Goal: Information Seeking & Learning: Learn about a topic

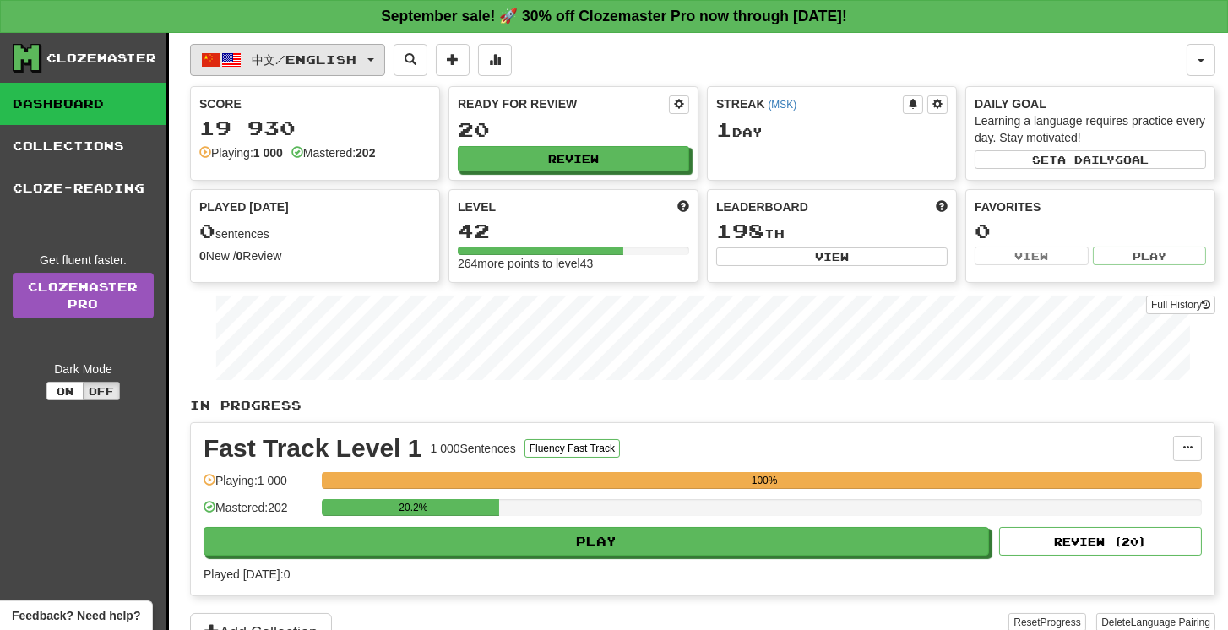
click at [328, 64] on span "中文 / English" at bounding box center [305, 59] width 105 height 14
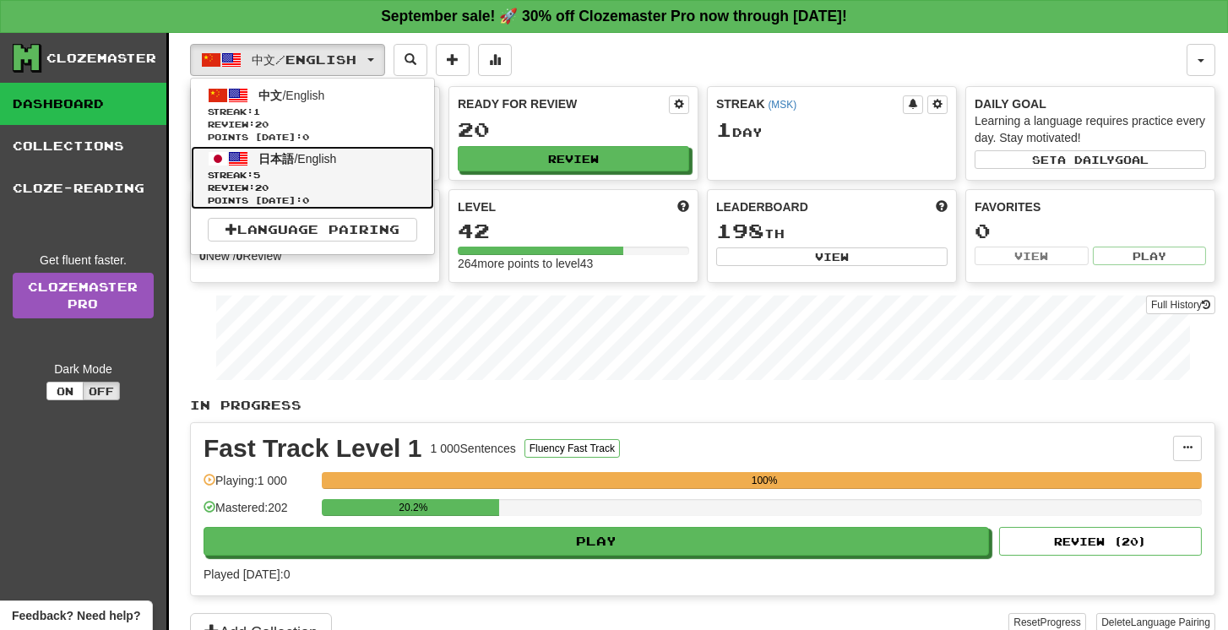
click at [304, 170] on span "Streak: 5" at bounding box center [312, 175] width 209 height 13
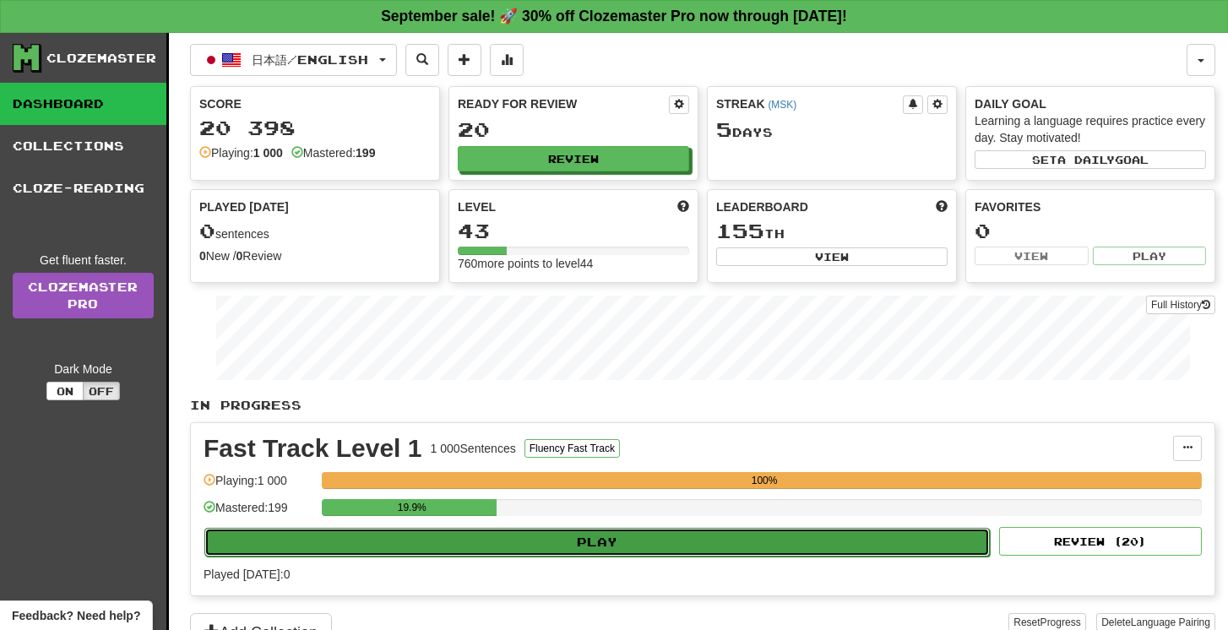
click at [593, 535] on button "Play" at bounding box center [596, 542] width 785 height 29
select select "**"
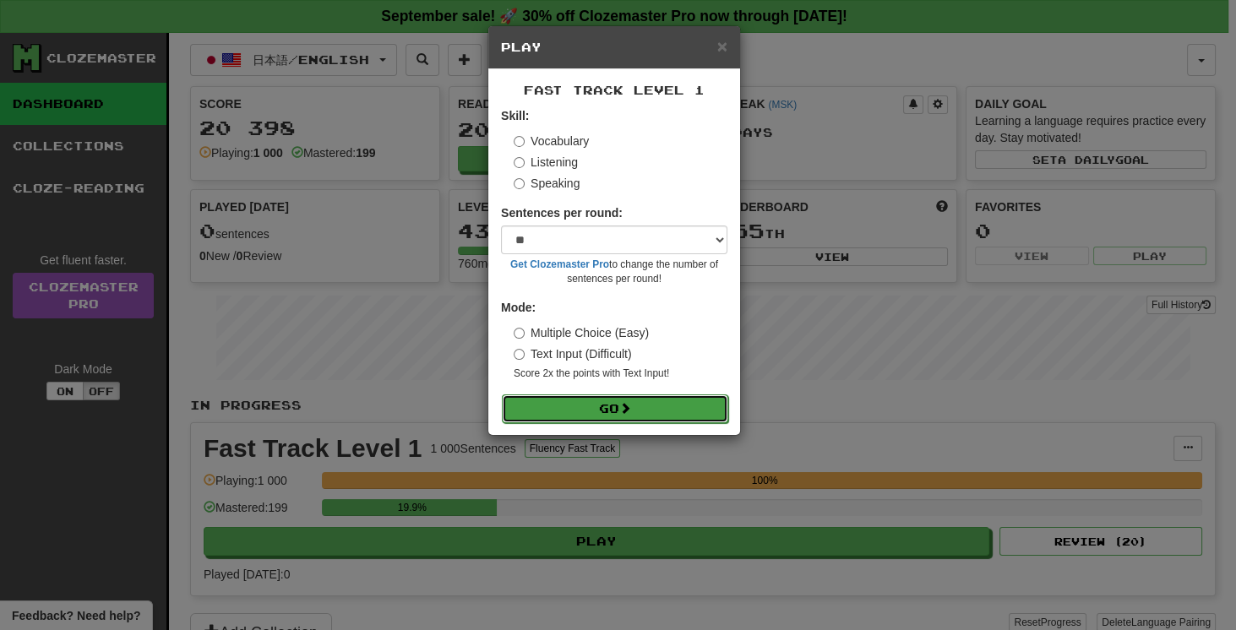
click at [605, 409] on button "Go" at bounding box center [615, 408] width 226 height 29
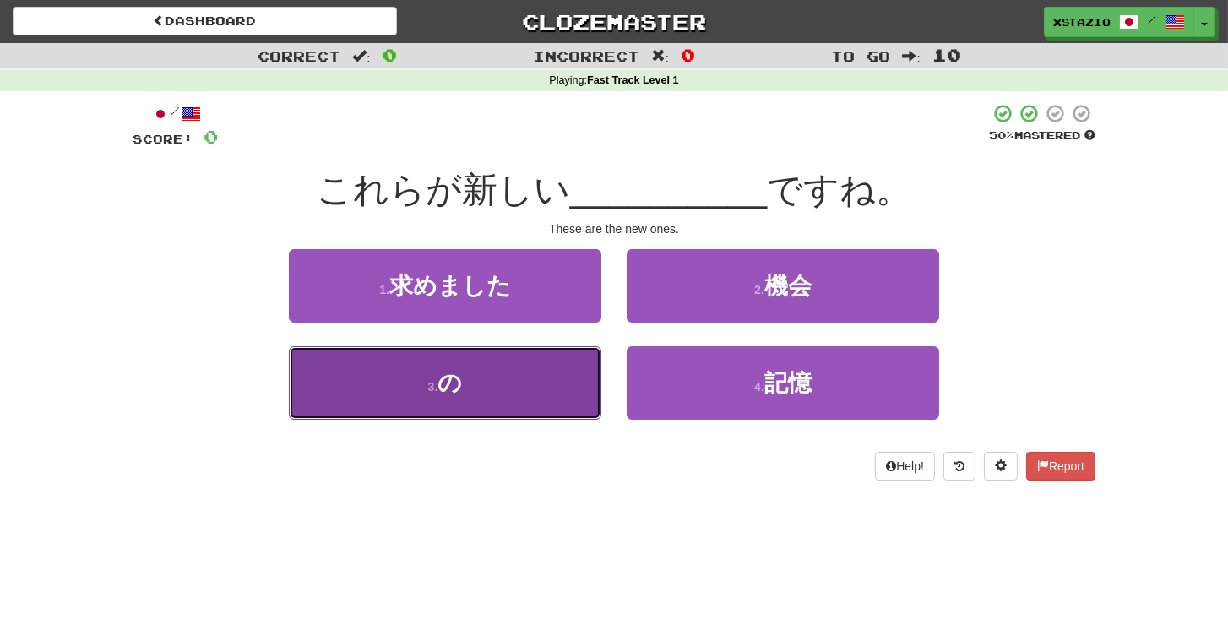
click at [516, 384] on button "3 . の" at bounding box center [445, 382] width 312 height 73
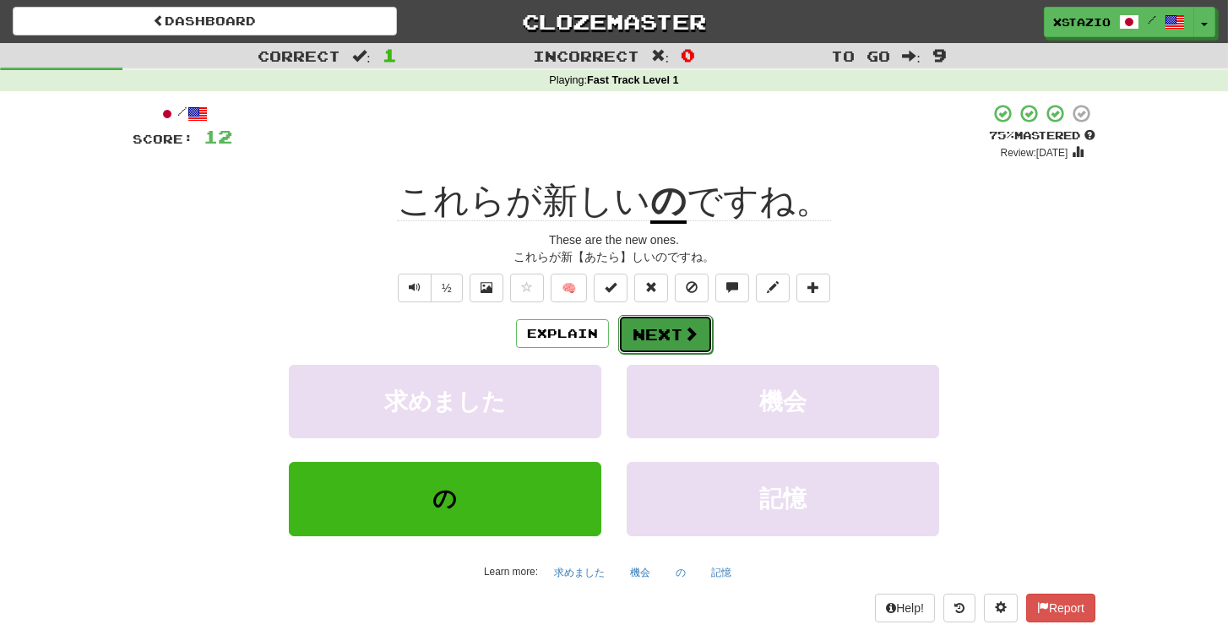
click at [682, 344] on button "Next" at bounding box center [665, 334] width 95 height 39
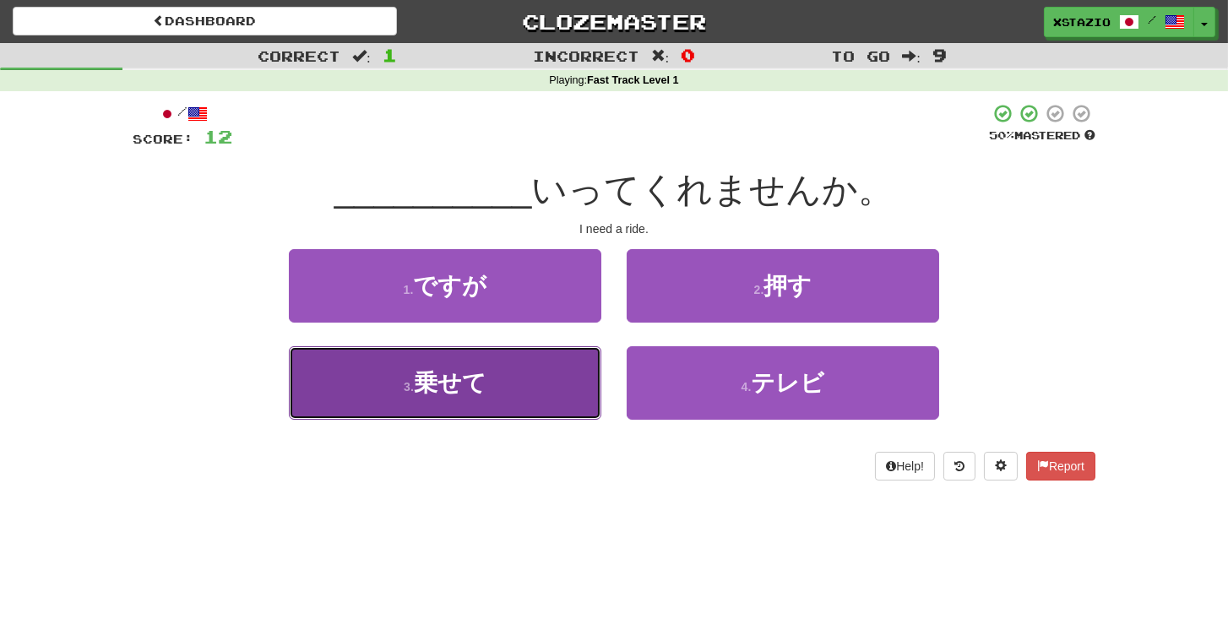
click at [587, 378] on button "3 . 乗せて" at bounding box center [445, 382] width 312 height 73
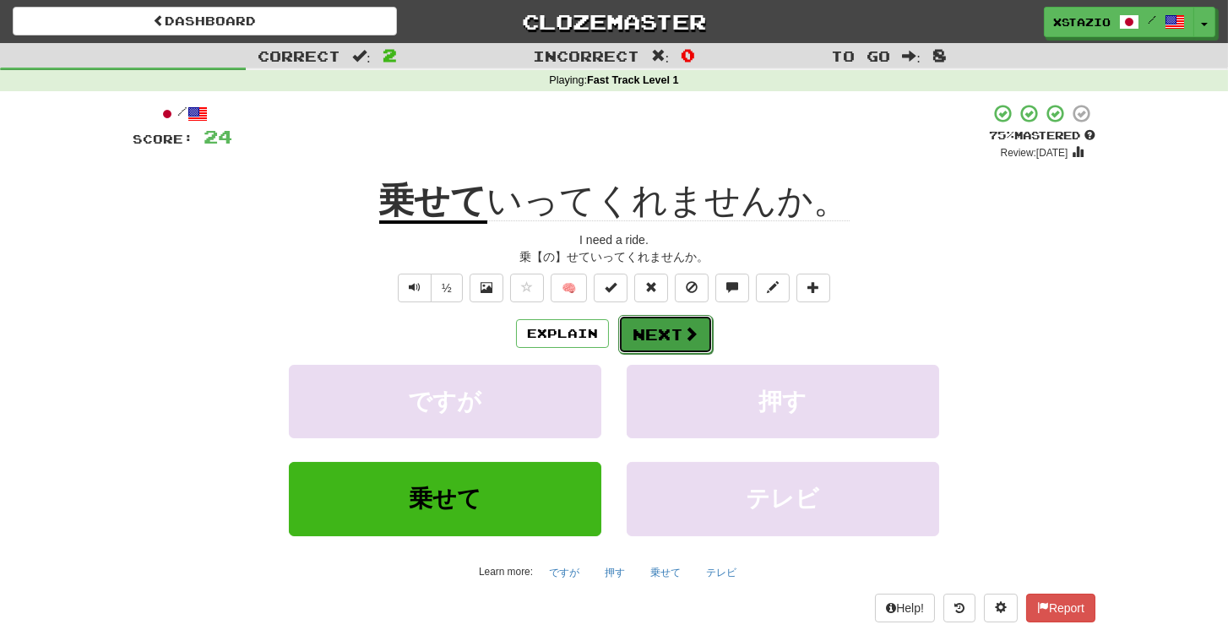
click at [677, 342] on button "Next" at bounding box center [665, 334] width 95 height 39
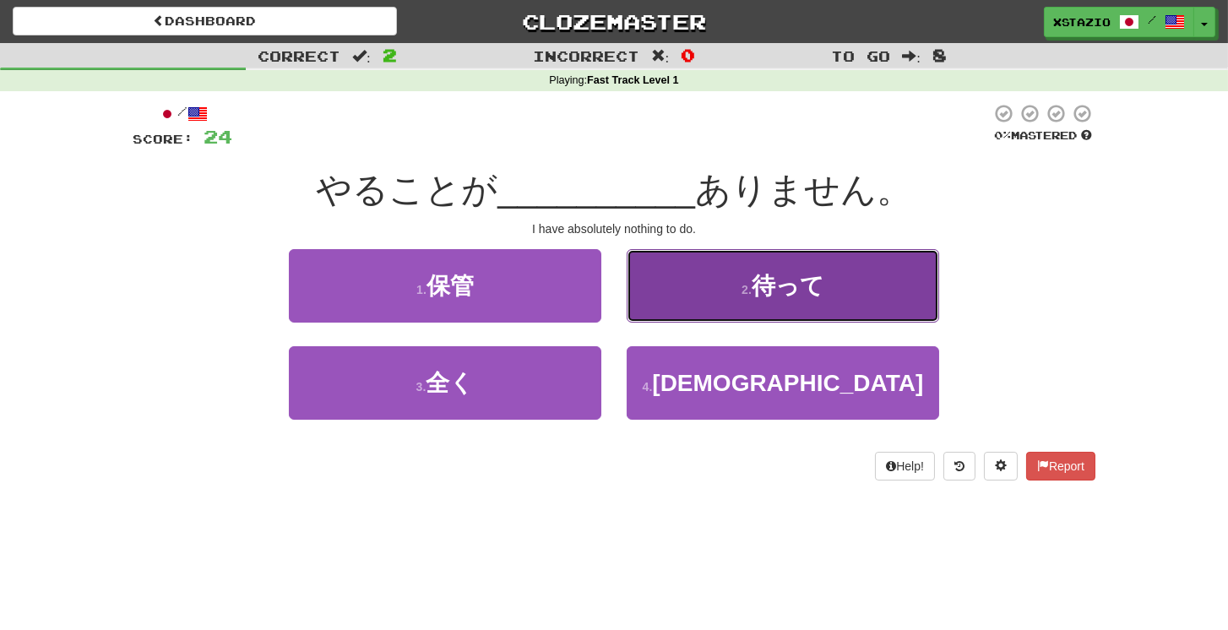
click at [777, 283] on span "待って" at bounding box center [788, 286] width 73 height 26
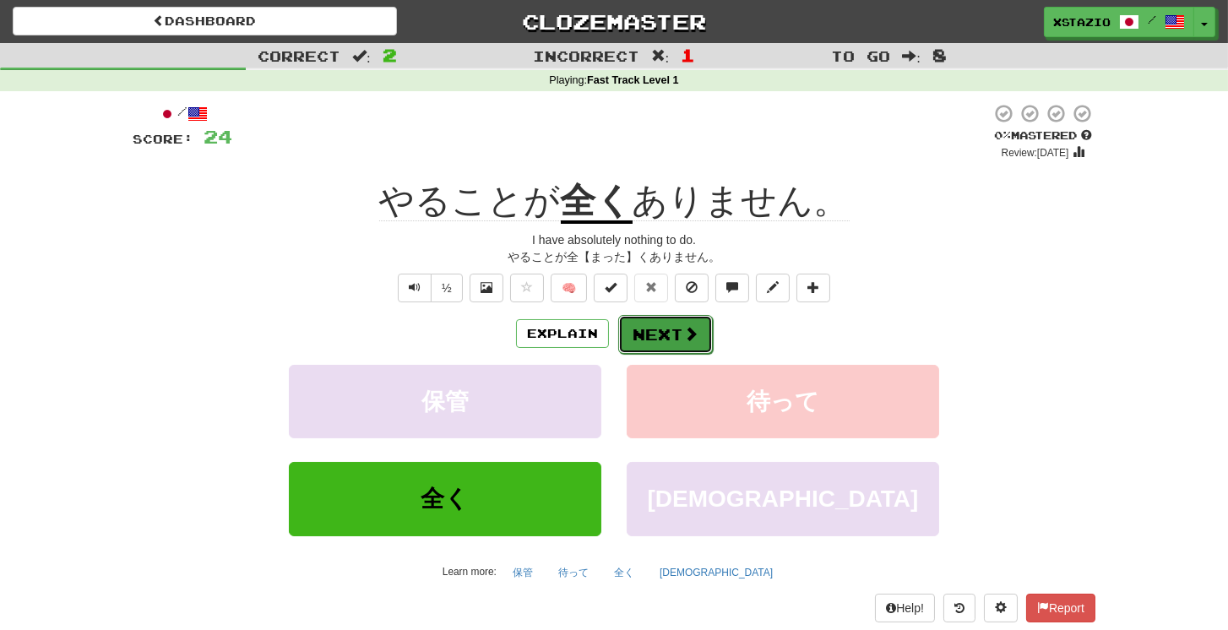
click at [657, 338] on button "Next" at bounding box center [665, 334] width 95 height 39
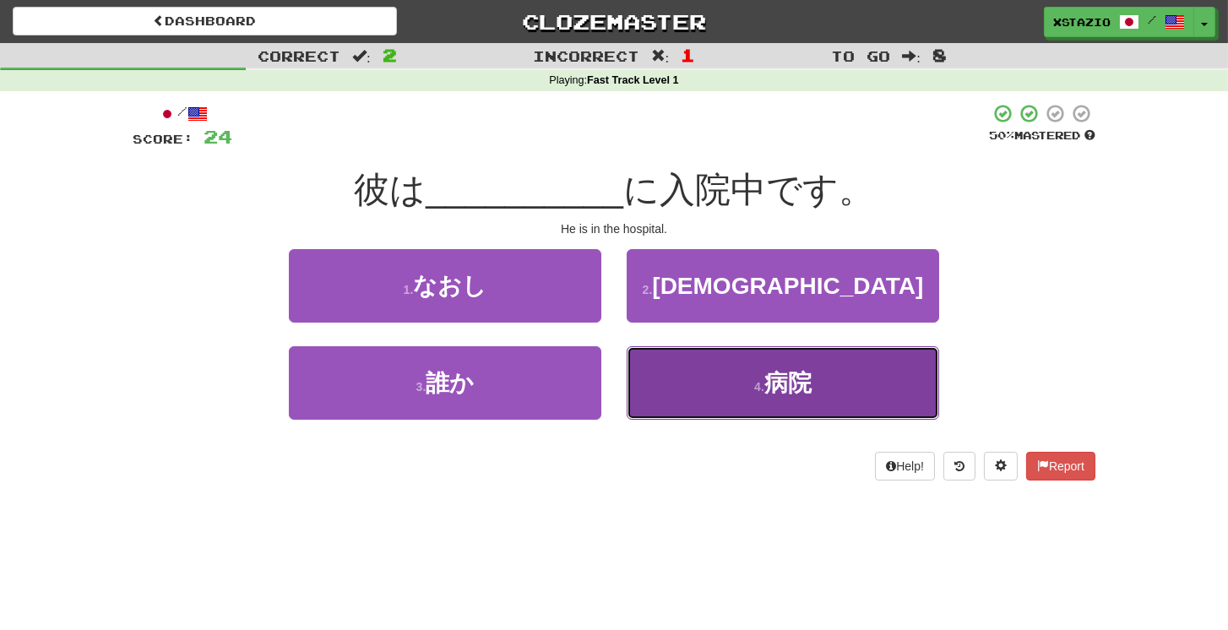
click at [769, 391] on span "病院" at bounding box center [787, 383] width 47 height 26
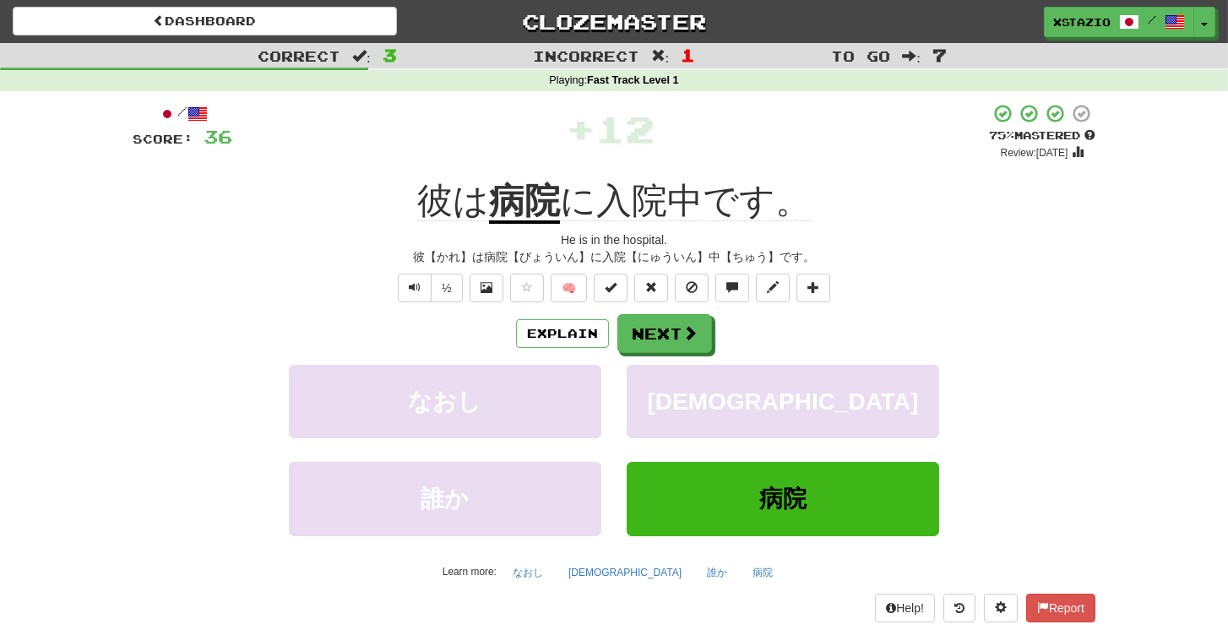
click at [396, 285] on div "½" at bounding box center [428, 288] width 68 height 29
click at [410, 288] on span "Text-to-speech controls" at bounding box center [415, 287] width 12 height 12
click at [683, 340] on span at bounding box center [690, 333] width 15 height 15
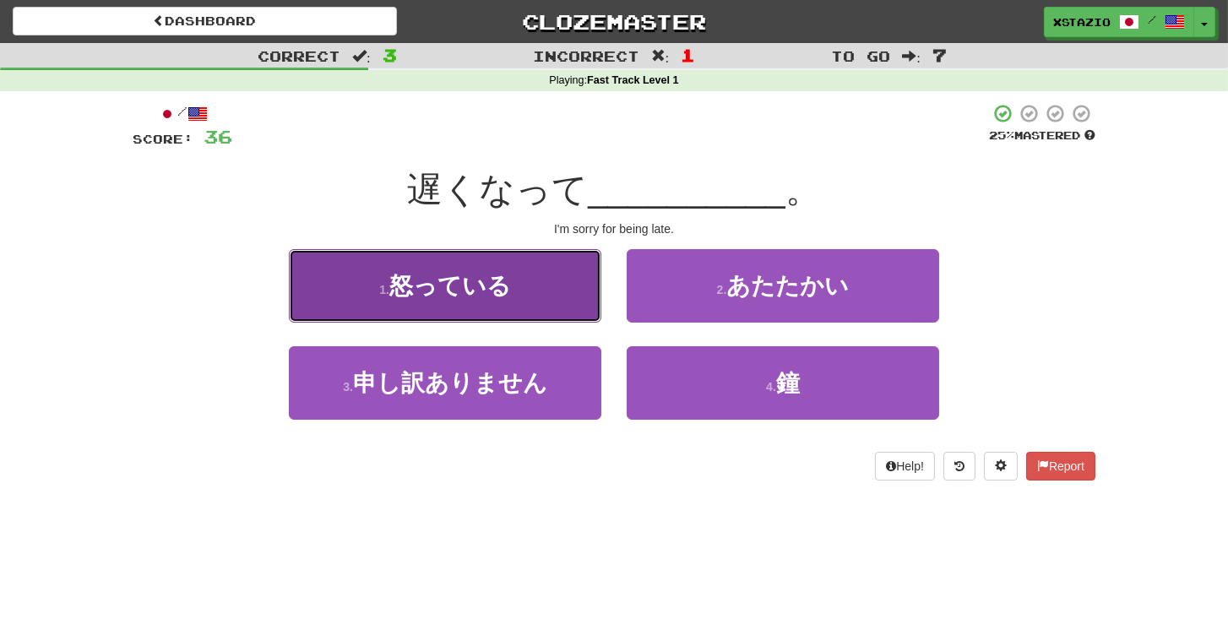
click at [498, 291] on span "怒っている" at bounding box center [450, 286] width 122 height 26
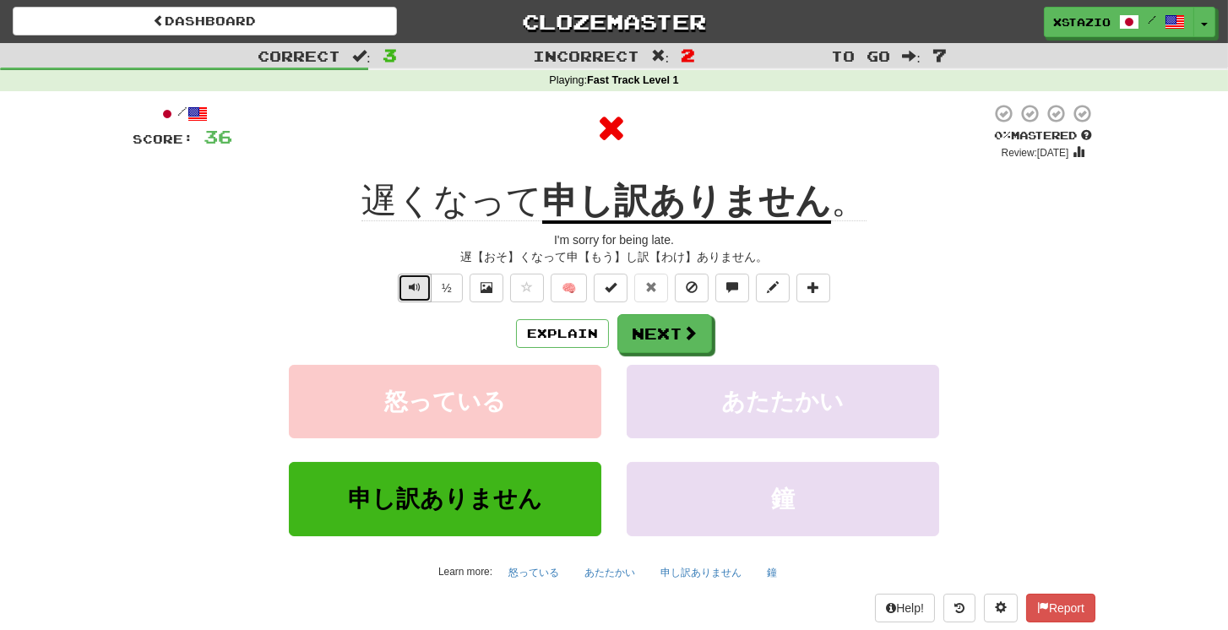
click at [413, 281] on span "Text-to-speech controls" at bounding box center [415, 287] width 12 height 12
click at [693, 349] on button "Next" at bounding box center [665, 334] width 95 height 39
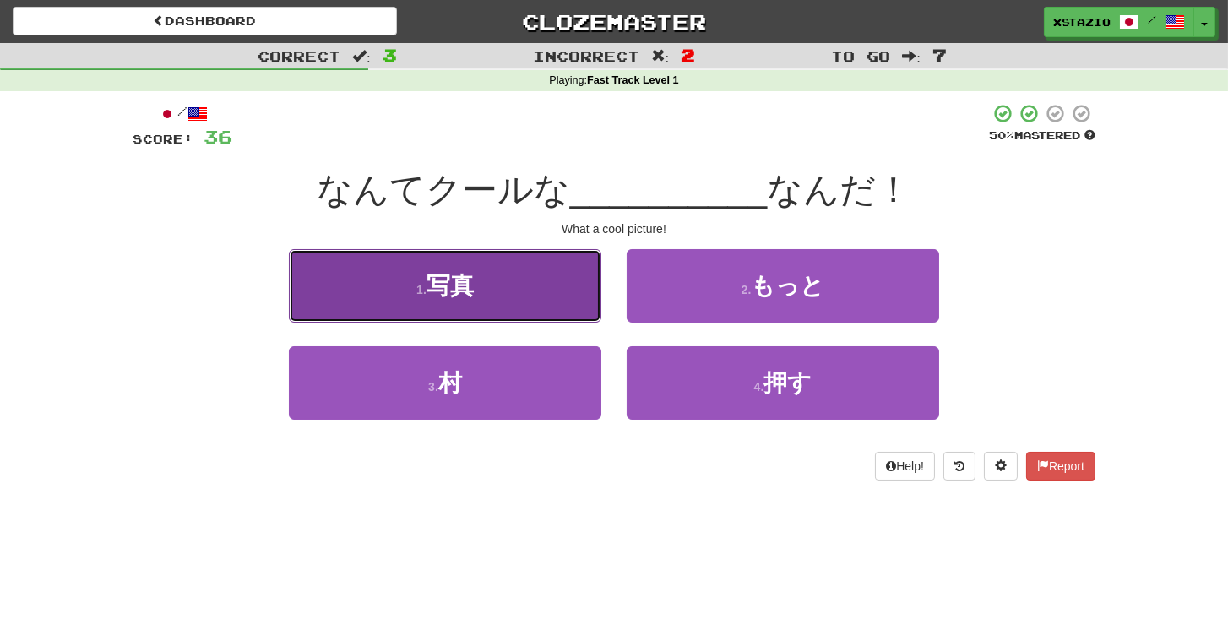
click at [432, 288] on span "写真" at bounding box center [449, 286] width 47 height 26
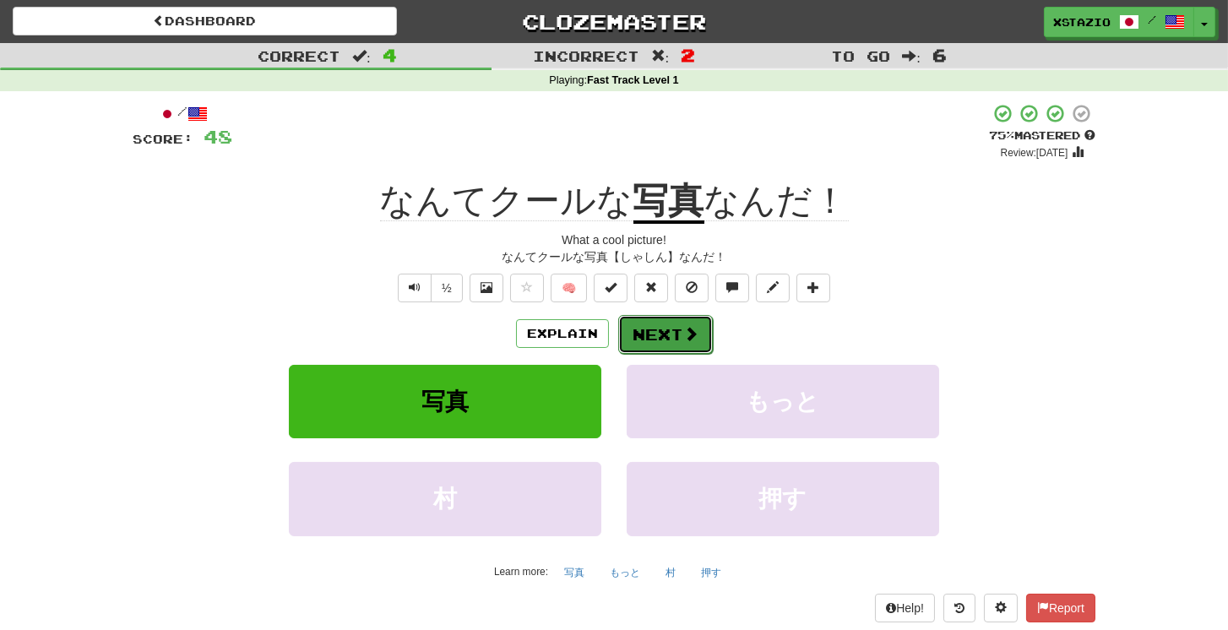
click at [687, 335] on span at bounding box center [690, 333] width 15 height 15
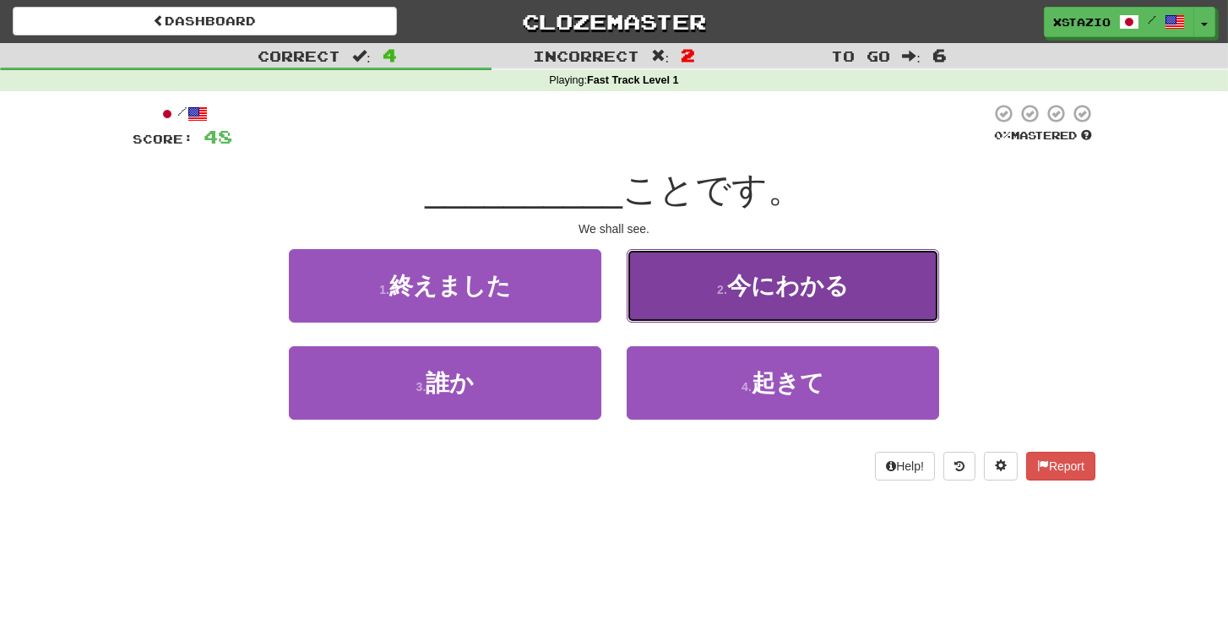
click at [735, 308] on button "2 . 今にわかる" at bounding box center [783, 285] width 312 height 73
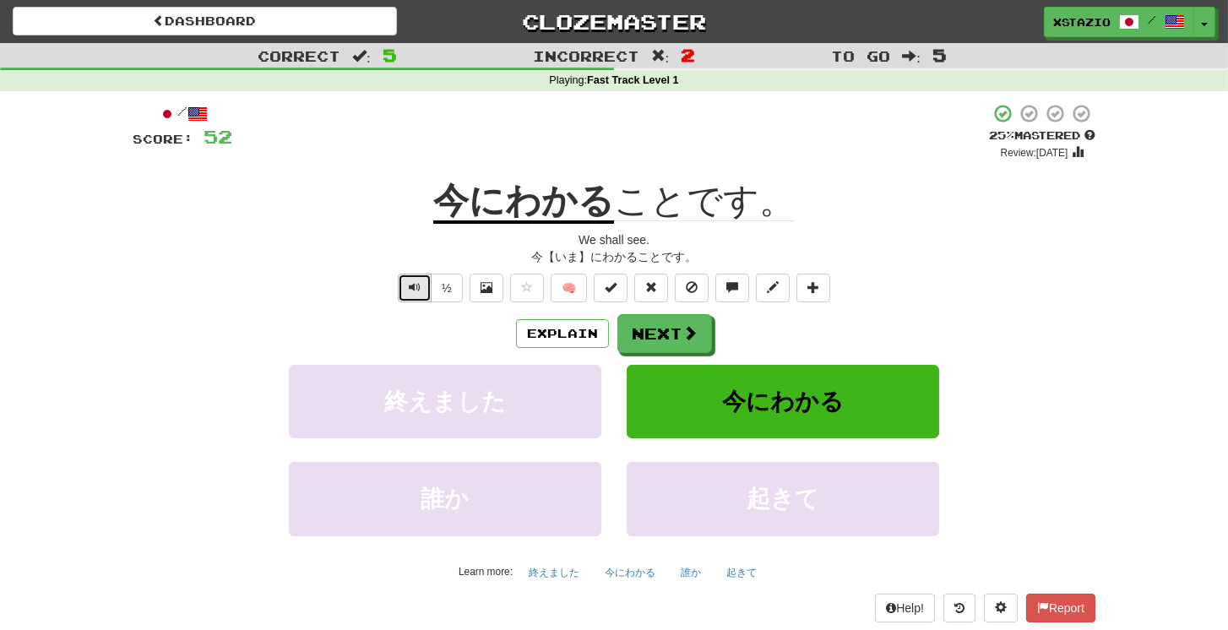
click at [419, 290] on span "Text-to-speech controls" at bounding box center [415, 287] width 12 height 12
click at [670, 338] on button "Next" at bounding box center [665, 334] width 95 height 39
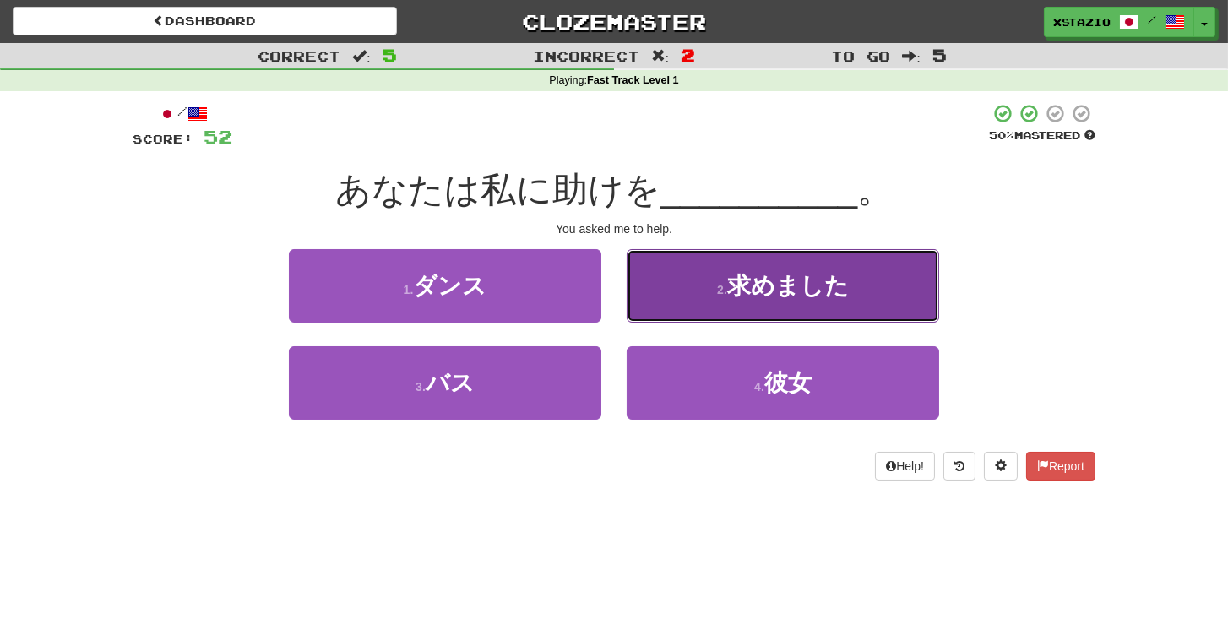
click at [777, 291] on span "求めました" at bounding box center [788, 286] width 122 height 26
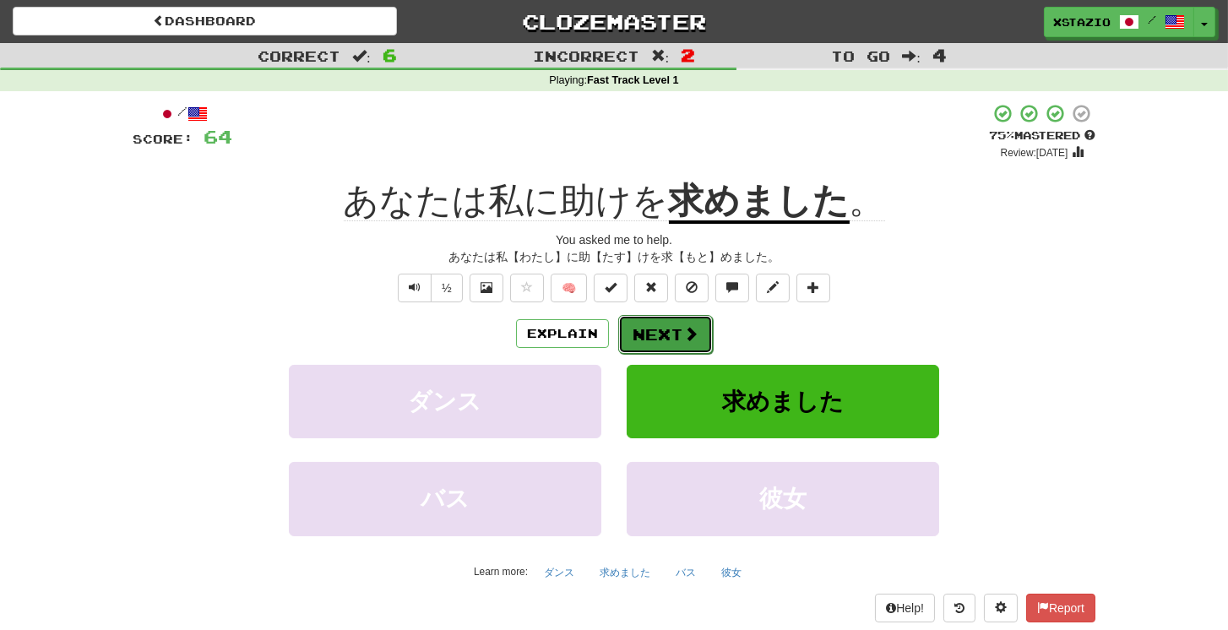
click at [685, 339] on span at bounding box center [690, 333] width 15 height 15
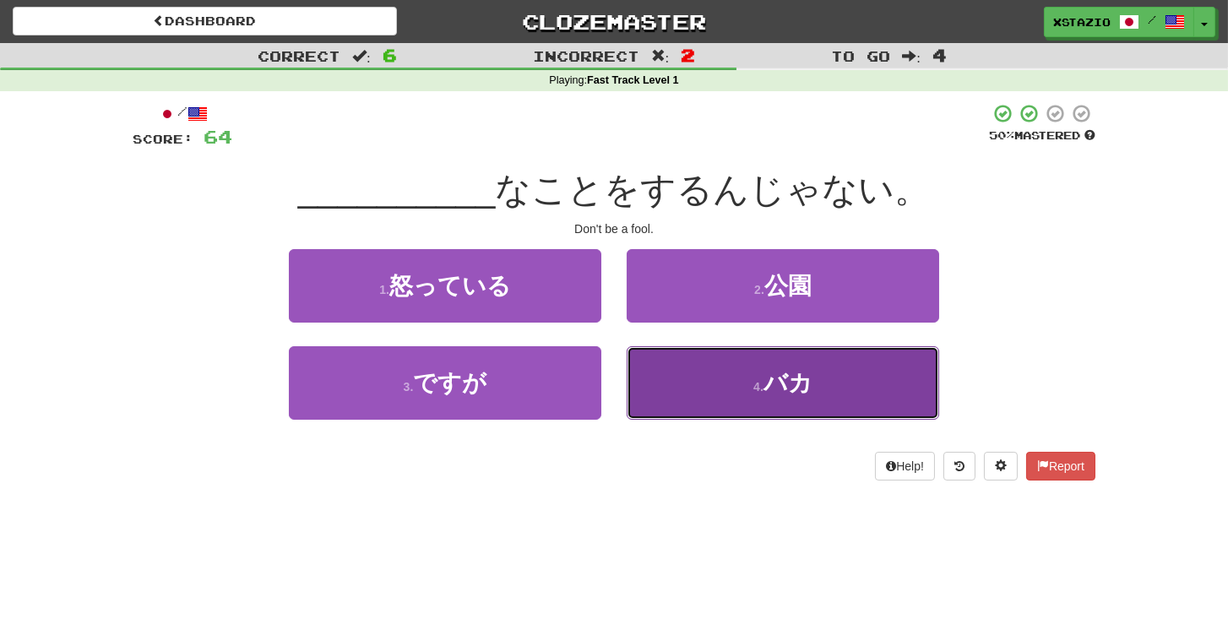
click at [803, 376] on span "バカ" at bounding box center [787, 383] width 49 height 26
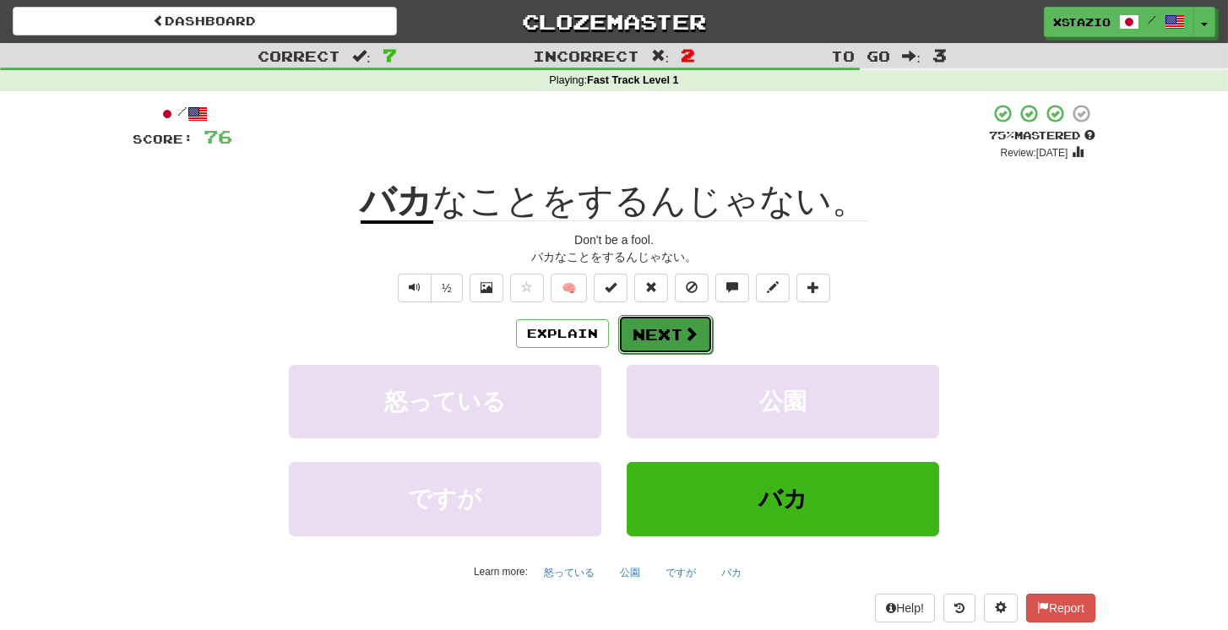
click at [658, 332] on button "Next" at bounding box center [665, 334] width 95 height 39
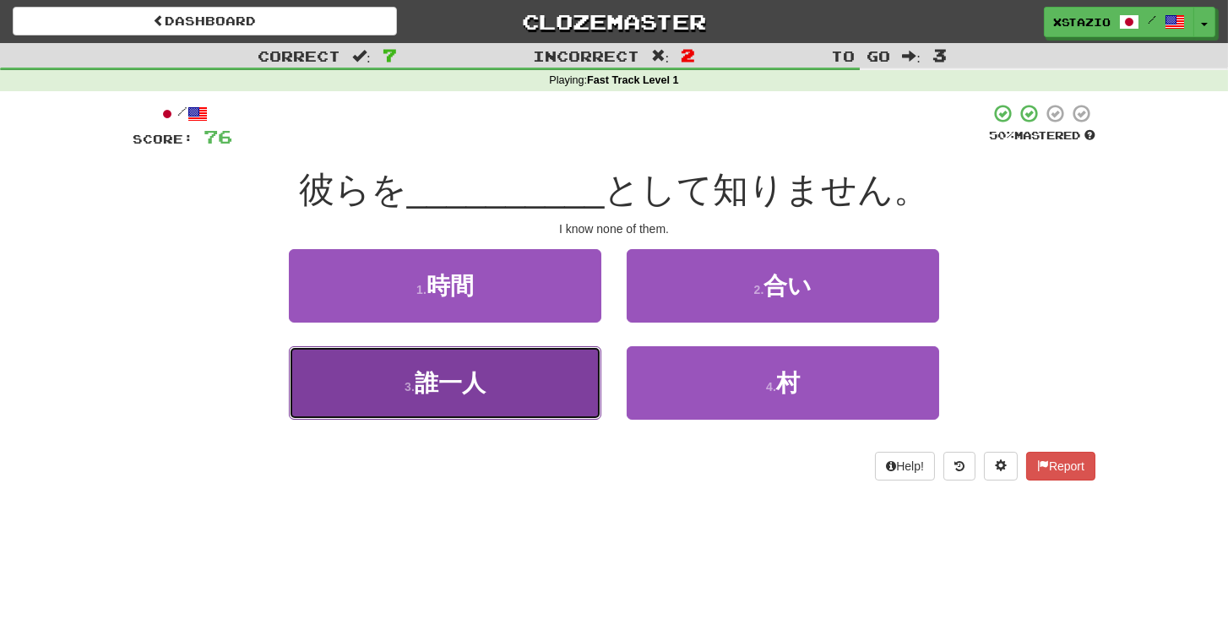
drag, startPoint x: 568, startPoint y: 382, endPoint x: 581, endPoint y: 377, distance: 14.4
click at [571, 379] on button "3 . 誰一人" at bounding box center [445, 382] width 312 height 73
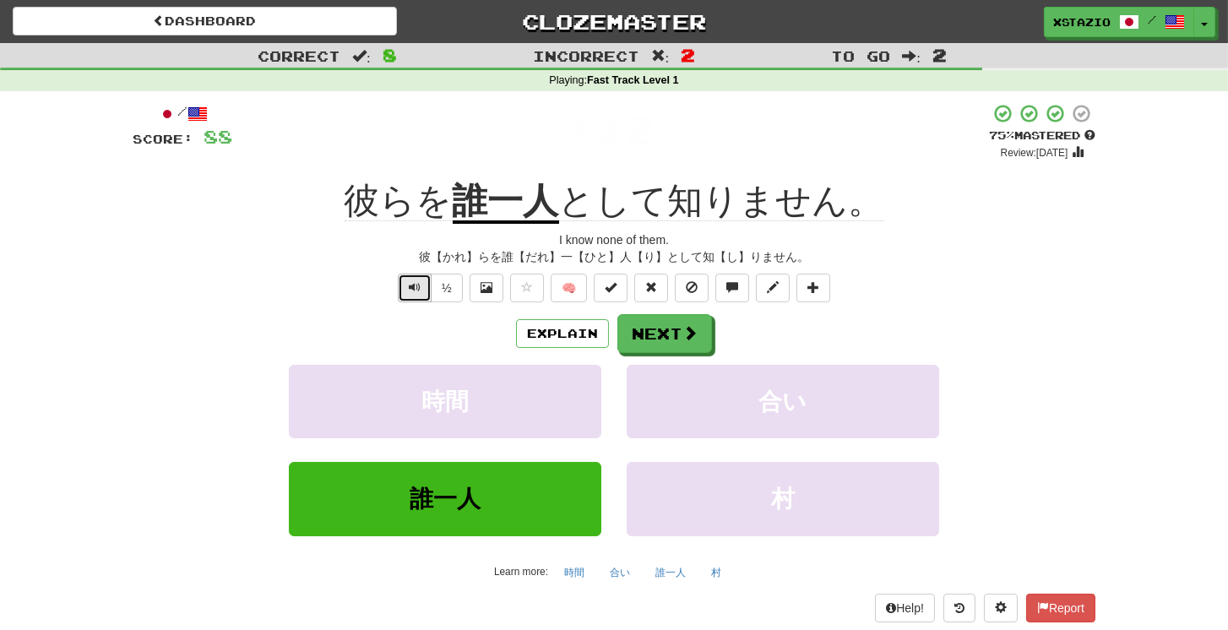
click at [413, 285] on span "Text-to-speech controls" at bounding box center [415, 287] width 12 height 12
click at [687, 329] on span at bounding box center [690, 333] width 15 height 15
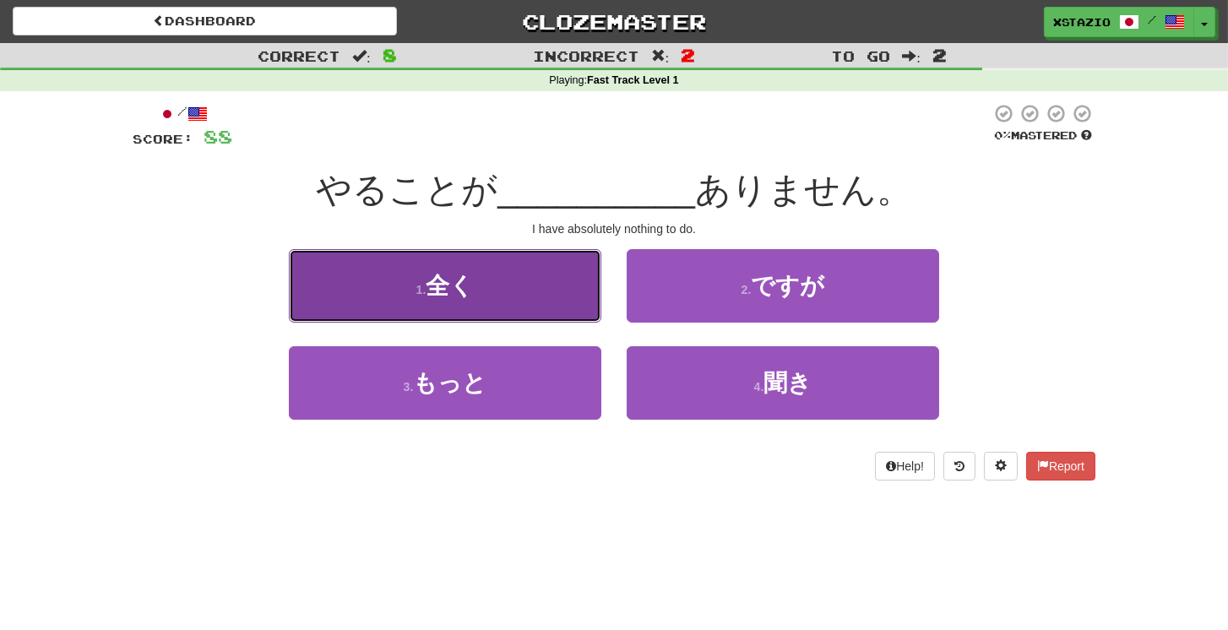
click at [521, 295] on button "1 . 全く" at bounding box center [445, 285] width 312 height 73
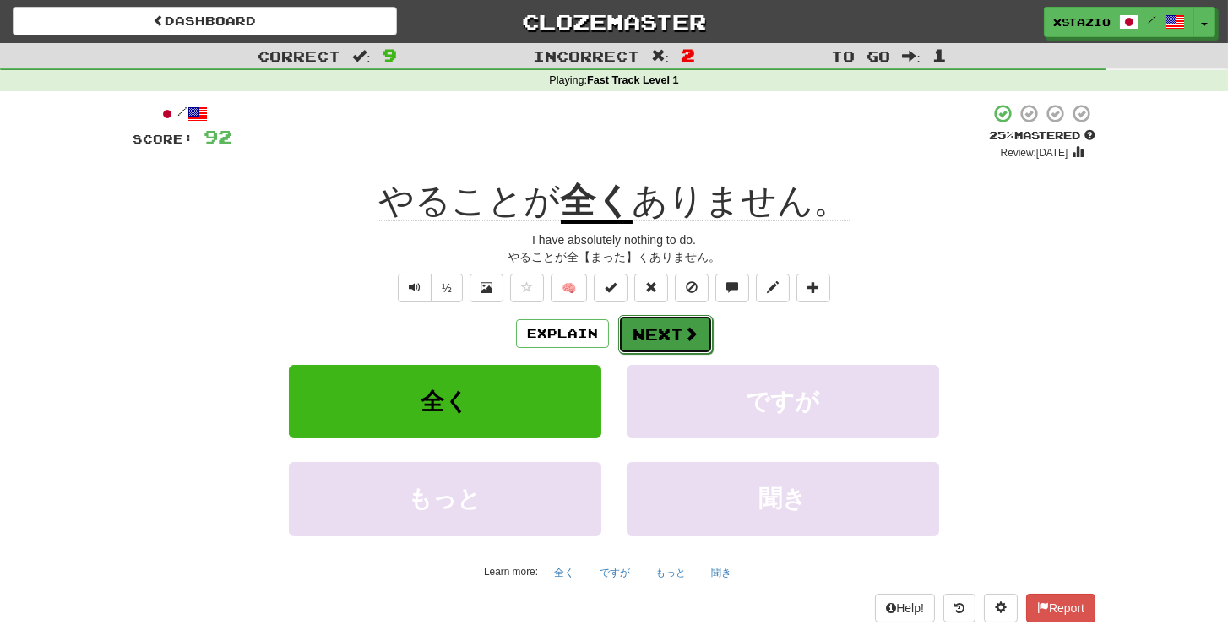
click at [676, 334] on button "Next" at bounding box center [665, 334] width 95 height 39
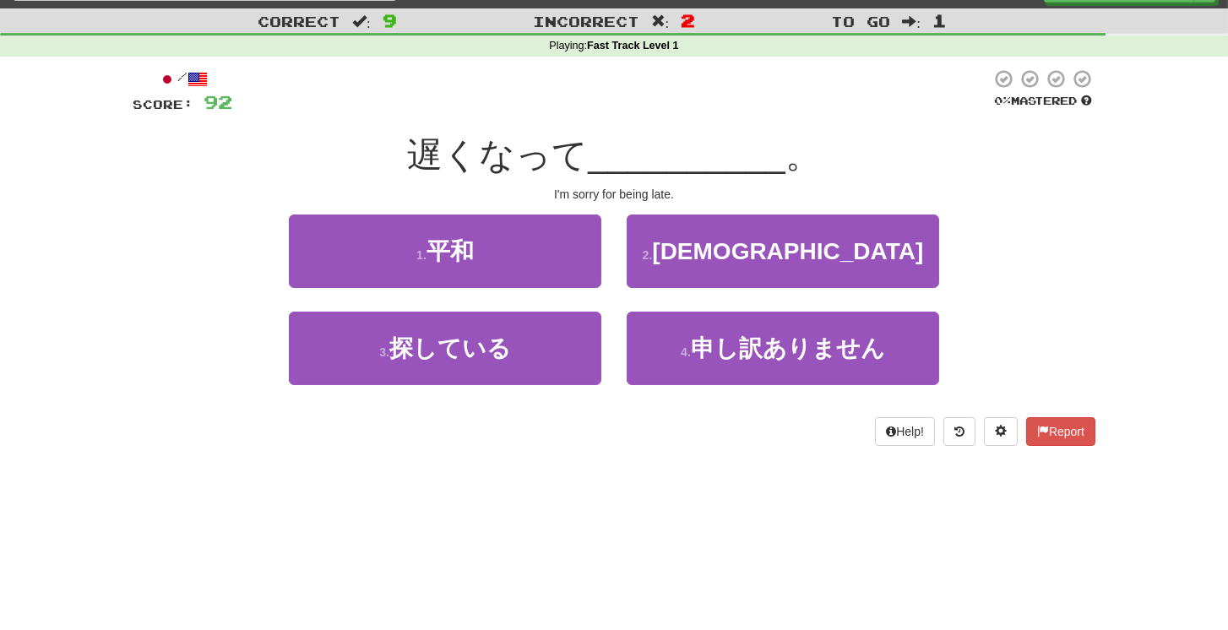
scroll to position [48, 0]
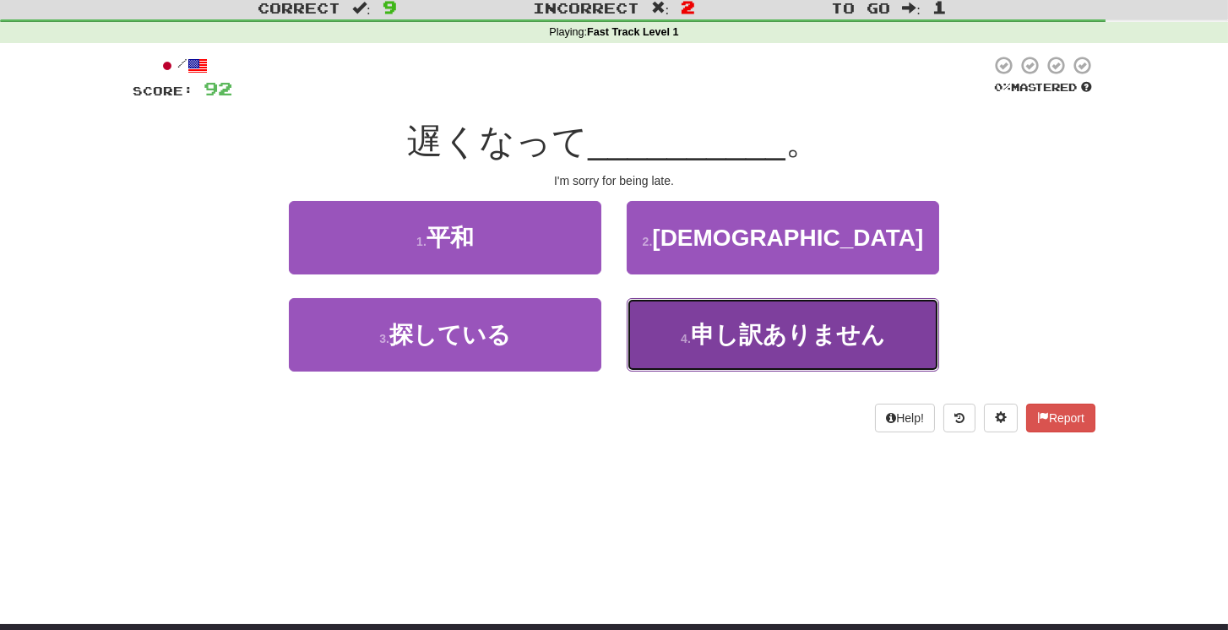
click at [801, 337] on span "申し訳ありません" at bounding box center [788, 335] width 194 height 26
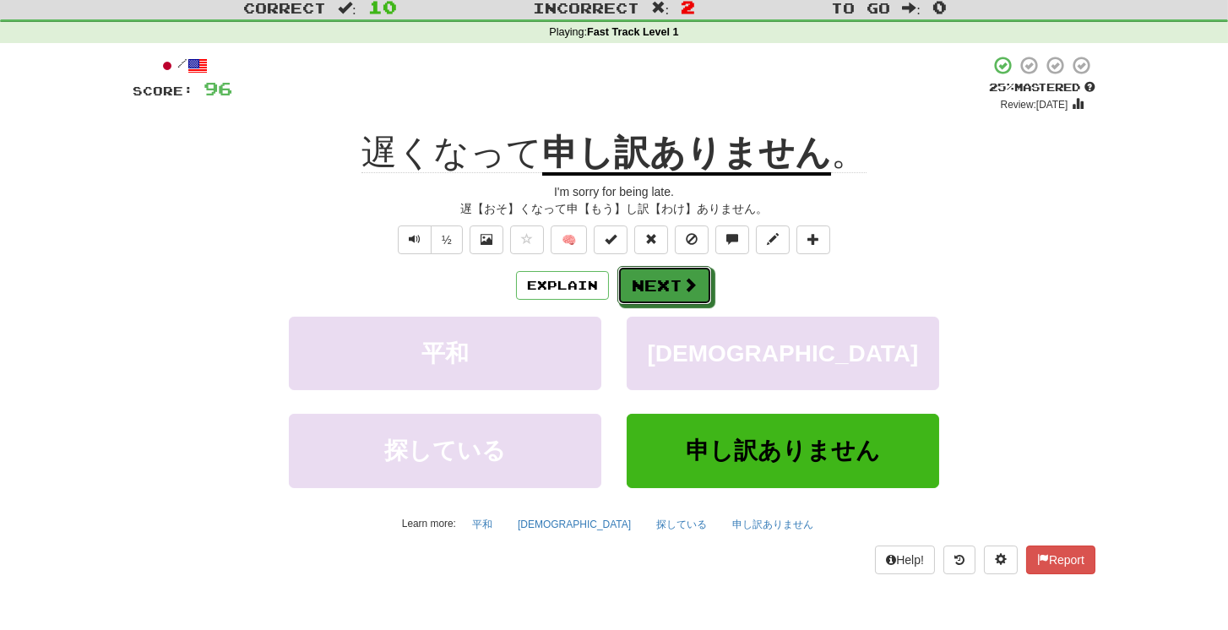
click at [671, 293] on button "Next" at bounding box center [664, 285] width 95 height 39
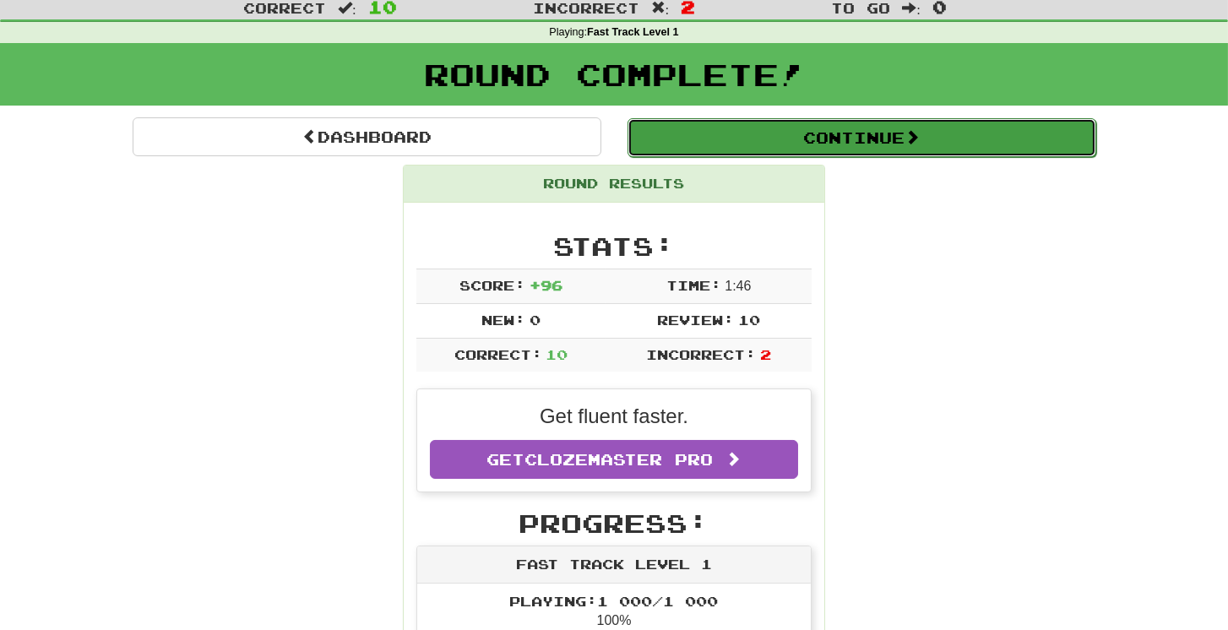
click at [853, 138] on button "Continue" at bounding box center [861, 137] width 469 height 39
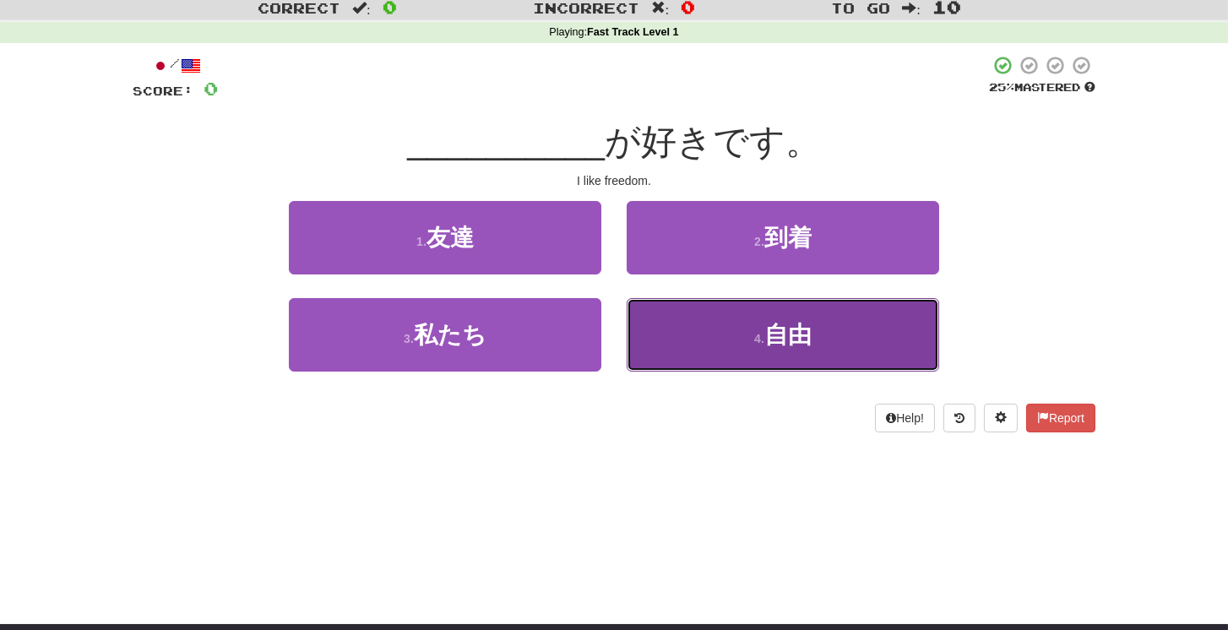
click at [774, 336] on span "自由" at bounding box center [787, 335] width 47 height 26
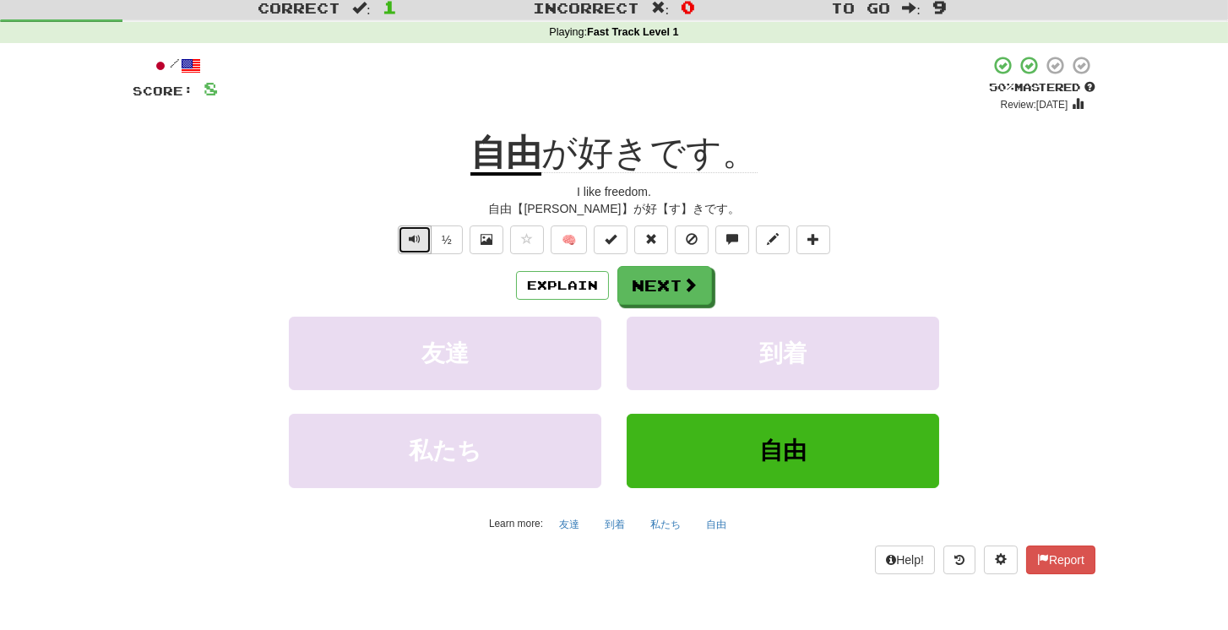
click at [410, 243] on span "Text-to-speech controls" at bounding box center [415, 239] width 12 height 12
click at [494, 252] on button at bounding box center [487, 239] width 34 height 29
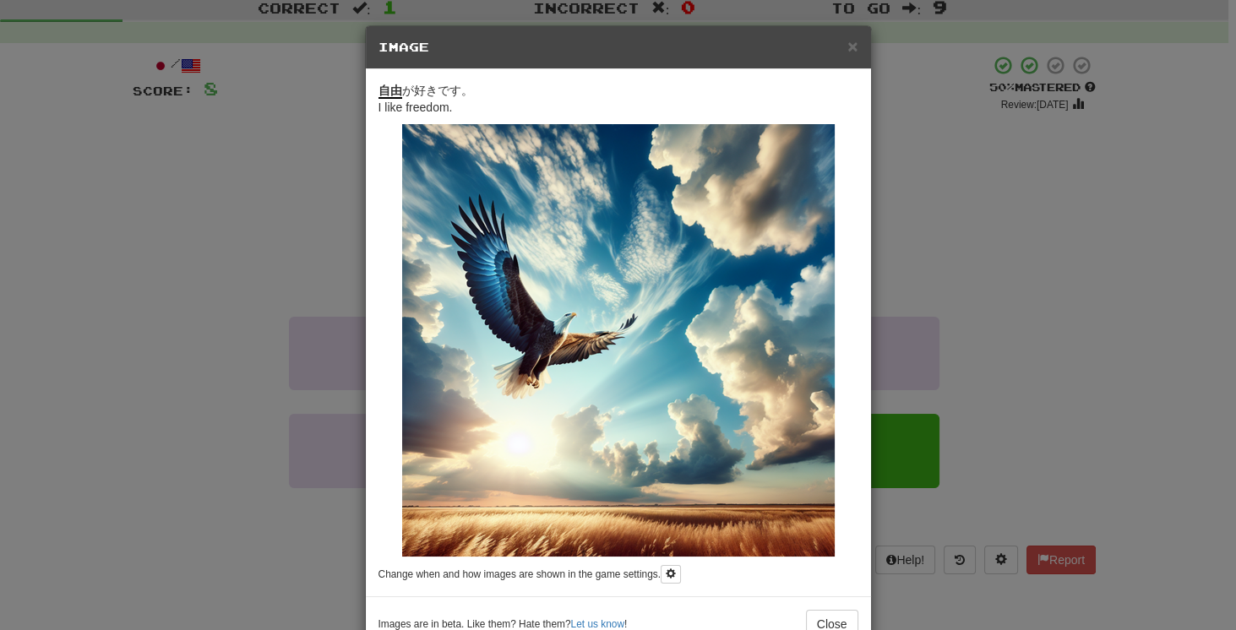
click at [998, 296] on div "× Image 自由 が好きです。 I like freedom. Change when and how images are shown in the g…" at bounding box center [618, 315] width 1236 height 630
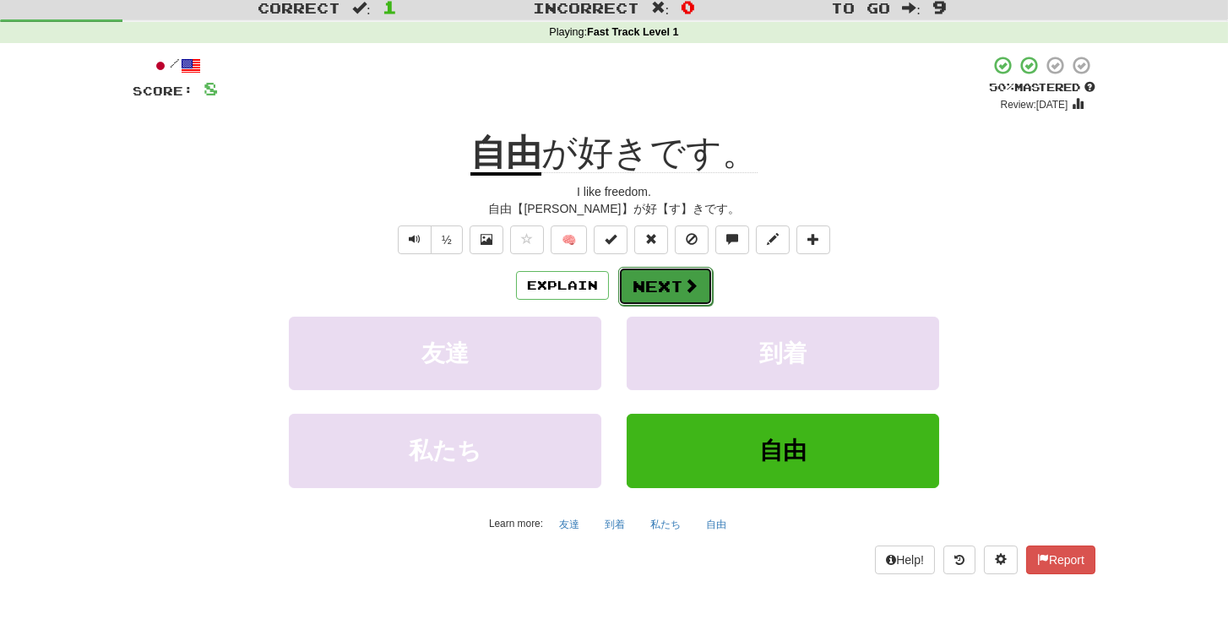
click at [698, 286] on button "Next" at bounding box center [665, 286] width 95 height 39
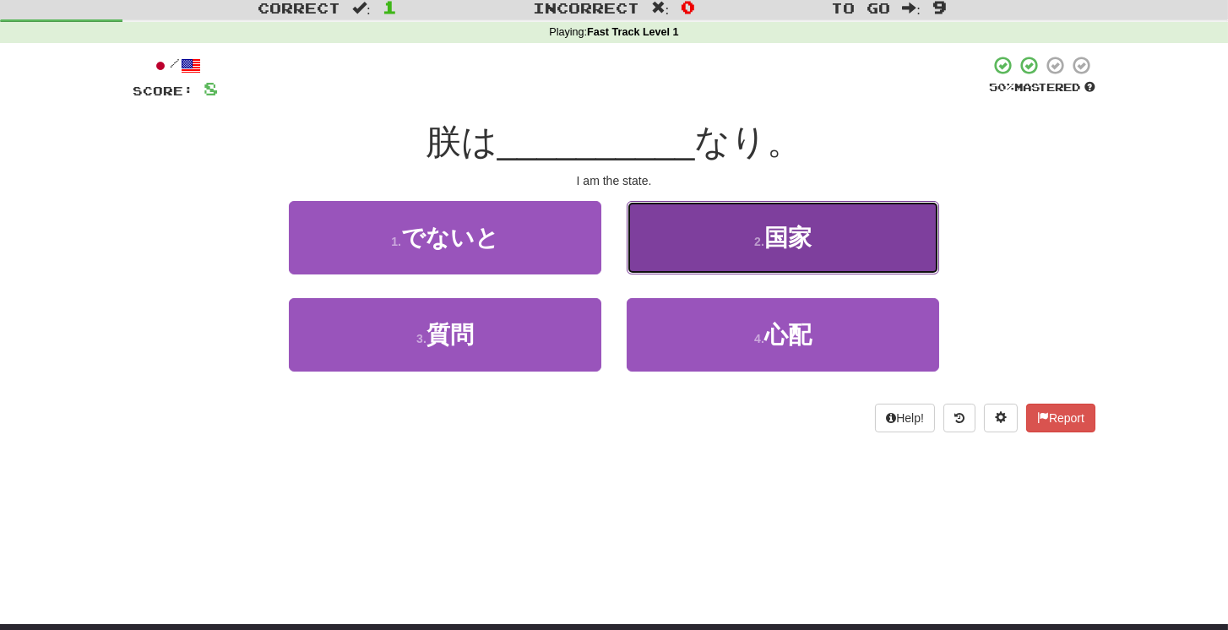
click at [798, 233] on span "国家" at bounding box center [787, 238] width 47 height 26
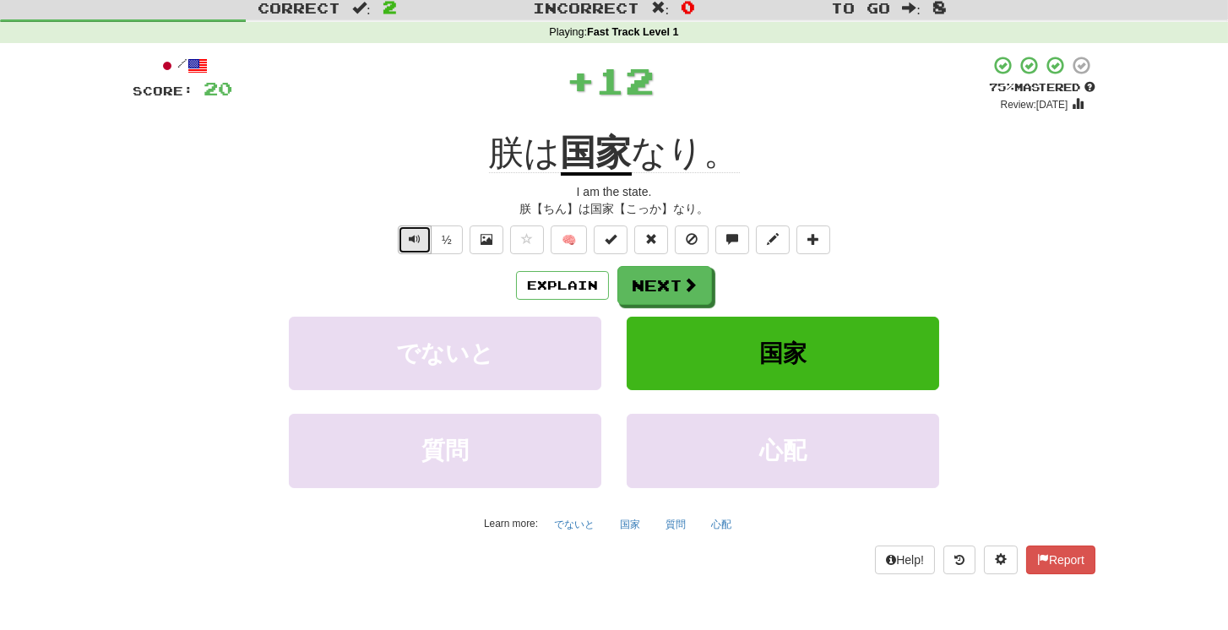
click at [415, 239] on span "Text-to-speech controls" at bounding box center [415, 239] width 12 height 12
click at [676, 285] on button "Next" at bounding box center [665, 286] width 95 height 39
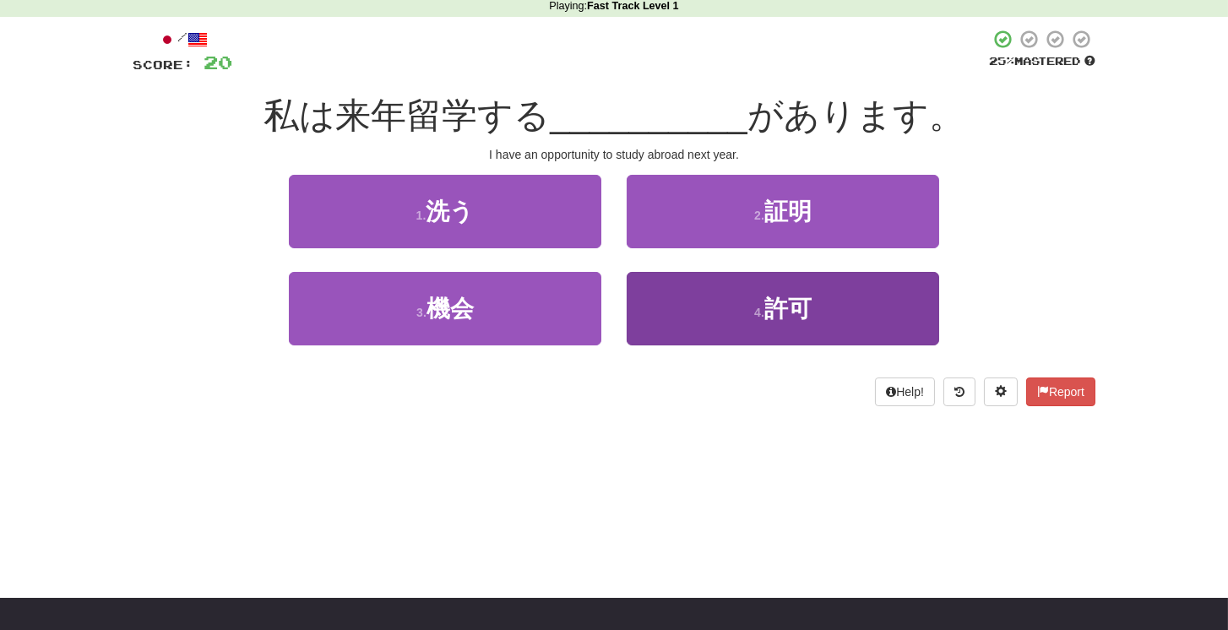
scroll to position [96, 0]
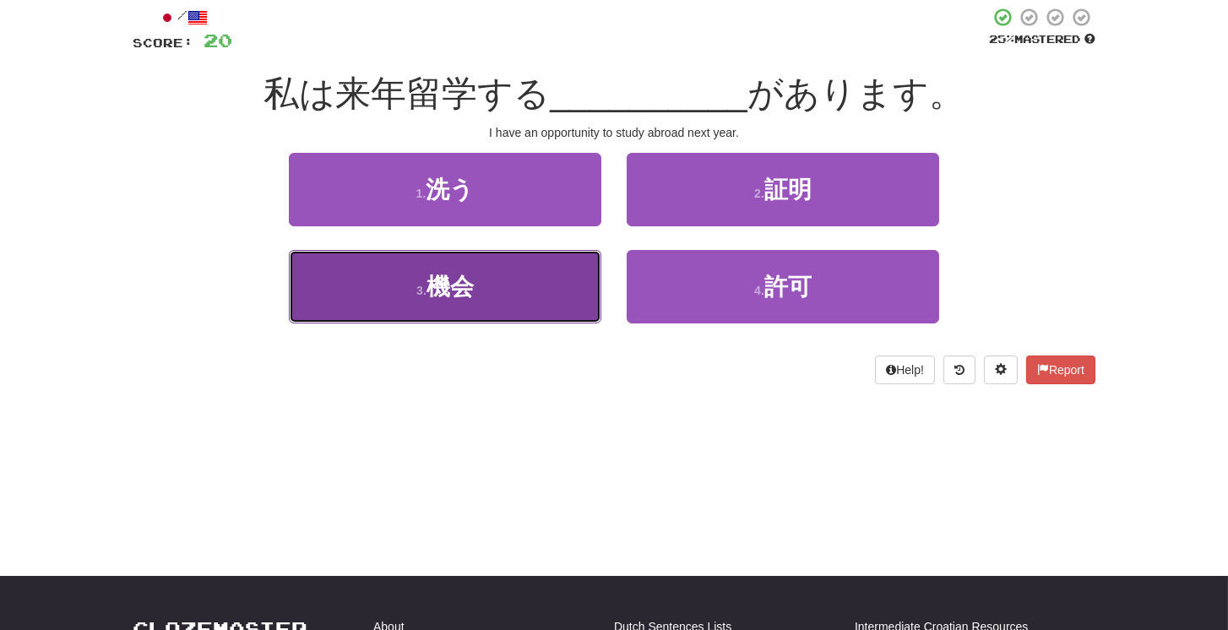
click at [541, 295] on button "3 . 機会" at bounding box center [445, 286] width 312 height 73
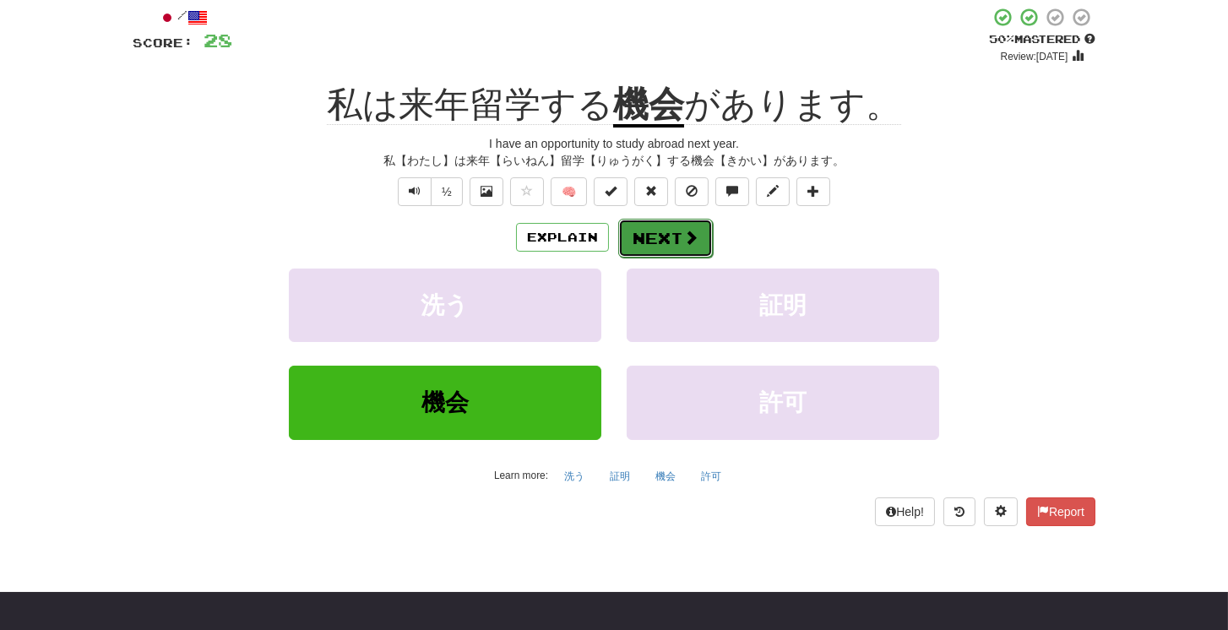
click at [676, 246] on button "Next" at bounding box center [665, 238] width 95 height 39
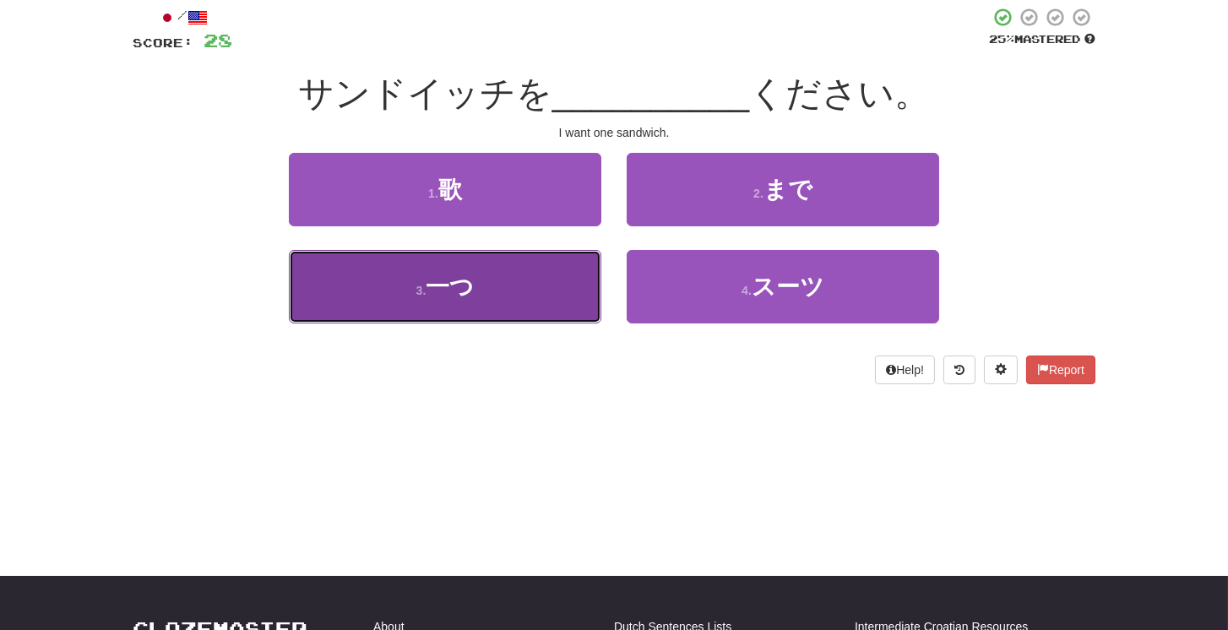
click at [544, 272] on button "3 . 一つ" at bounding box center [445, 286] width 312 height 73
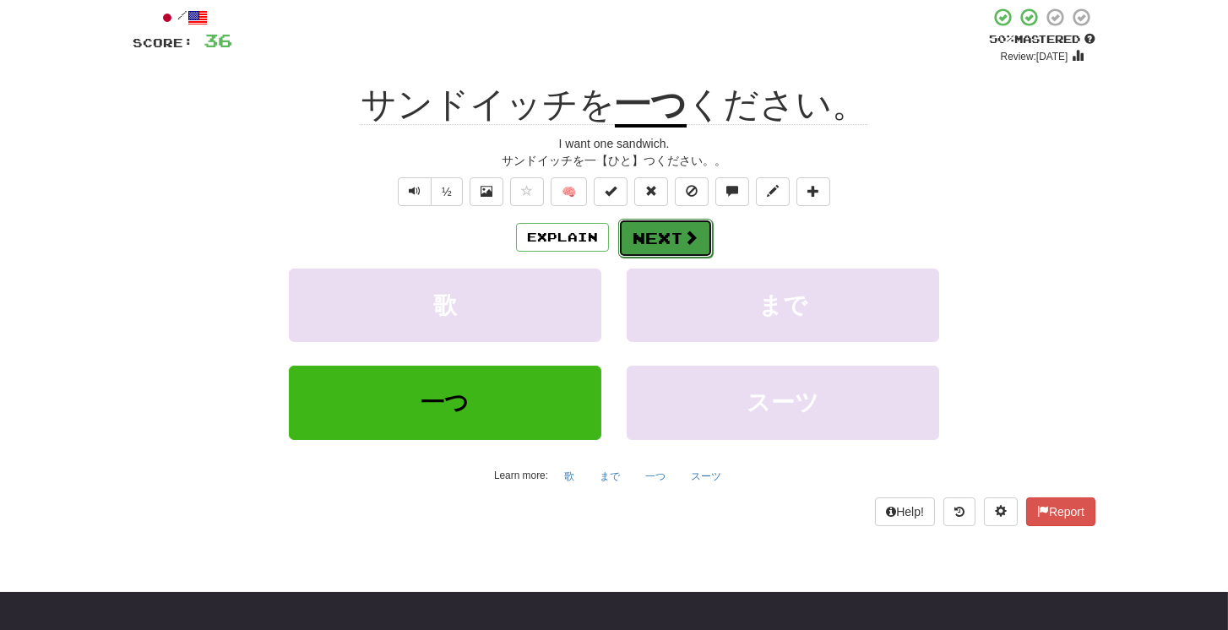
click at [688, 236] on span at bounding box center [690, 237] width 15 height 15
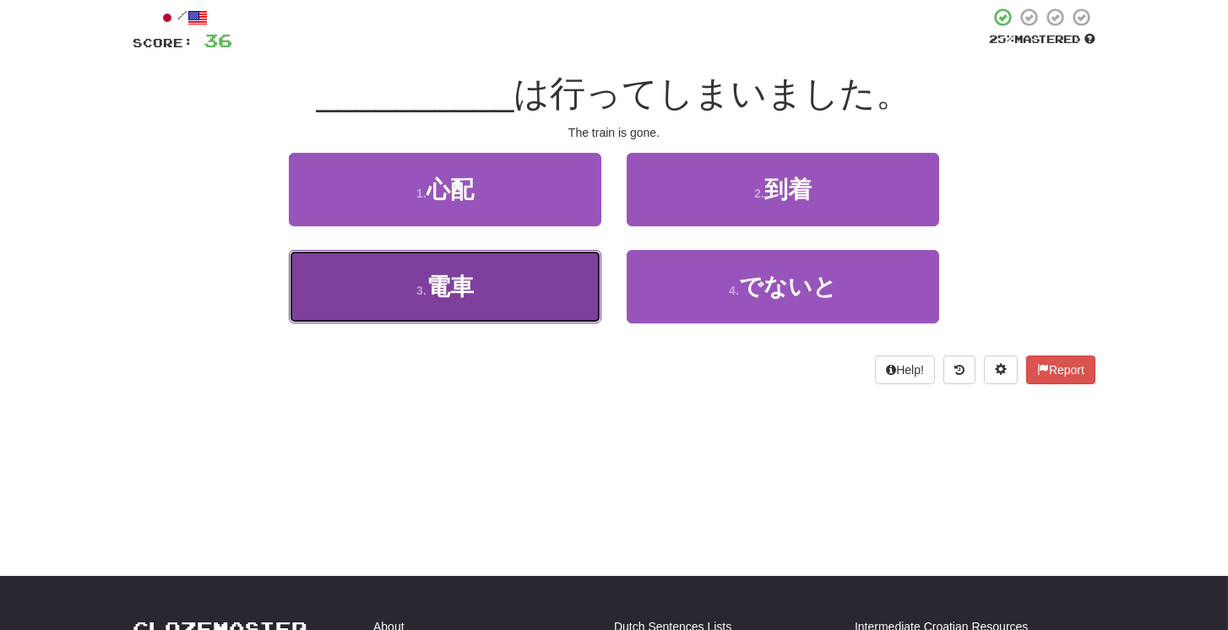
click at [540, 297] on button "3 . 電車" at bounding box center [445, 286] width 312 height 73
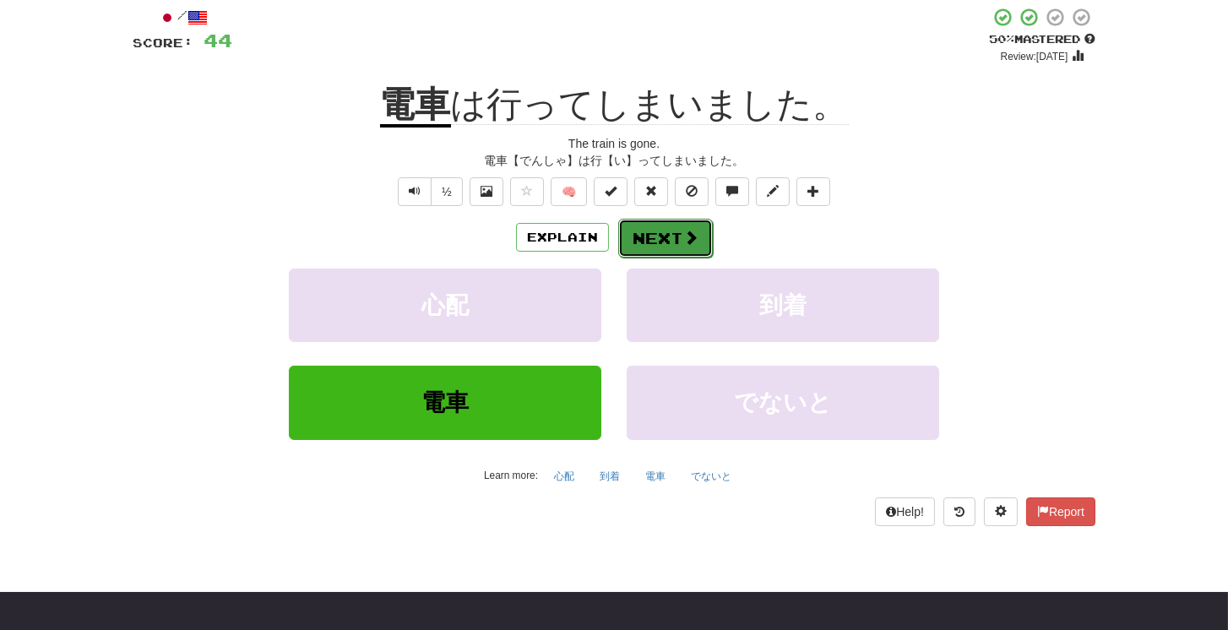
click at [664, 243] on button "Next" at bounding box center [665, 238] width 95 height 39
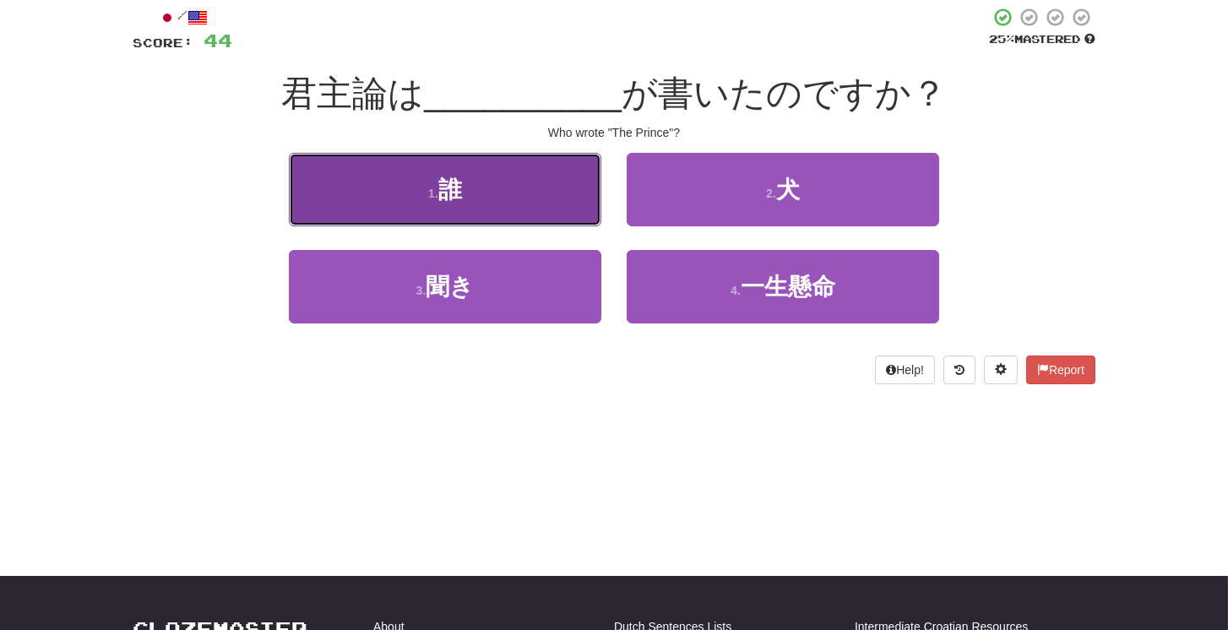
click at [530, 196] on button "1 . 誰" at bounding box center [445, 189] width 312 height 73
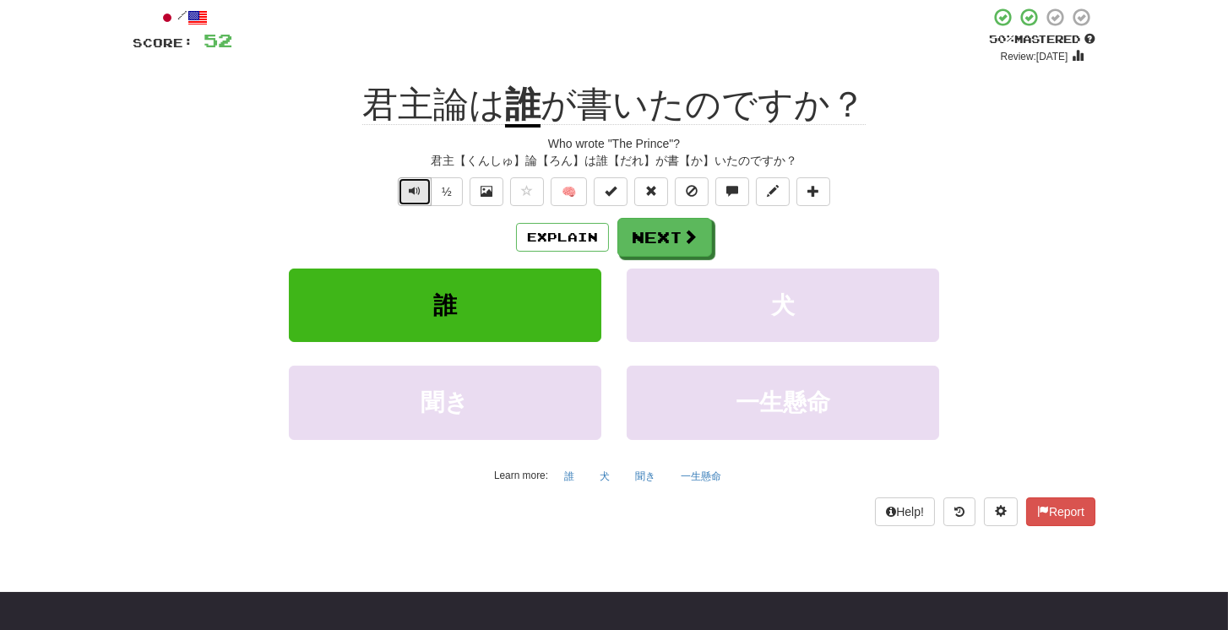
click at [414, 187] on span "Text-to-speech controls" at bounding box center [415, 191] width 12 height 12
click at [660, 241] on button "Next" at bounding box center [665, 238] width 95 height 39
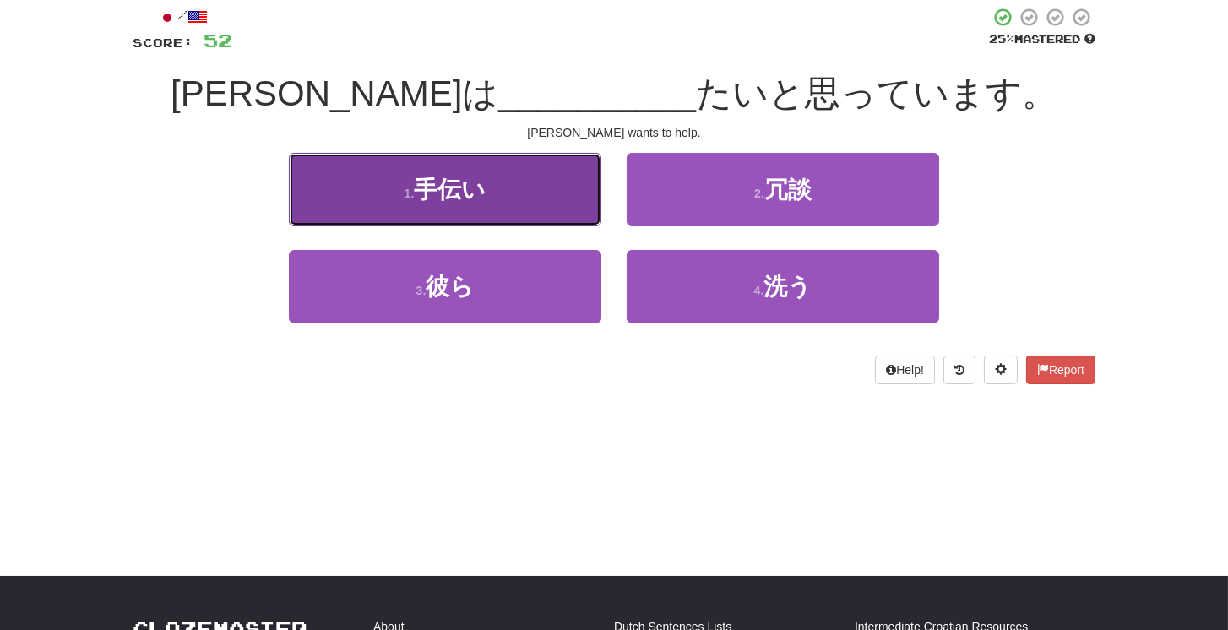
click at [550, 219] on button "1 . 手伝い" at bounding box center [445, 189] width 312 height 73
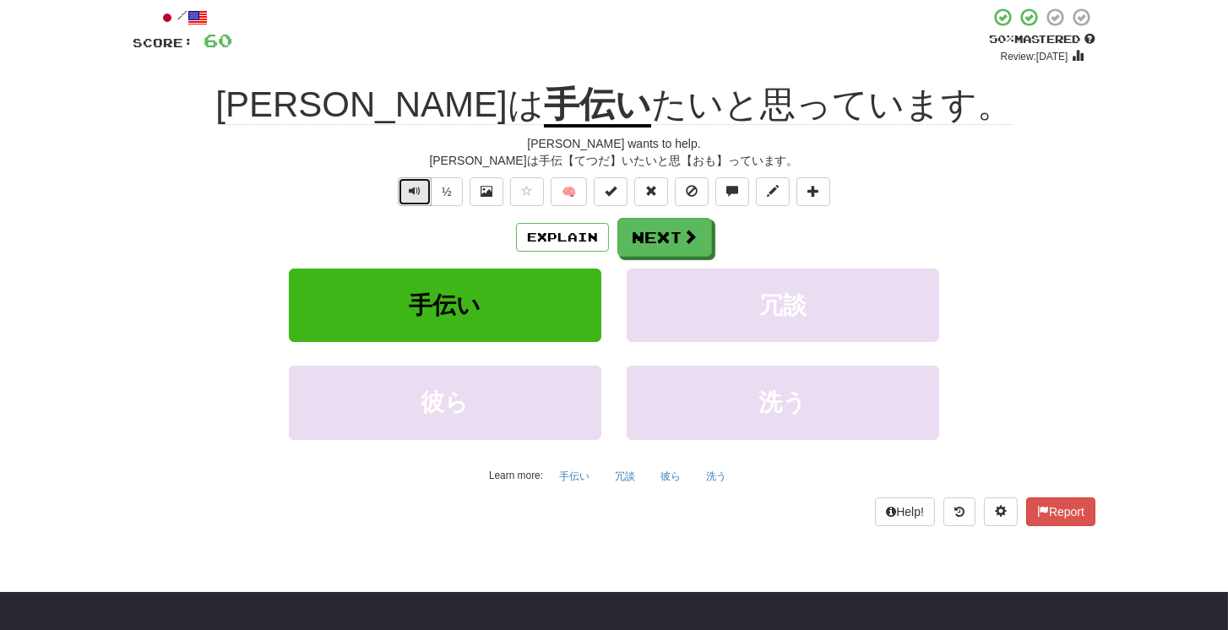
click at [426, 187] on button "Text-to-speech controls" at bounding box center [415, 191] width 34 height 29
click at [683, 242] on span at bounding box center [690, 237] width 15 height 15
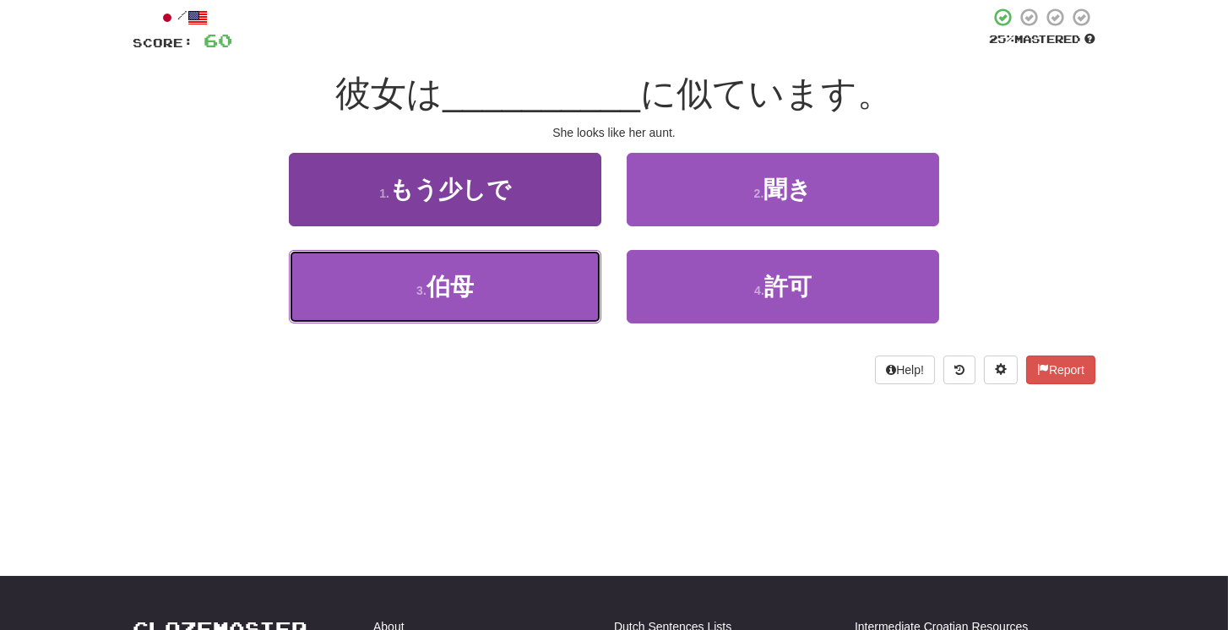
click at [574, 280] on button "3 . 伯母" at bounding box center [445, 286] width 312 height 73
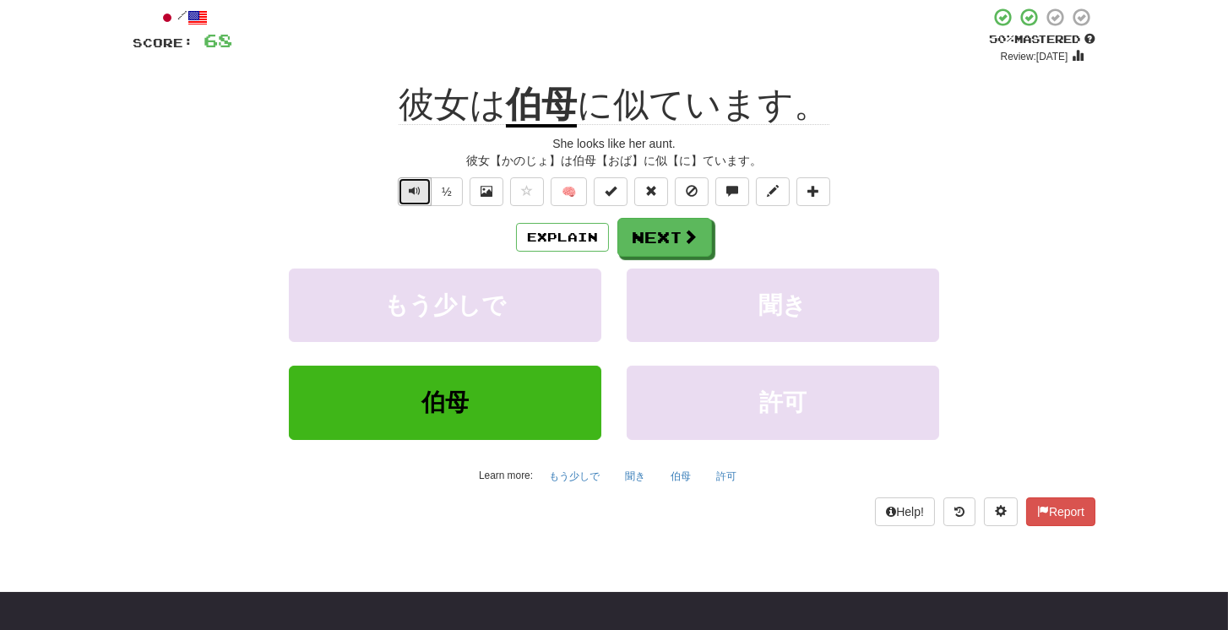
click at [399, 191] on button "Text-to-speech controls" at bounding box center [415, 191] width 34 height 29
click at [695, 236] on span at bounding box center [690, 237] width 15 height 15
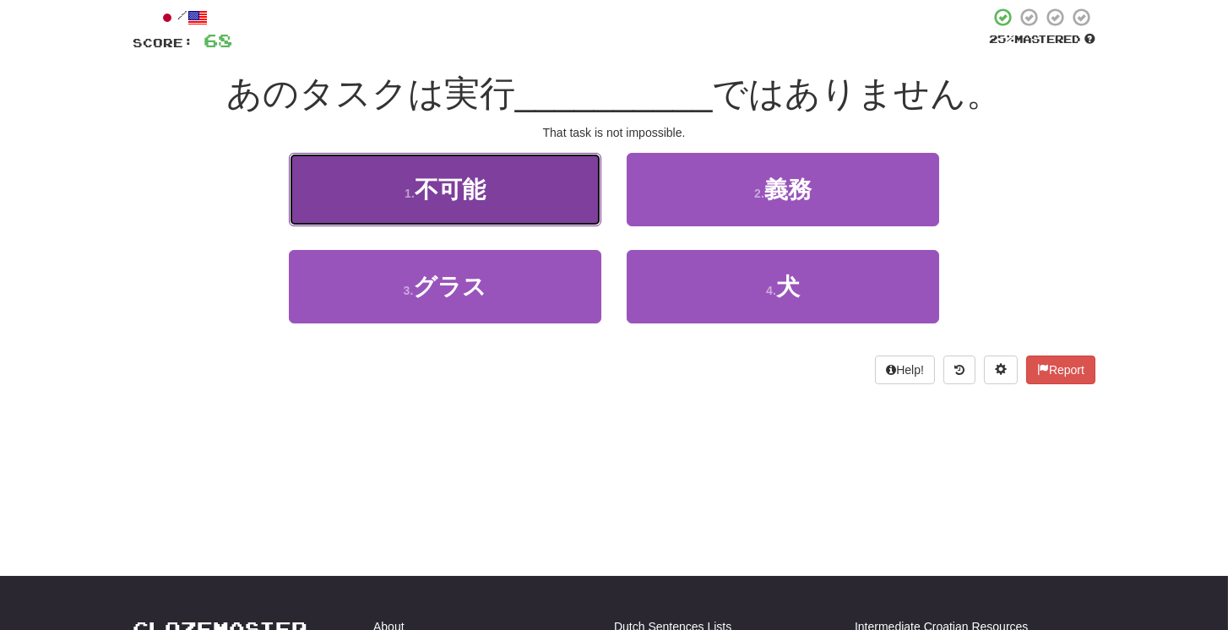
click at [521, 183] on button "1 . 不可能" at bounding box center [445, 189] width 312 height 73
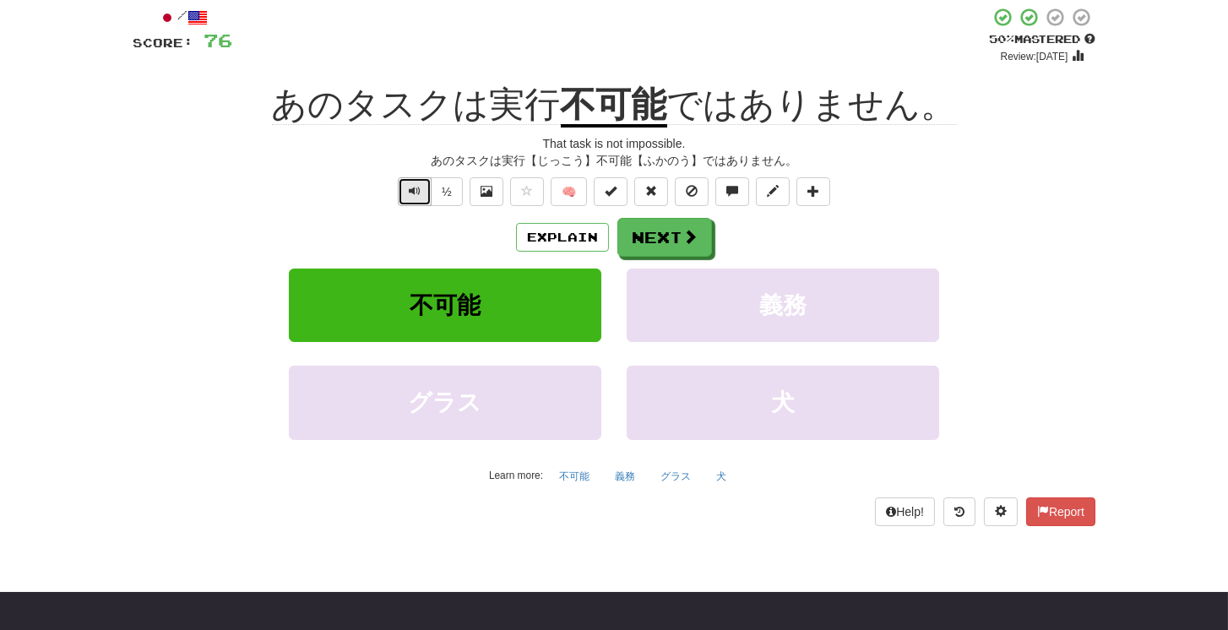
click at [419, 194] on span "Text-to-speech controls" at bounding box center [415, 191] width 12 height 12
click at [679, 232] on button "Next" at bounding box center [665, 238] width 95 height 39
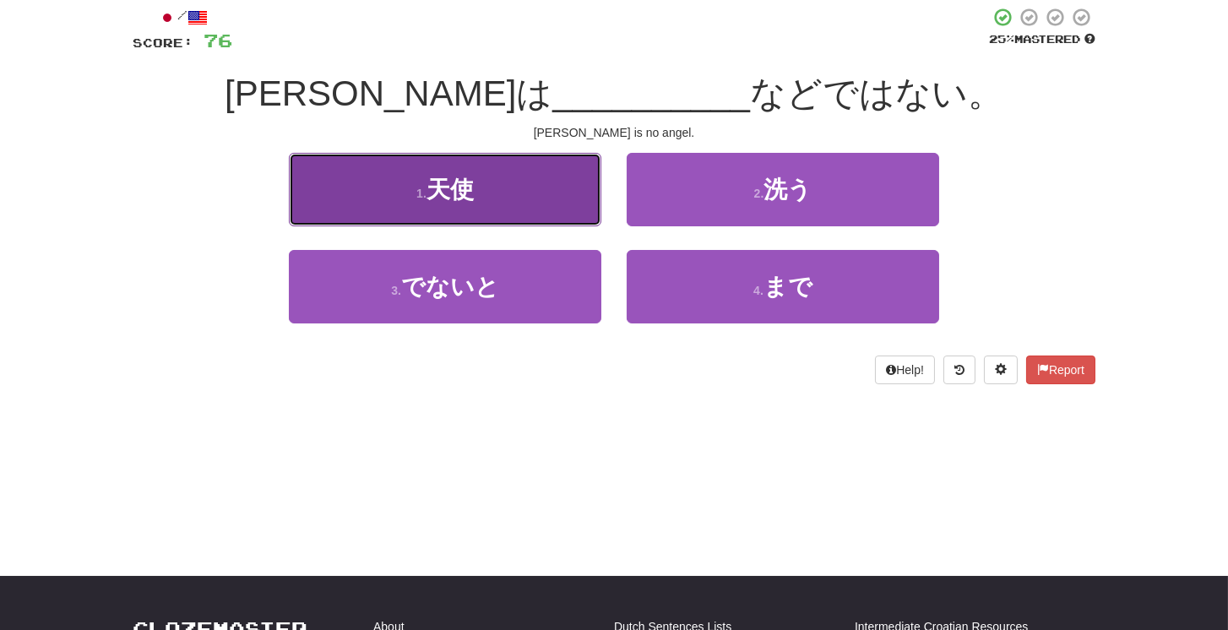
click at [487, 184] on button "1 . 天使" at bounding box center [445, 189] width 312 height 73
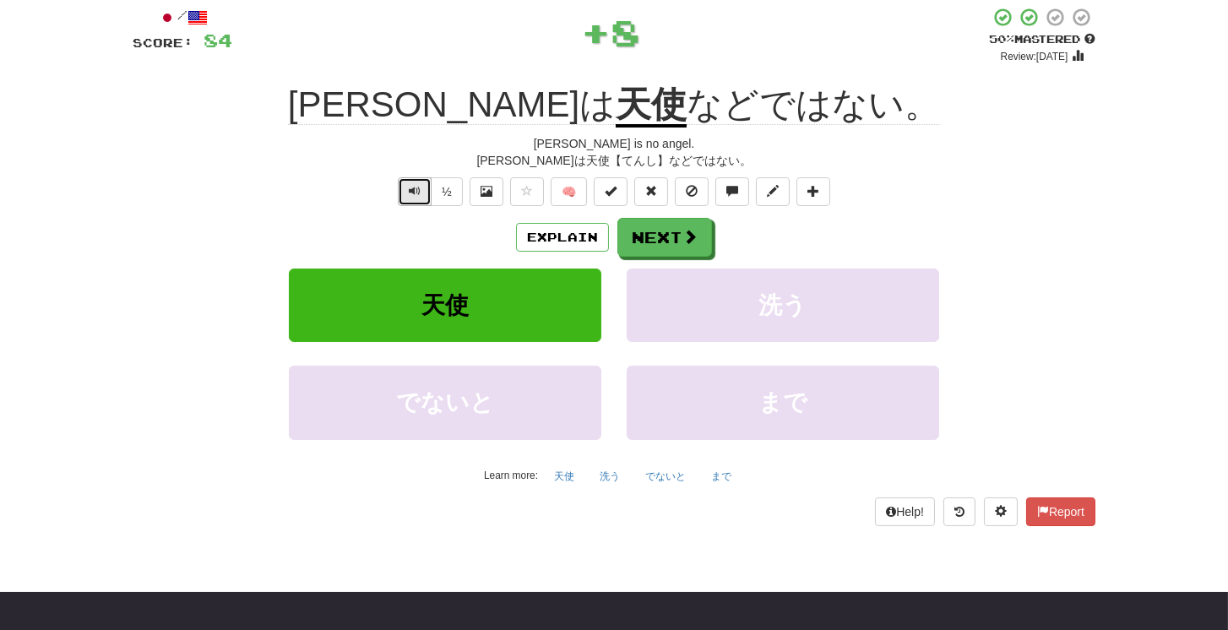
click at [410, 194] on span "Text-to-speech controls" at bounding box center [415, 191] width 12 height 12
click at [662, 242] on button "Next" at bounding box center [665, 238] width 95 height 39
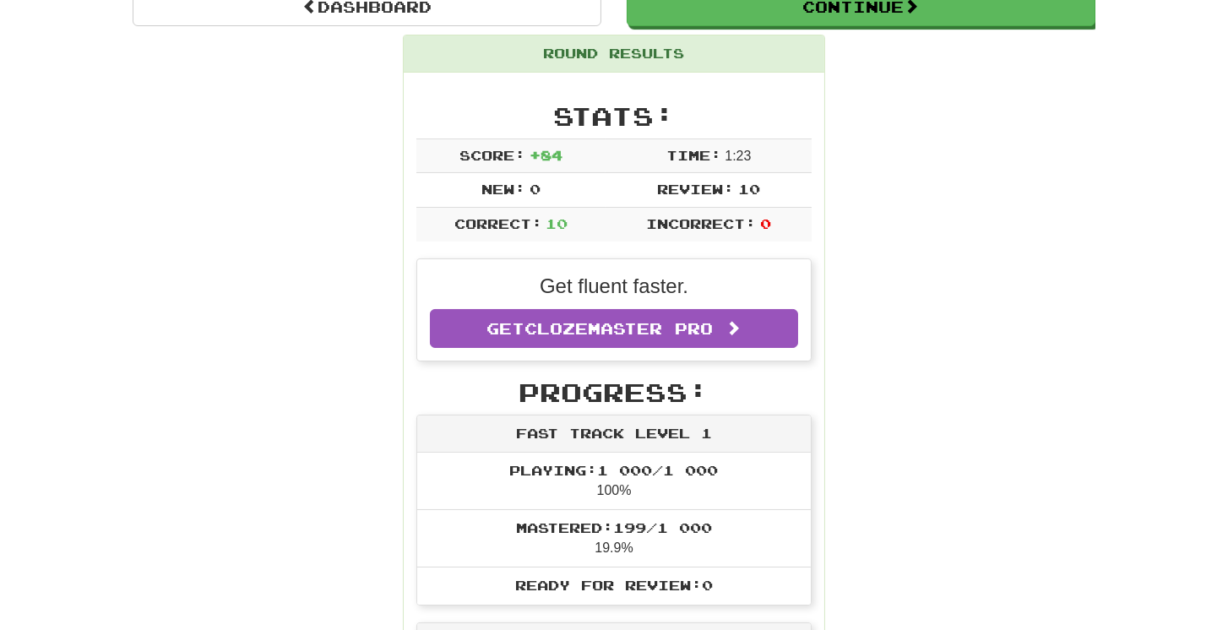
scroll to position [170, 0]
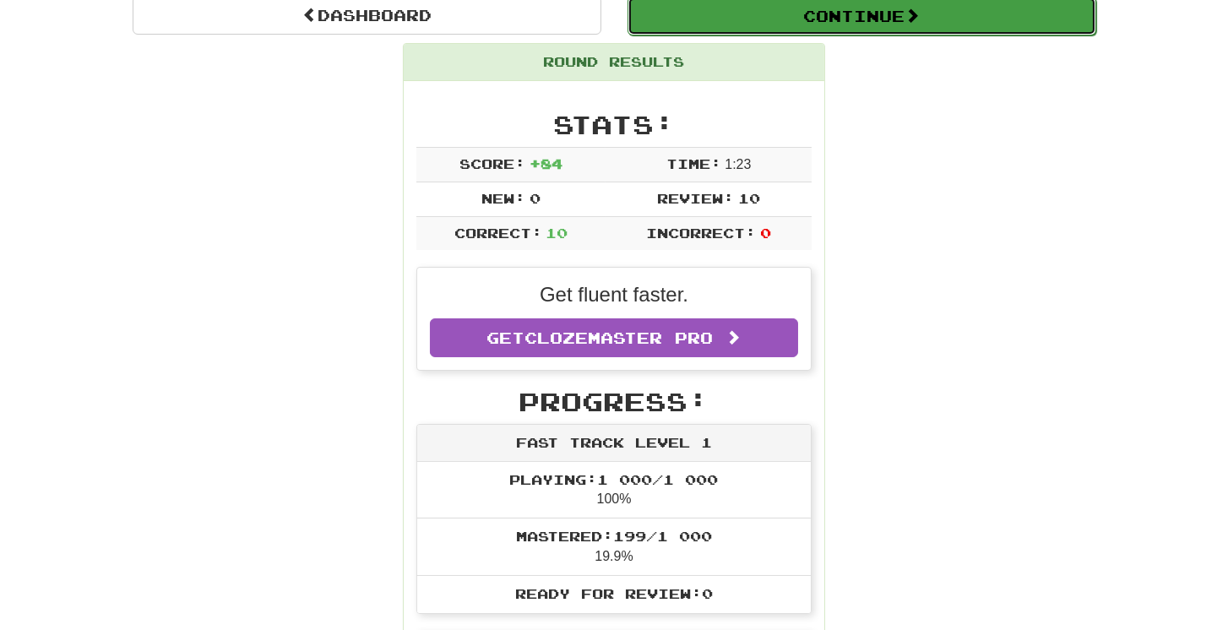
click at [750, 16] on button "Continue" at bounding box center [861, 16] width 469 height 39
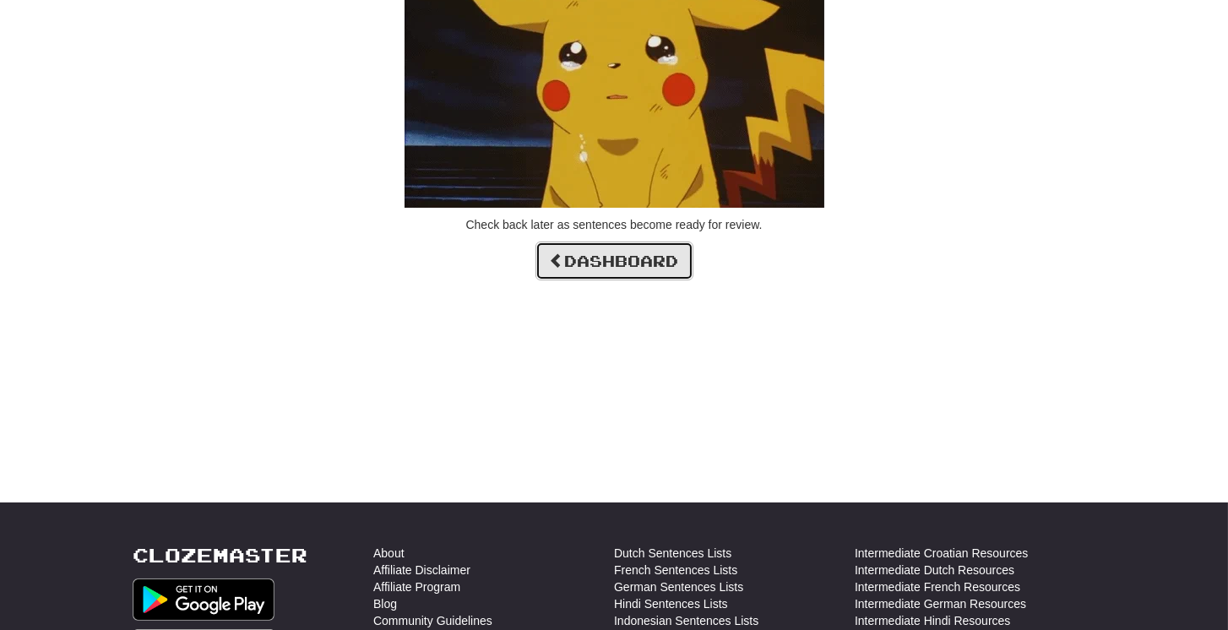
drag, startPoint x: 622, startPoint y: 271, endPoint x: 622, endPoint y: 258, distance: 12.7
click at [622, 270] on link "Dashboard" at bounding box center [614, 261] width 158 height 39
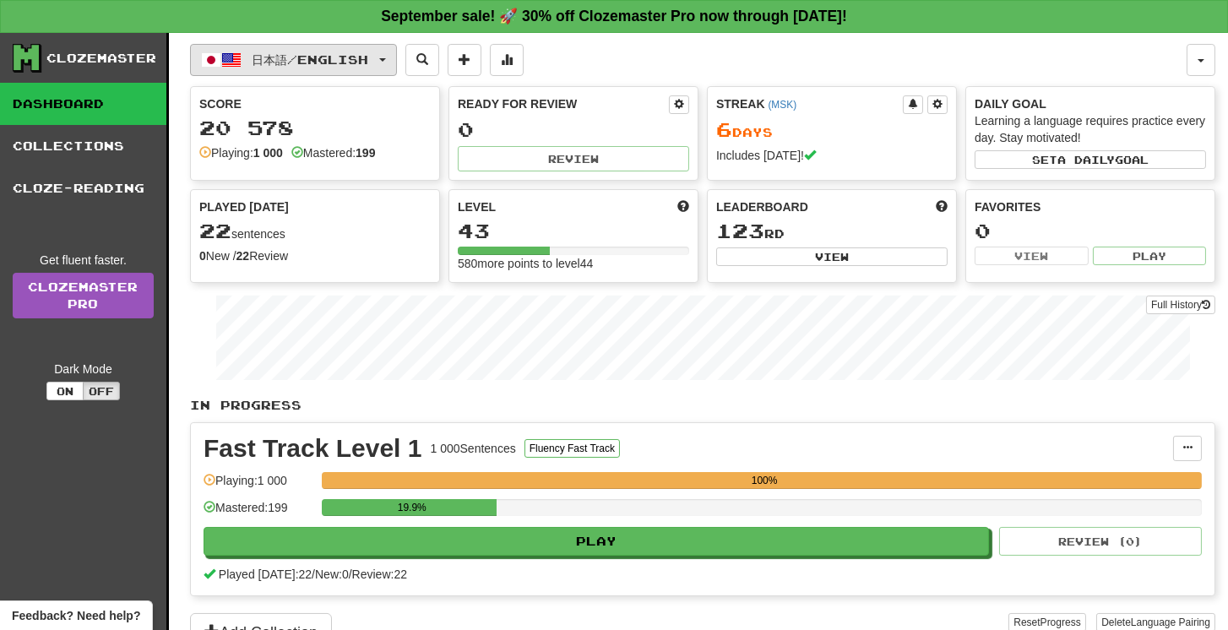
click at [309, 53] on span "日本語 / English" at bounding box center [311, 59] width 117 height 14
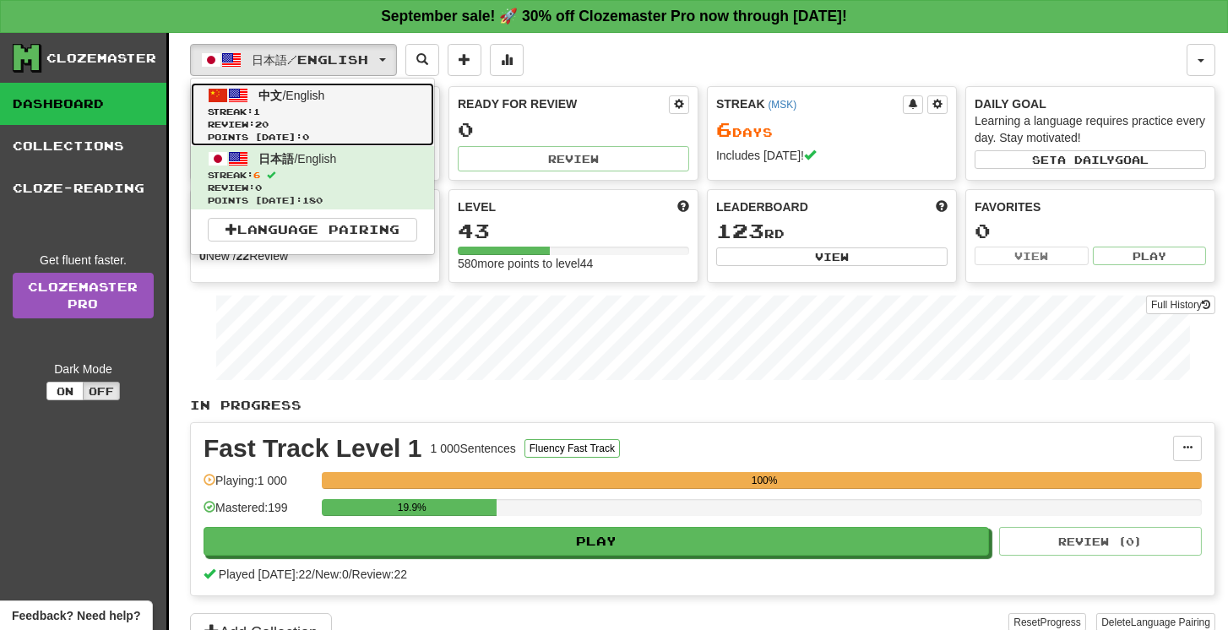
click at [327, 101] on link "中文 / English Streak: 1 Review: 20 Points today: 0" at bounding box center [312, 114] width 243 height 63
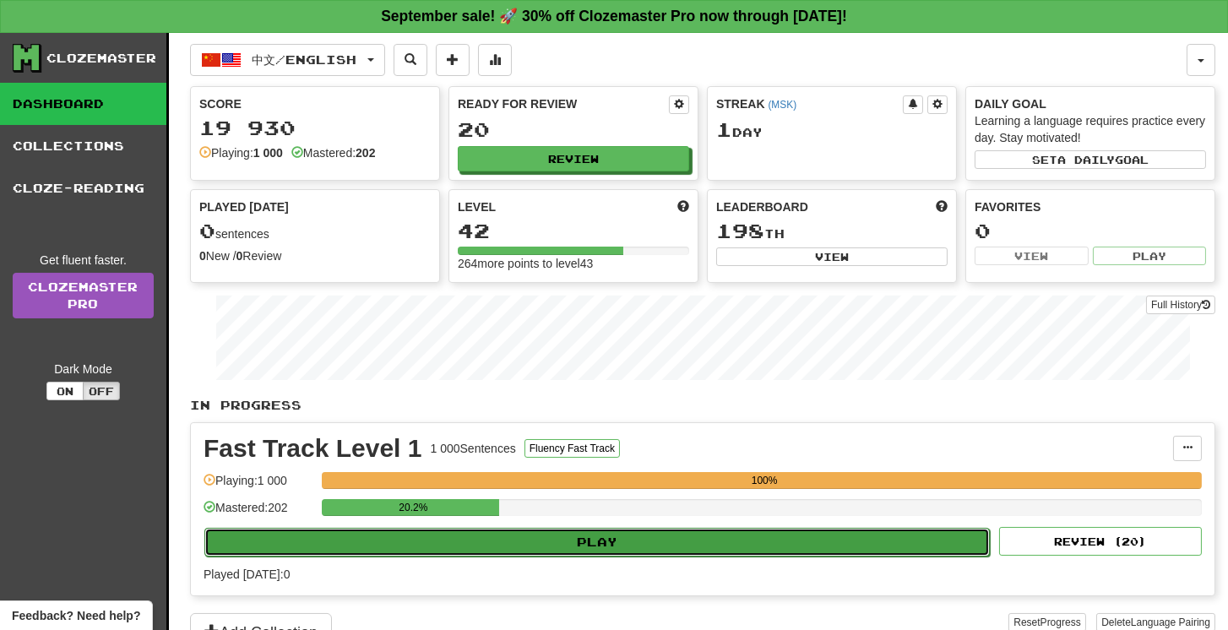
click at [756, 538] on button "Play" at bounding box center [596, 542] width 785 height 29
select select "**"
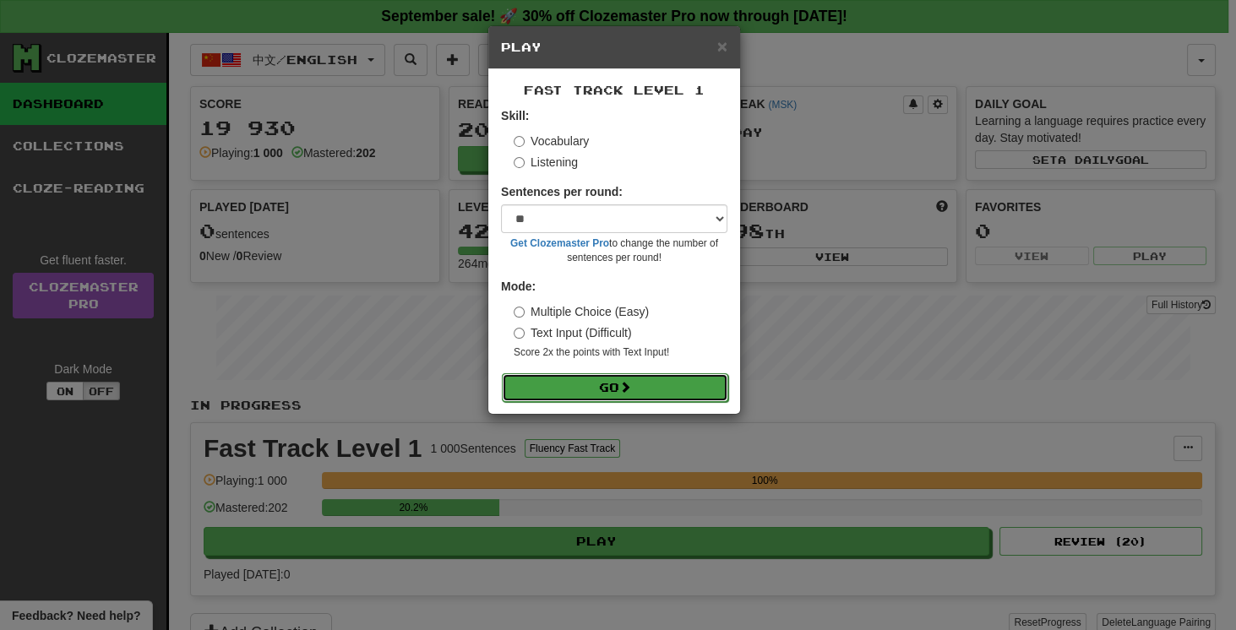
click at [659, 374] on button "Go" at bounding box center [615, 387] width 226 height 29
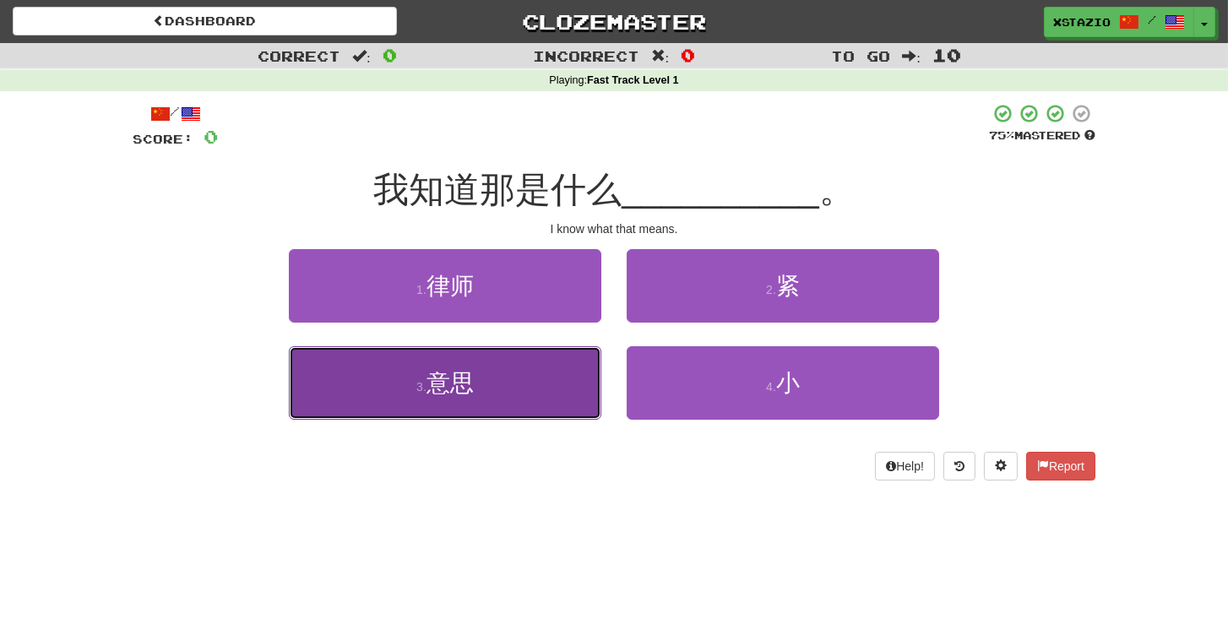
click at [551, 367] on button "3 . 意思" at bounding box center [445, 382] width 312 height 73
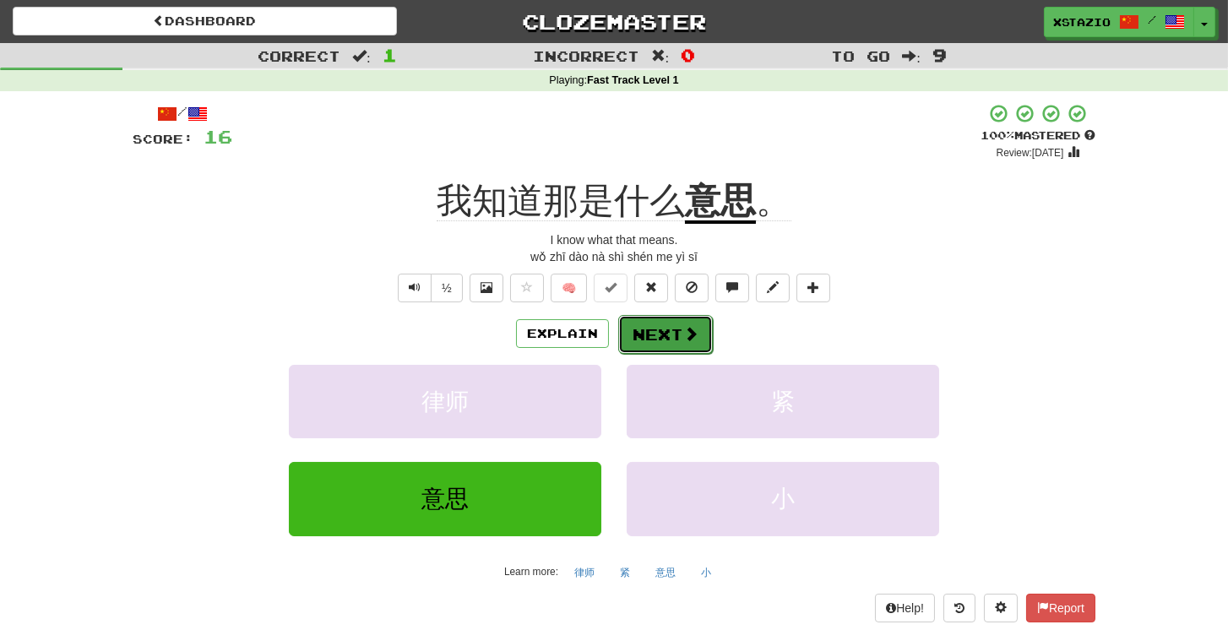
click at [695, 339] on span at bounding box center [690, 333] width 15 height 15
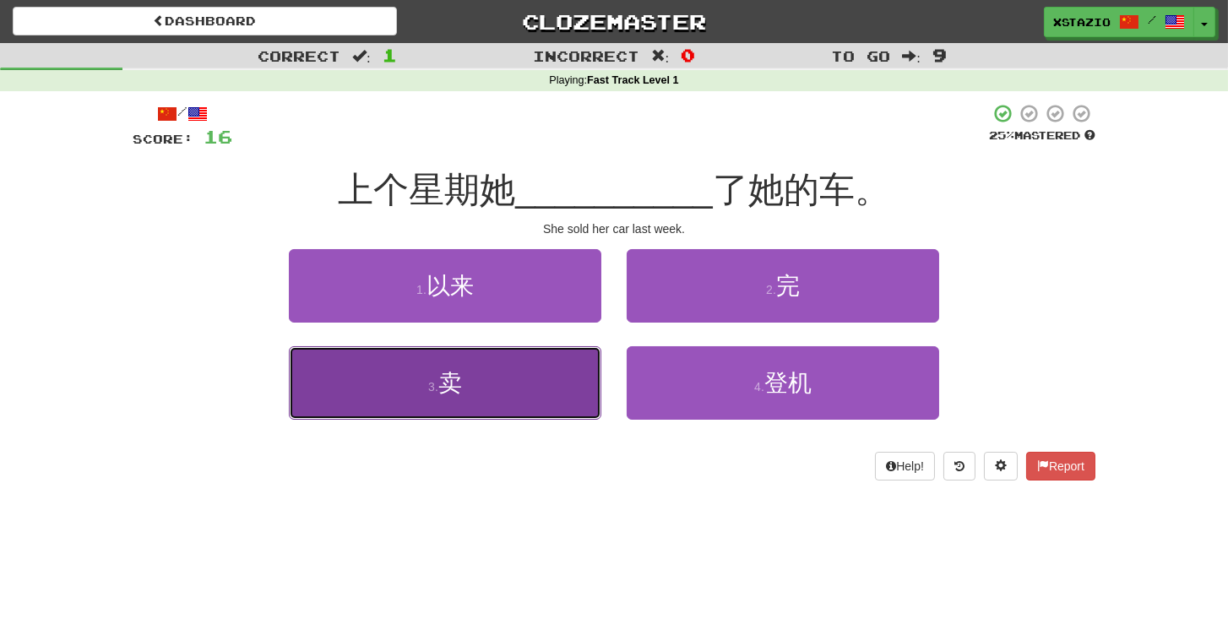
click at [480, 376] on button "3 . 卖" at bounding box center [445, 382] width 312 height 73
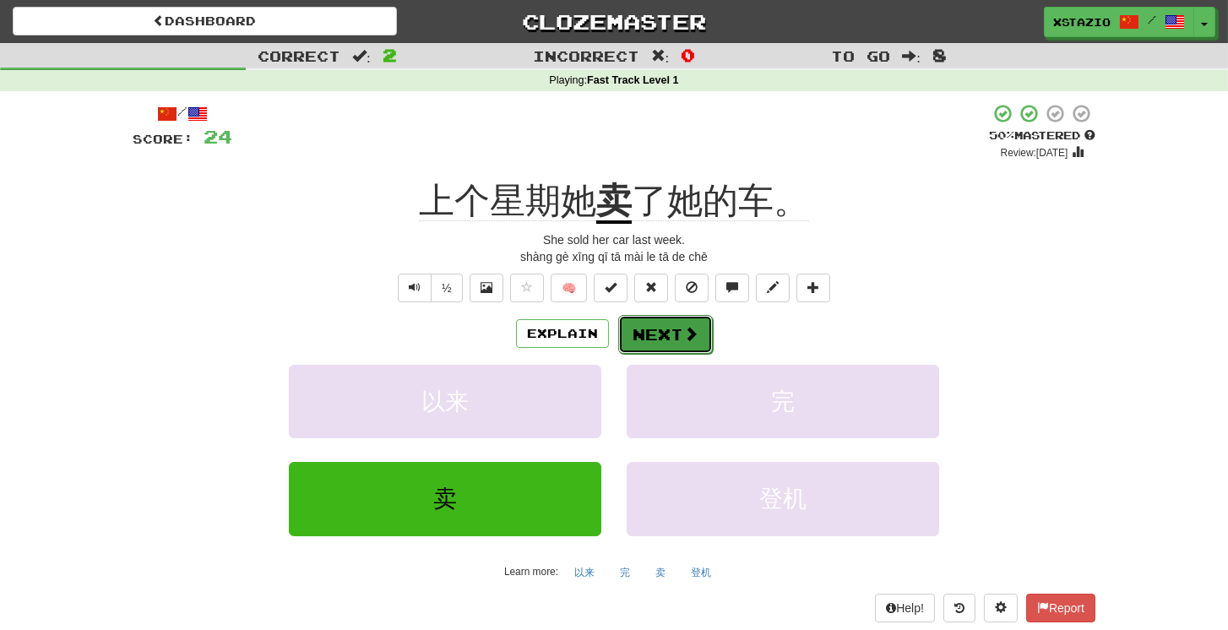
click at [685, 347] on button "Next" at bounding box center [665, 334] width 95 height 39
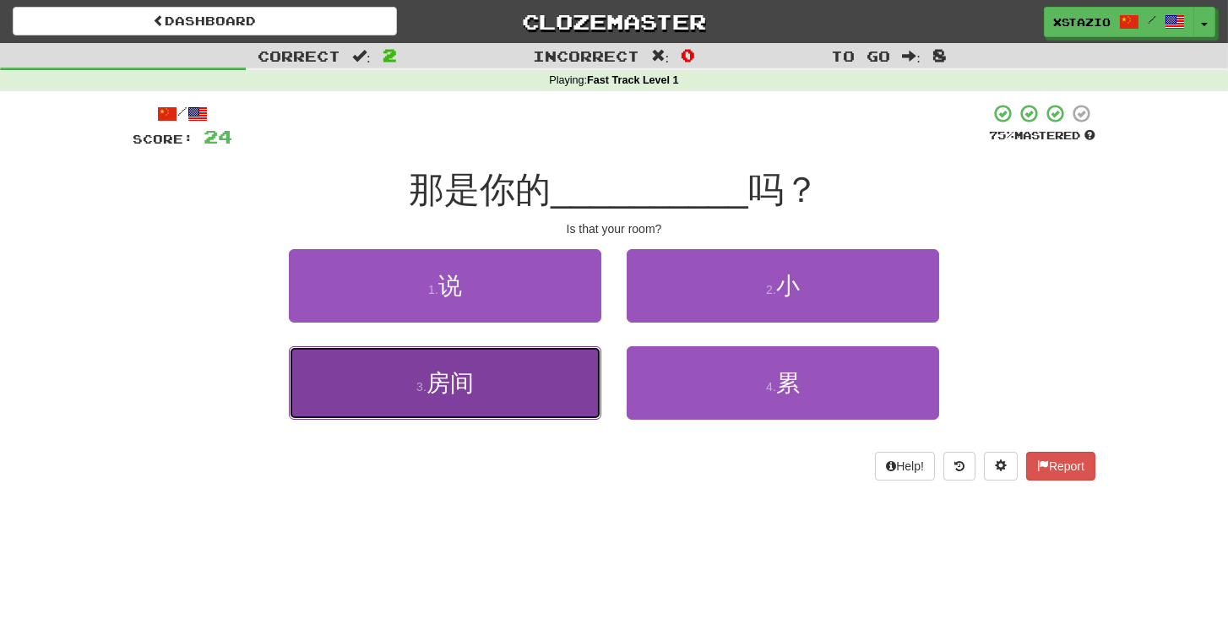
click at [514, 386] on button "3 . 房间" at bounding box center [445, 382] width 312 height 73
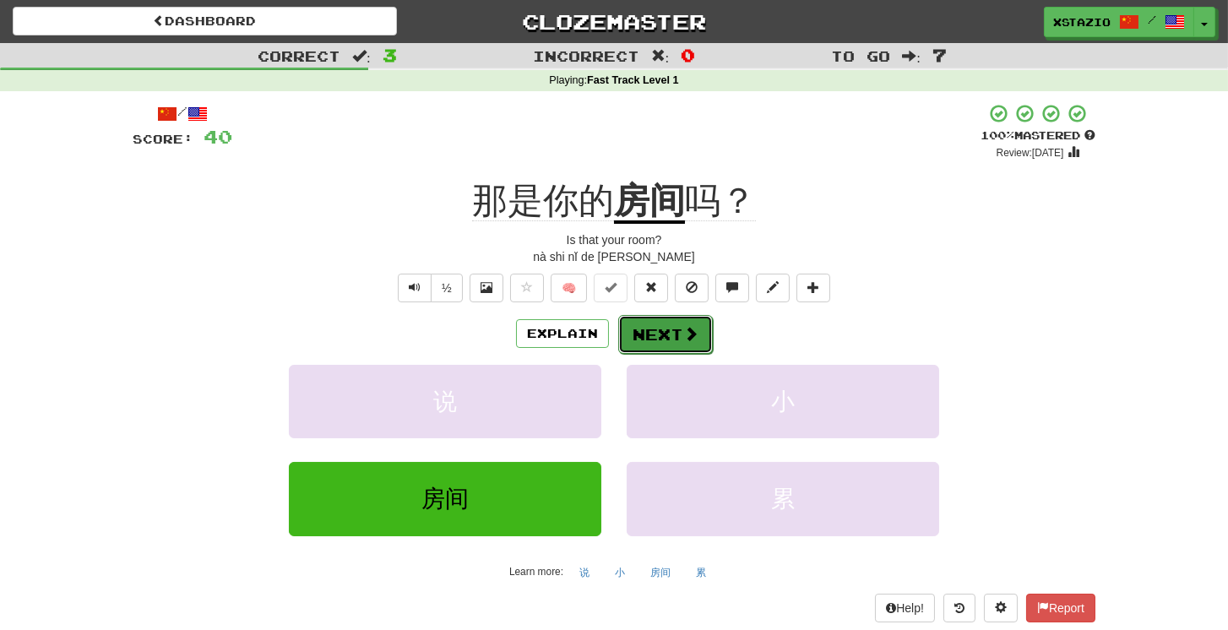
click at [692, 331] on span at bounding box center [690, 333] width 15 height 15
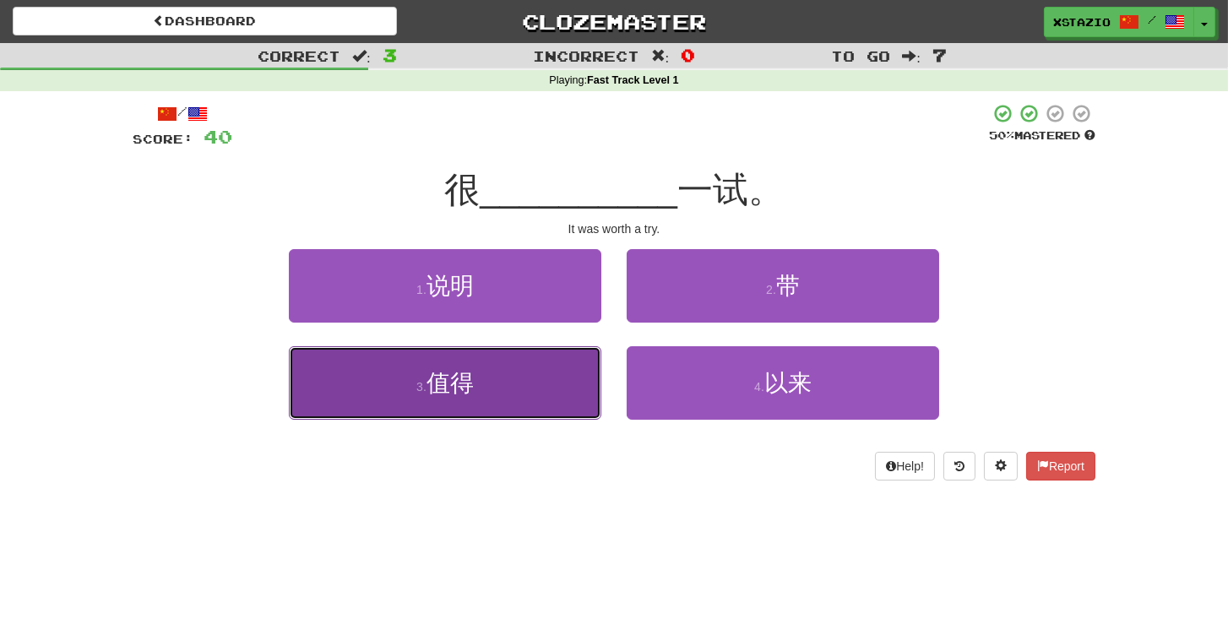
click at [462, 371] on span "值得" at bounding box center [449, 383] width 47 height 26
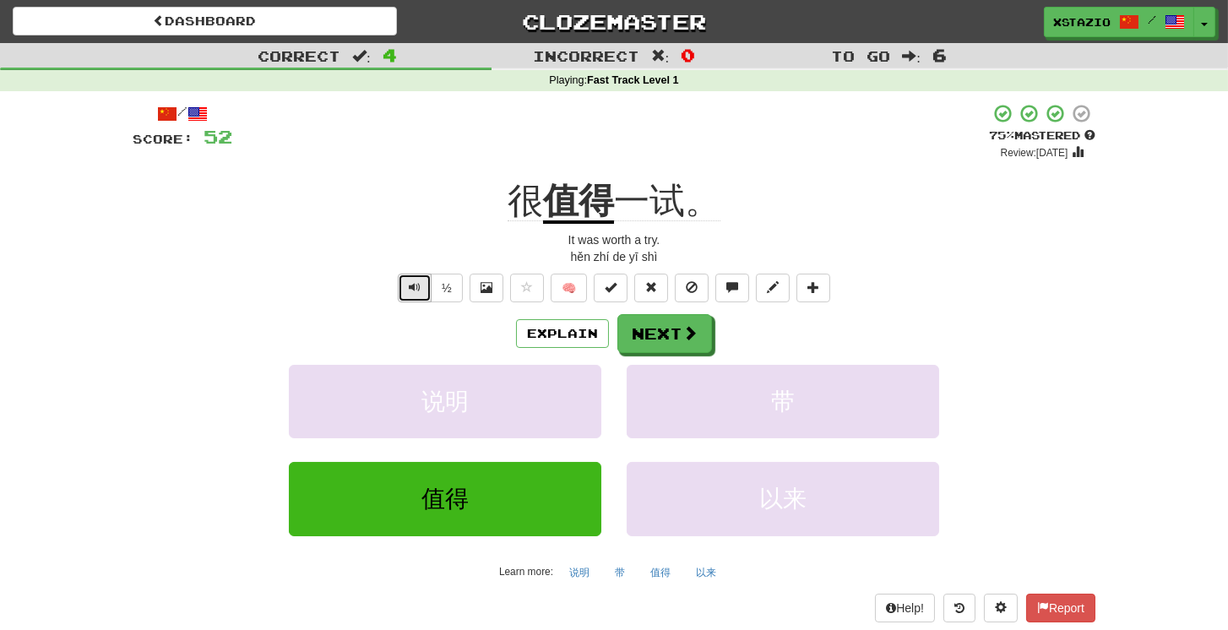
click at [410, 297] on button "Text-to-speech controls" at bounding box center [415, 288] width 34 height 29
click at [680, 331] on button "Next" at bounding box center [665, 334] width 95 height 39
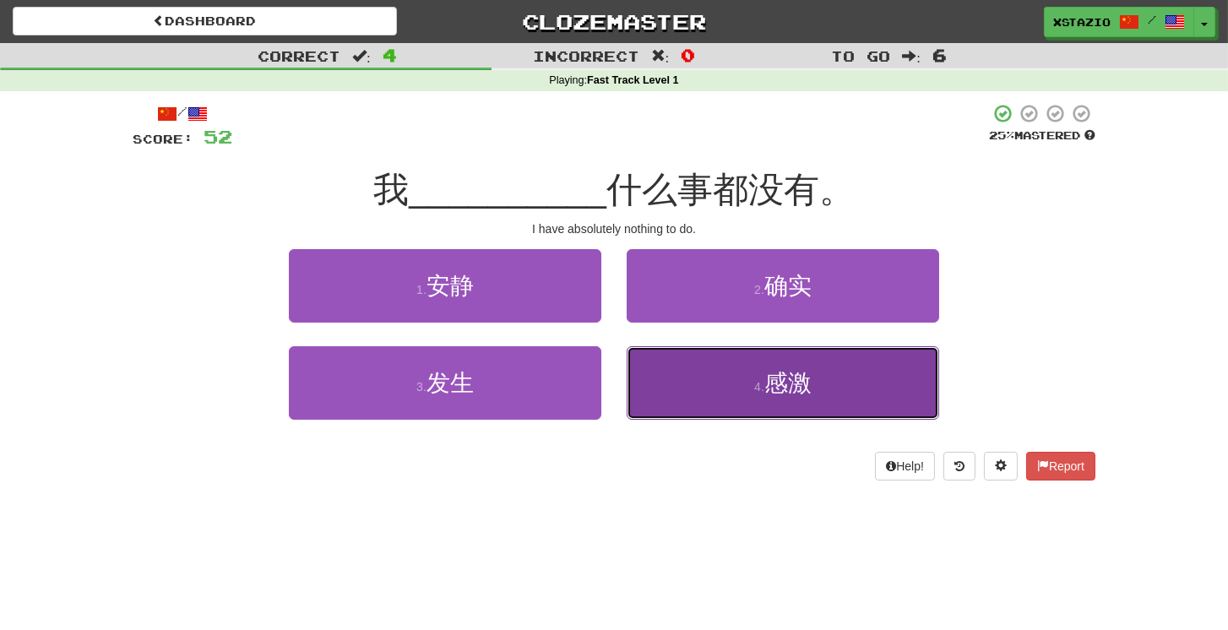
click at [832, 387] on button "4 . 感激" at bounding box center [783, 382] width 312 height 73
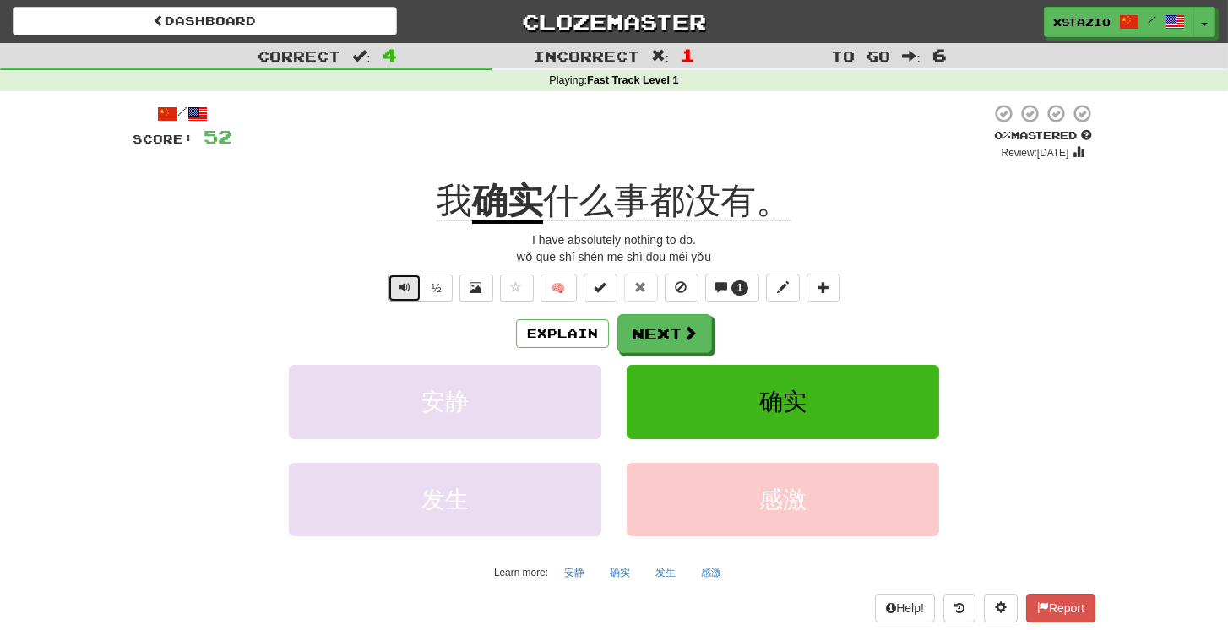
click at [411, 288] on button "Text-to-speech controls" at bounding box center [405, 288] width 34 height 29
click at [408, 281] on span "Text-to-speech controls" at bounding box center [405, 287] width 12 height 12
click at [663, 334] on button "Next" at bounding box center [665, 334] width 95 height 39
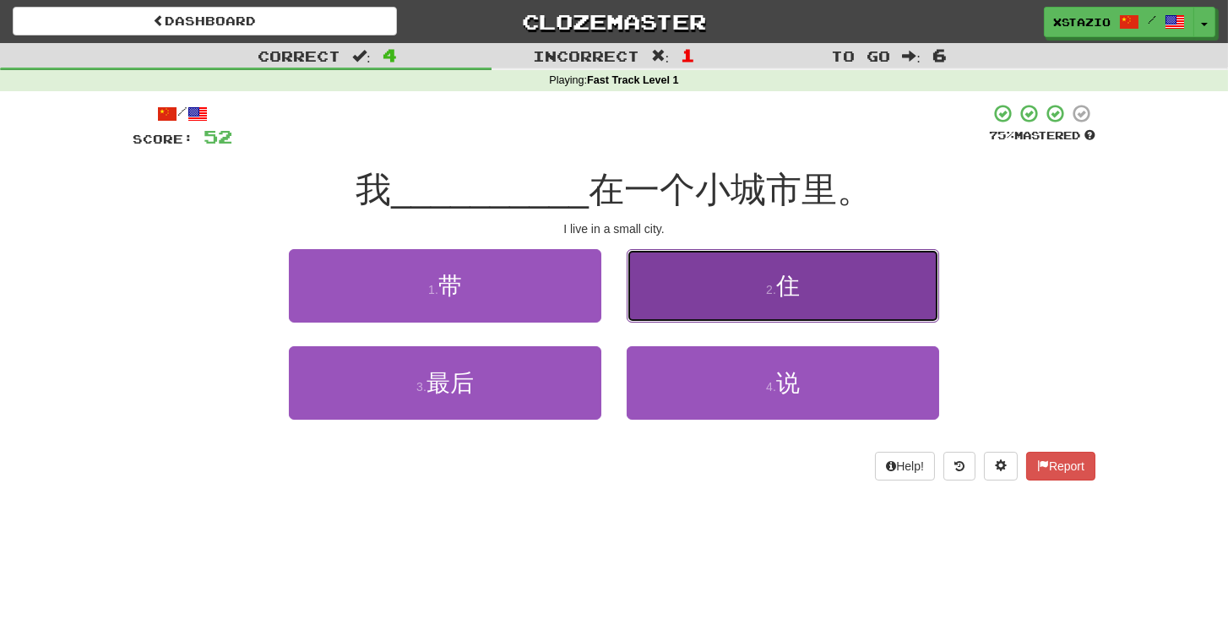
click at [810, 288] on button "2 . 住" at bounding box center [783, 285] width 312 height 73
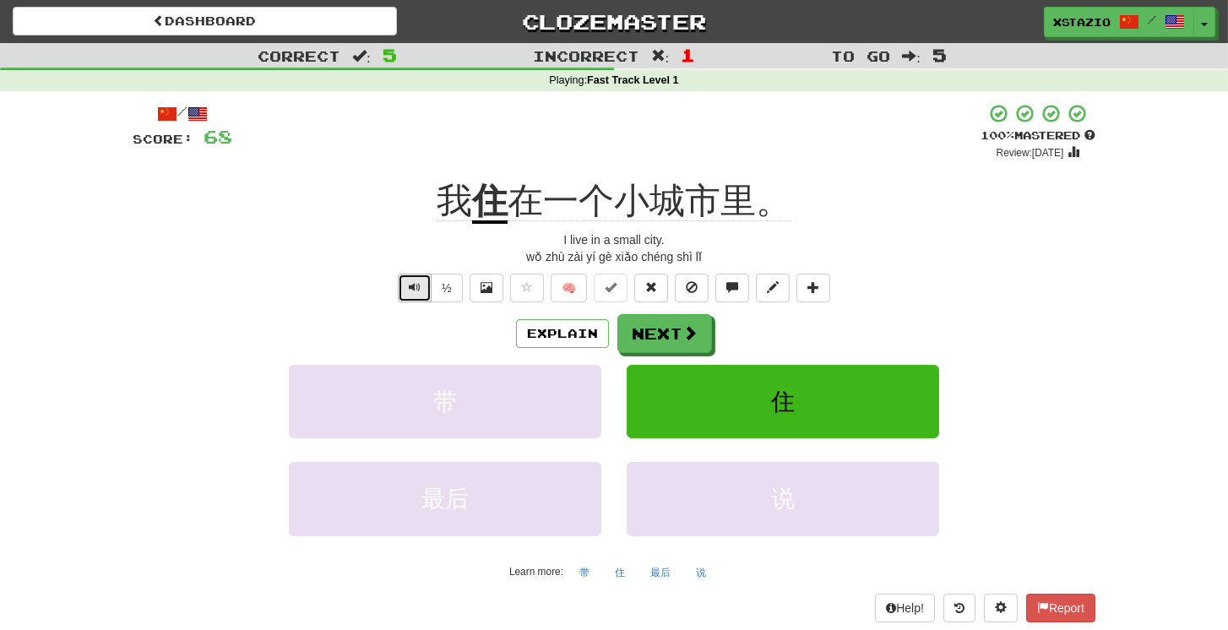
click at [405, 291] on button "Text-to-speech controls" at bounding box center [415, 288] width 34 height 29
click at [660, 328] on button "Next" at bounding box center [665, 334] width 95 height 39
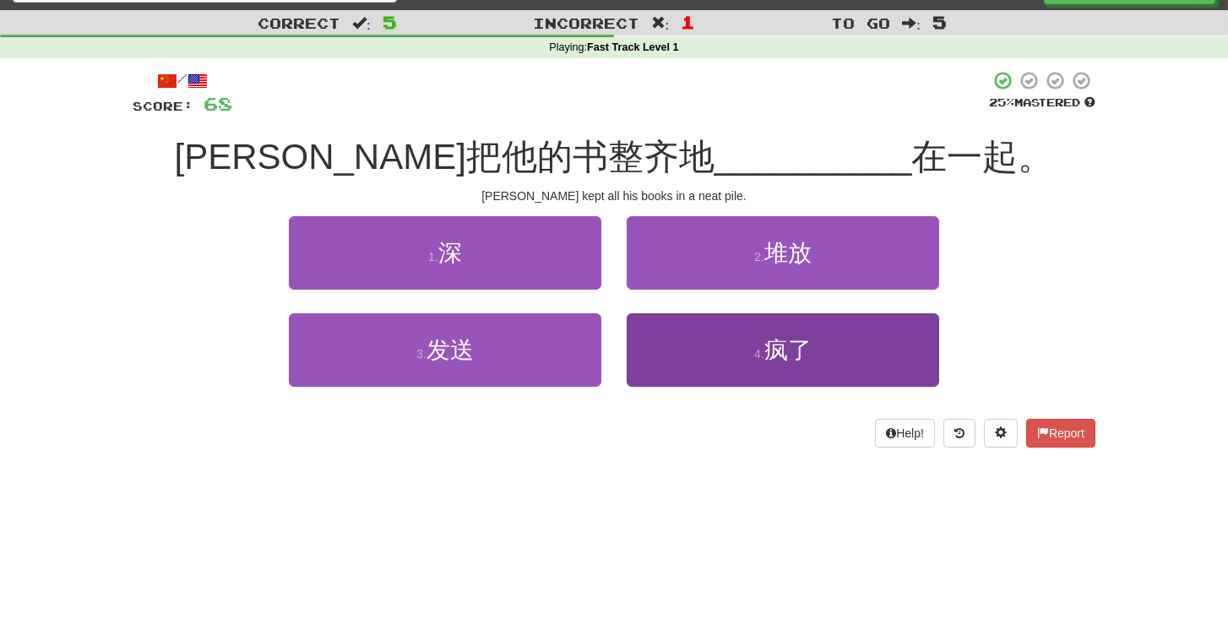
scroll to position [48, 0]
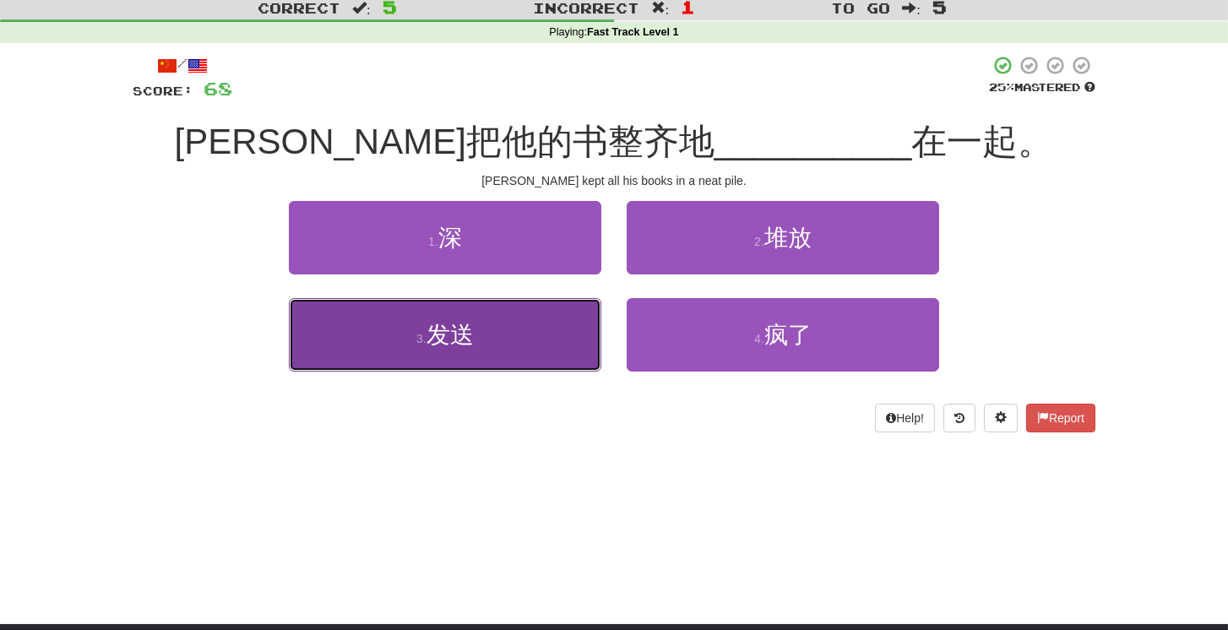
click at [529, 341] on button "3 . 发送" at bounding box center [445, 334] width 312 height 73
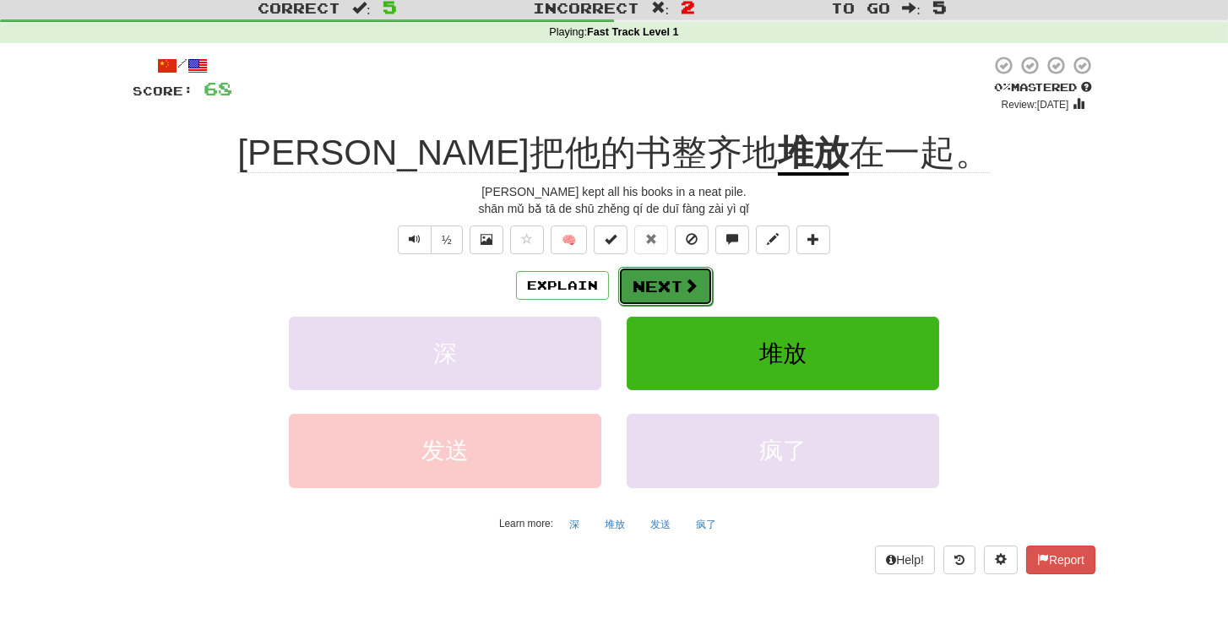
click at [672, 297] on button "Next" at bounding box center [665, 286] width 95 height 39
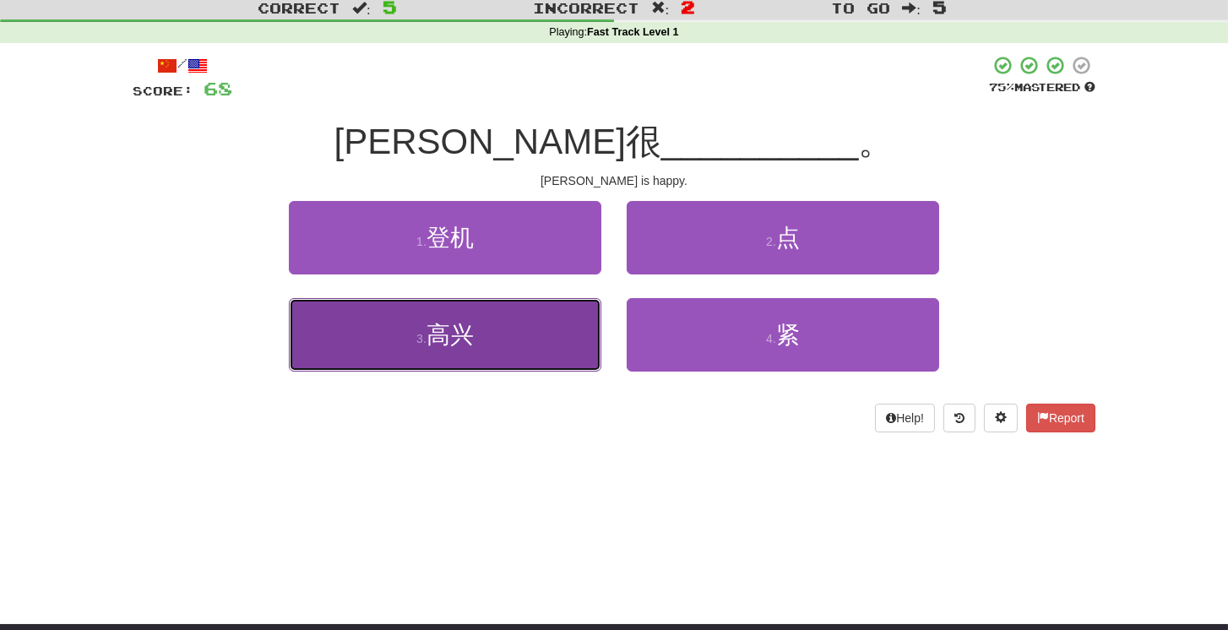
click at [489, 307] on button "3 . 高兴" at bounding box center [445, 334] width 312 height 73
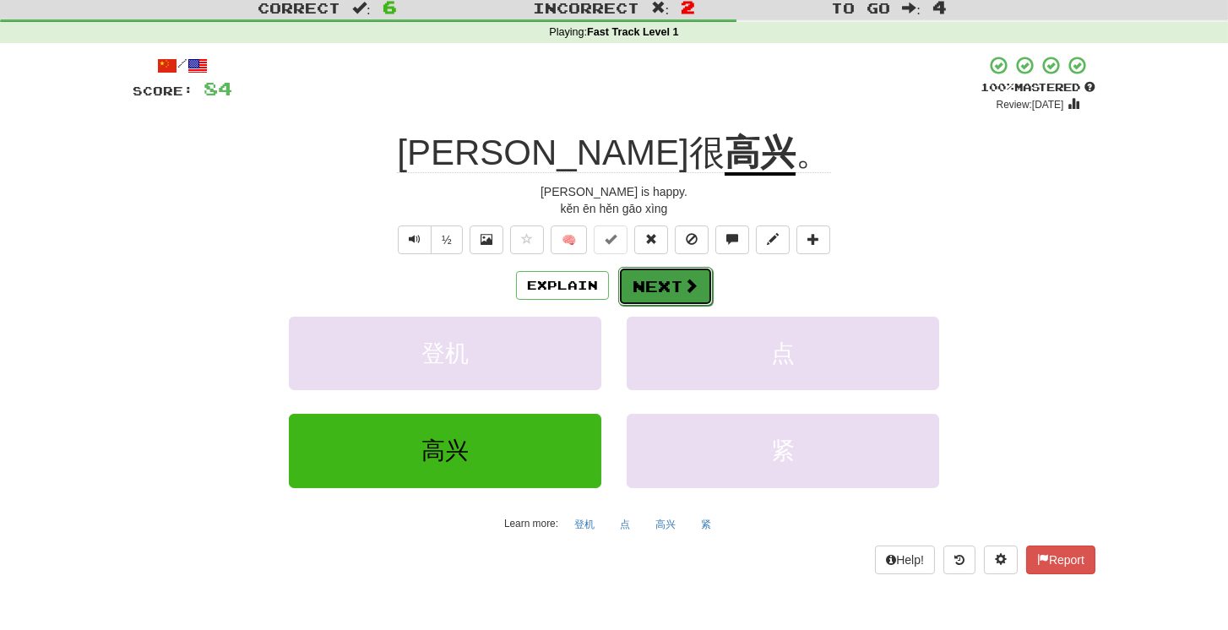
click at [685, 284] on span at bounding box center [690, 285] width 15 height 15
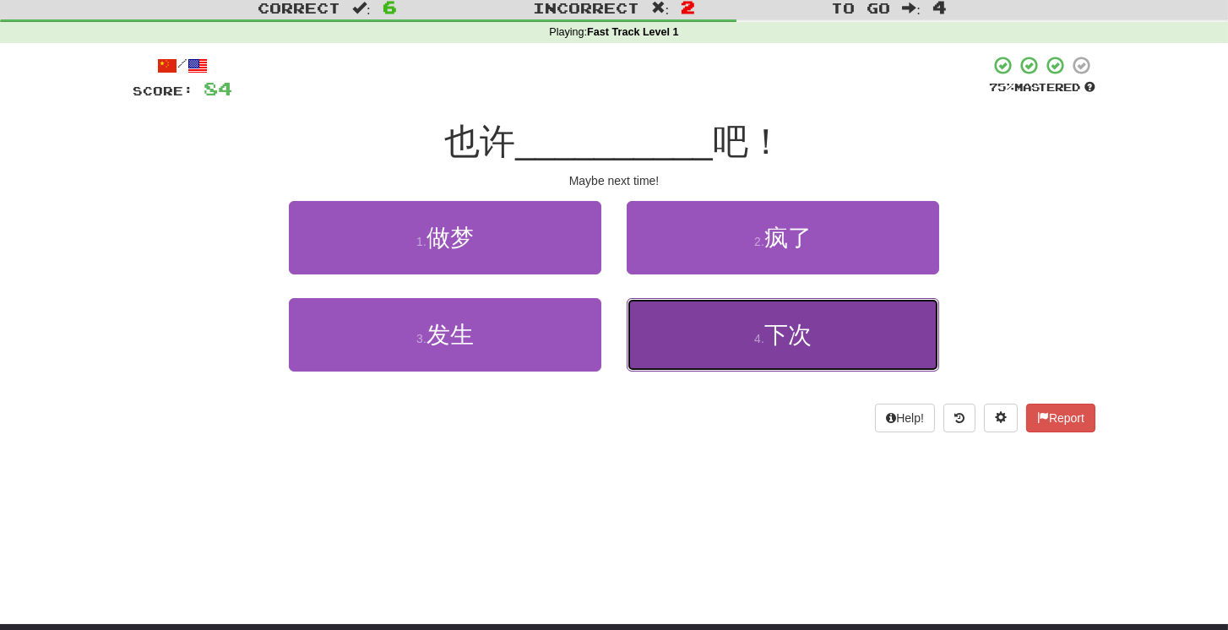
click at [760, 357] on button "4 . 下次" at bounding box center [783, 334] width 312 height 73
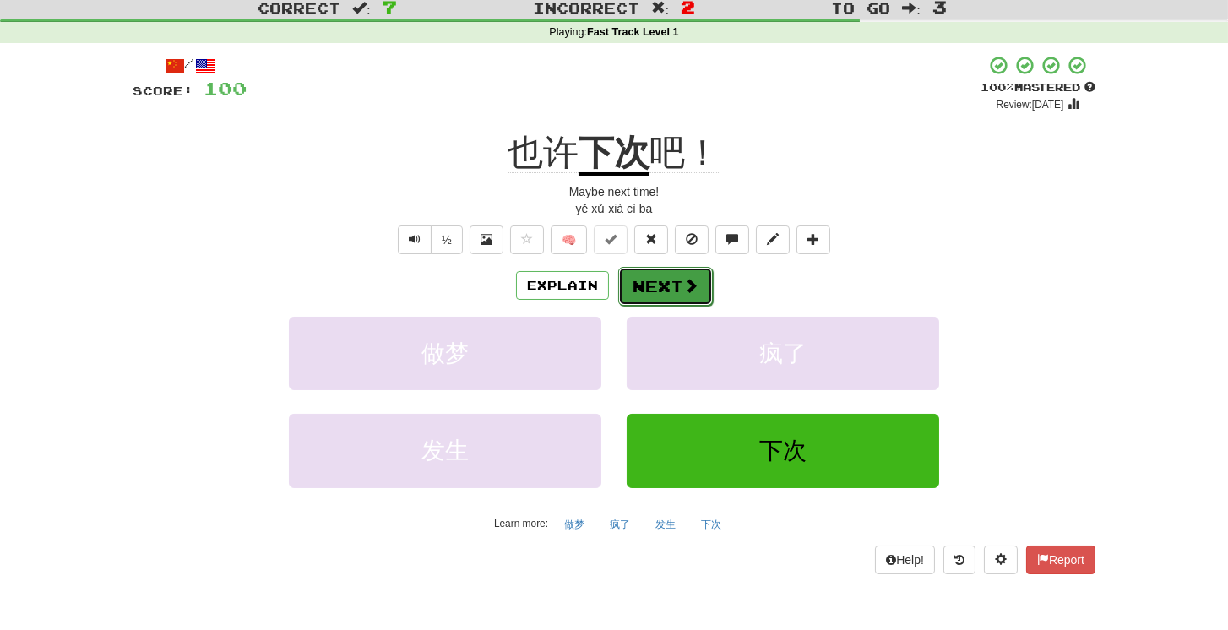
click at [683, 286] on span at bounding box center [690, 285] width 15 height 15
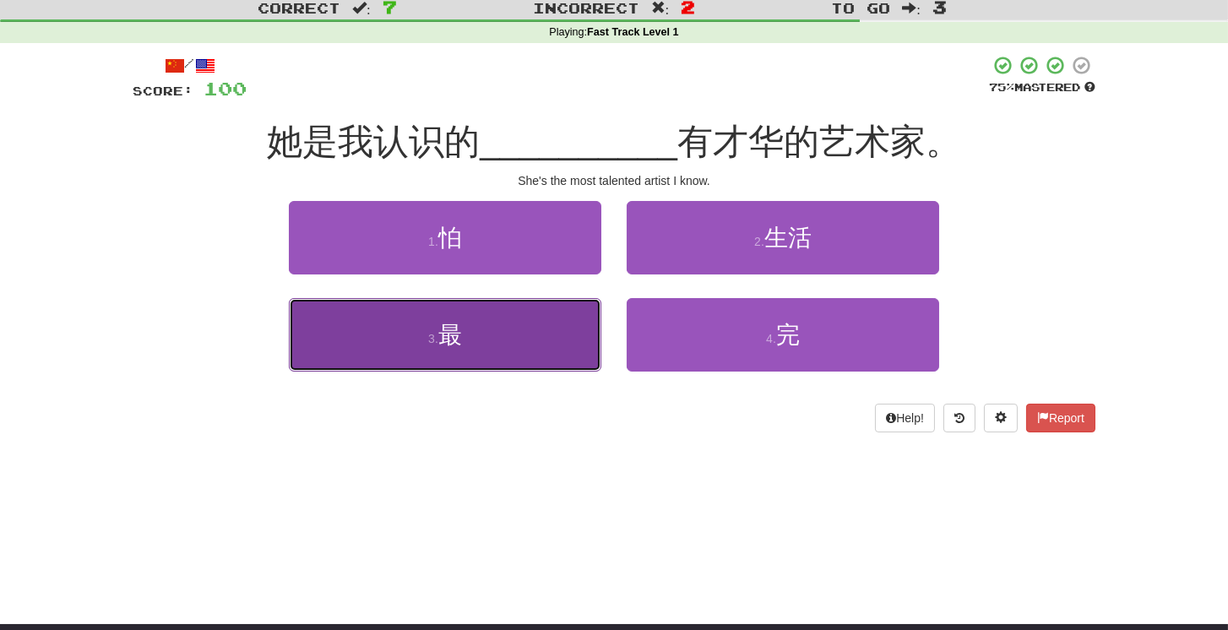
click at [540, 340] on button "3 . 最" at bounding box center [445, 334] width 312 height 73
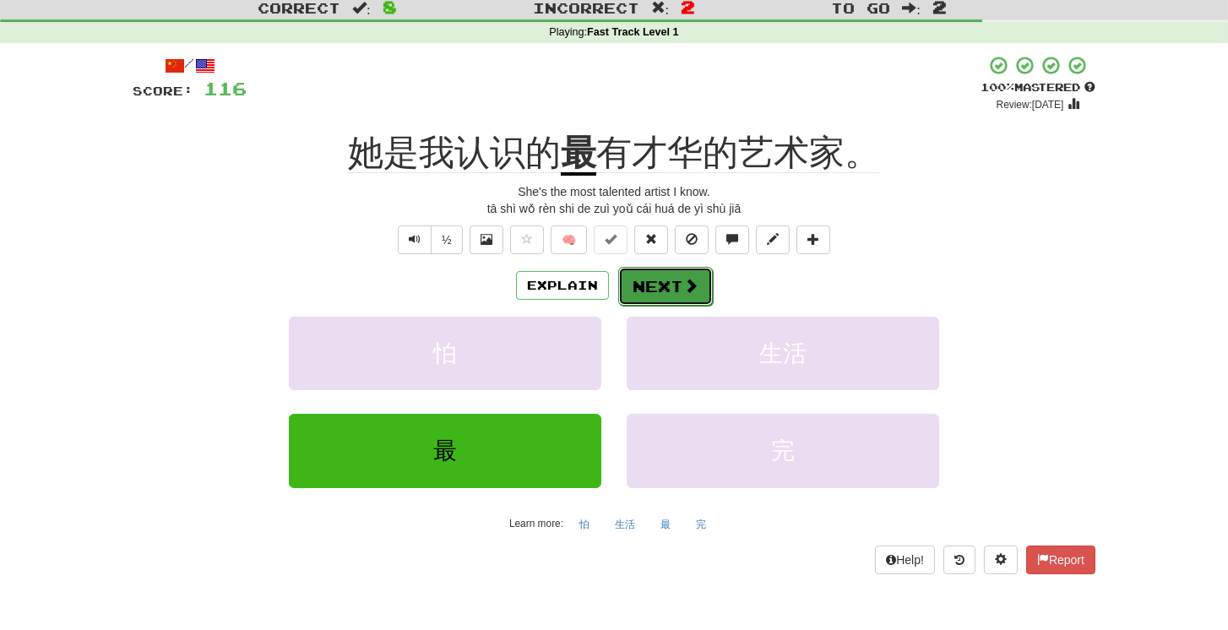
click at [649, 289] on button "Next" at bounding box center [665, 286] width 95 height 39
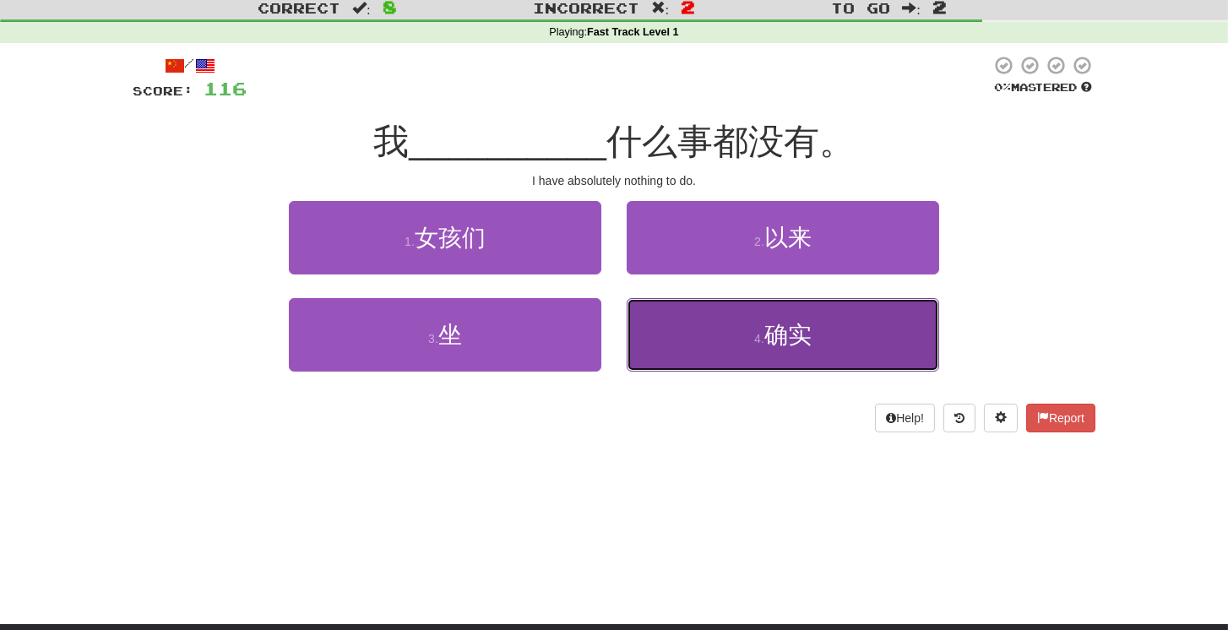
click at [693, 335] on button "4 . 确实" at bounding box center [783, 334] width 312 height 73
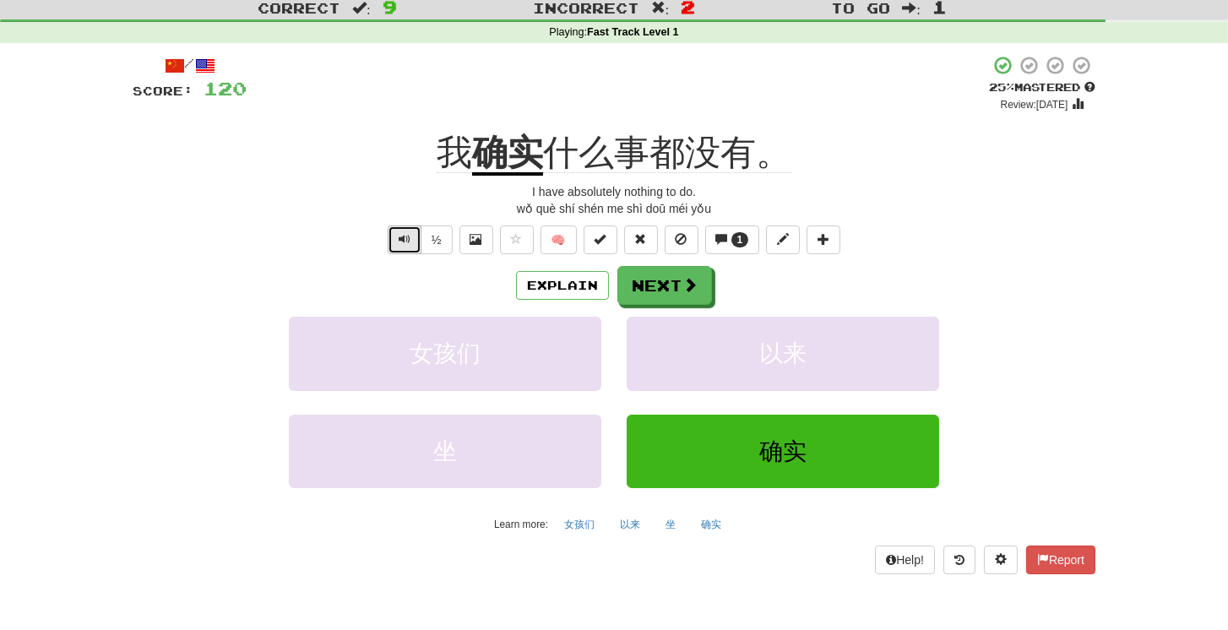
click at [404, 243] on span "Text-to-speech controls" at bounding box center [405, 239] width 12 height 12
click at [692, 269] on button "Next" at bounding box center [665, 286] width 95 height 39
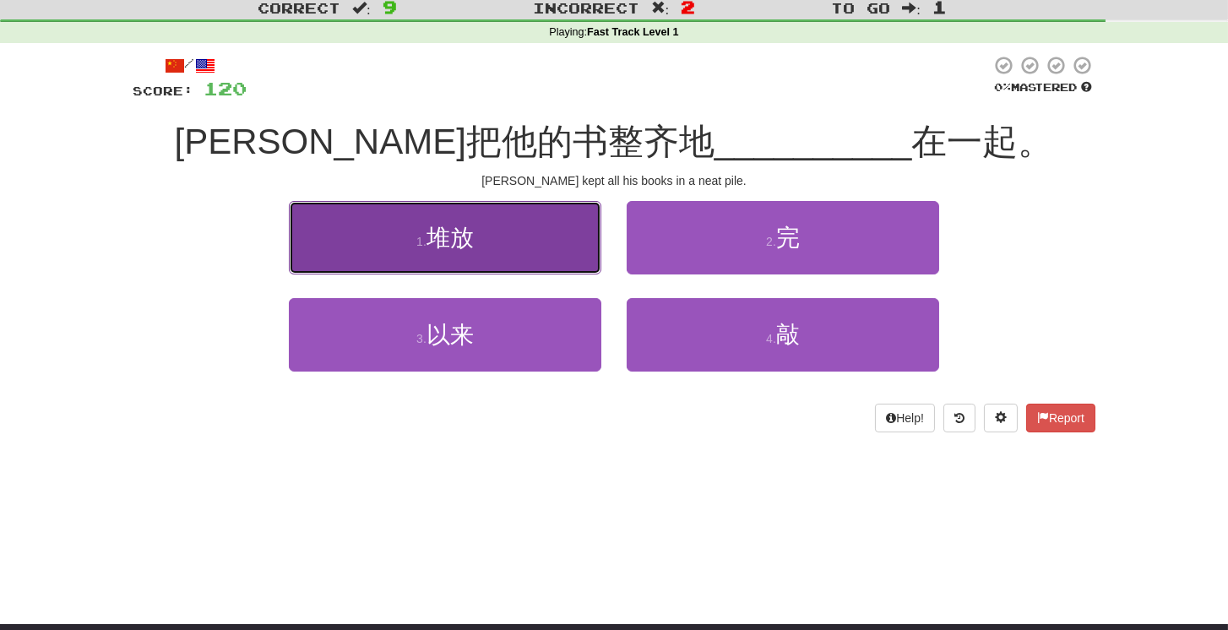
click at [465, 231] on span "堆放" at bounding box center [449, 238] width 47 height 26
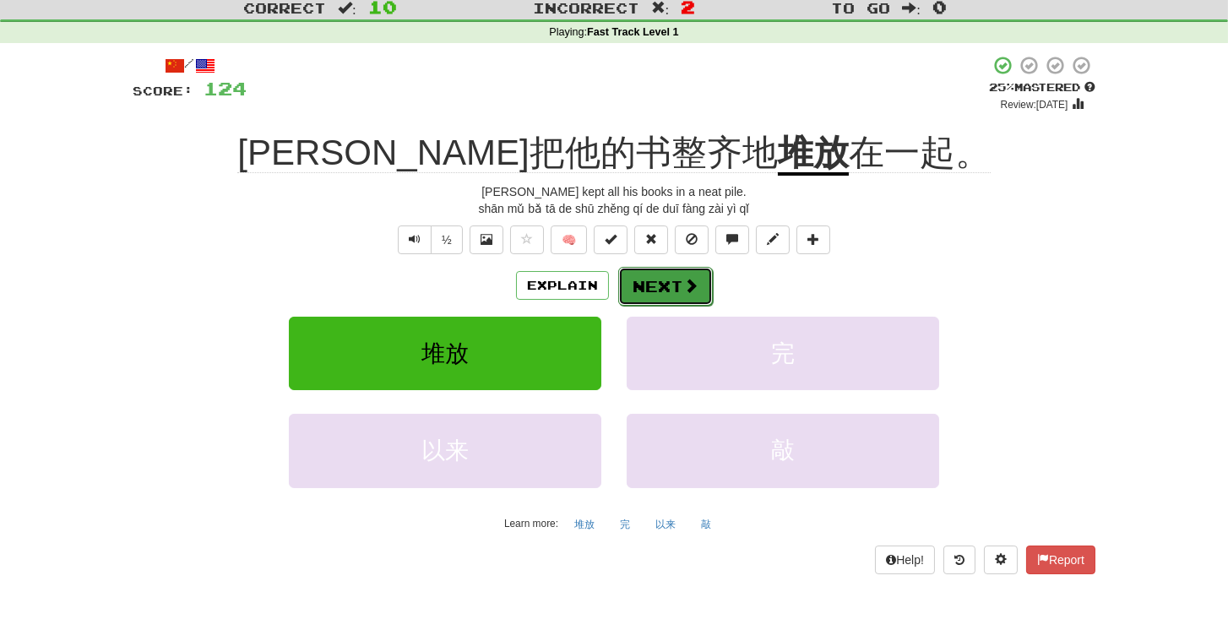
click at [683, 283] on span at bounding box center [690, 285] width 15 height 15
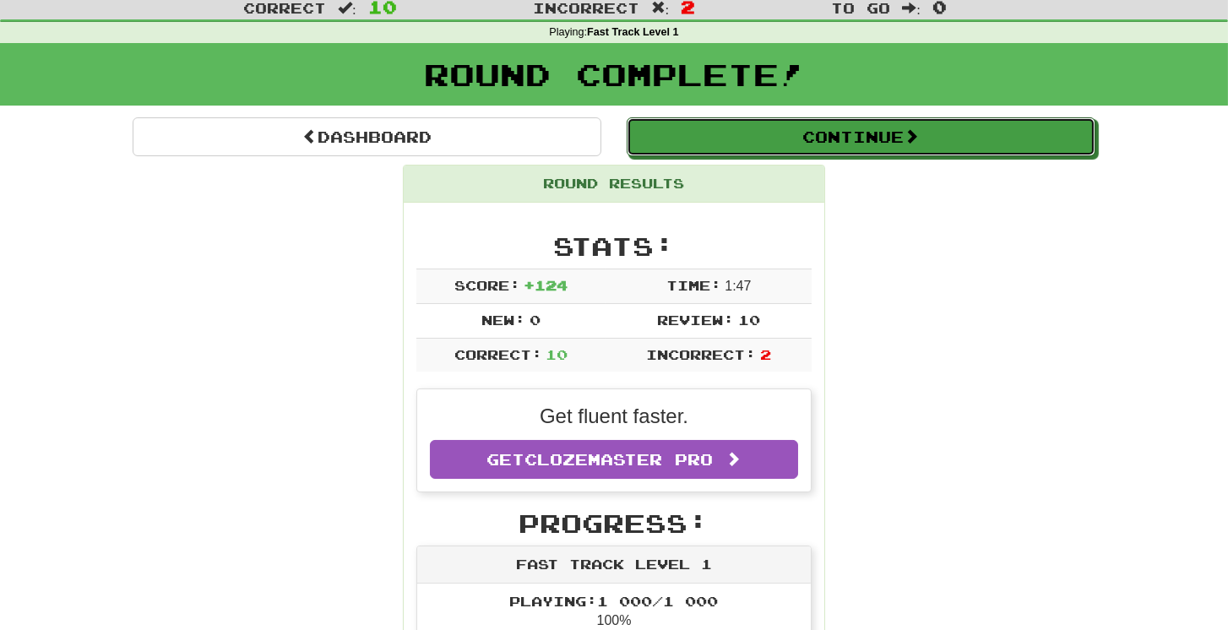
click at [801, 135] on button "Continue" at bounding box center [861, 136] width 469 height 39
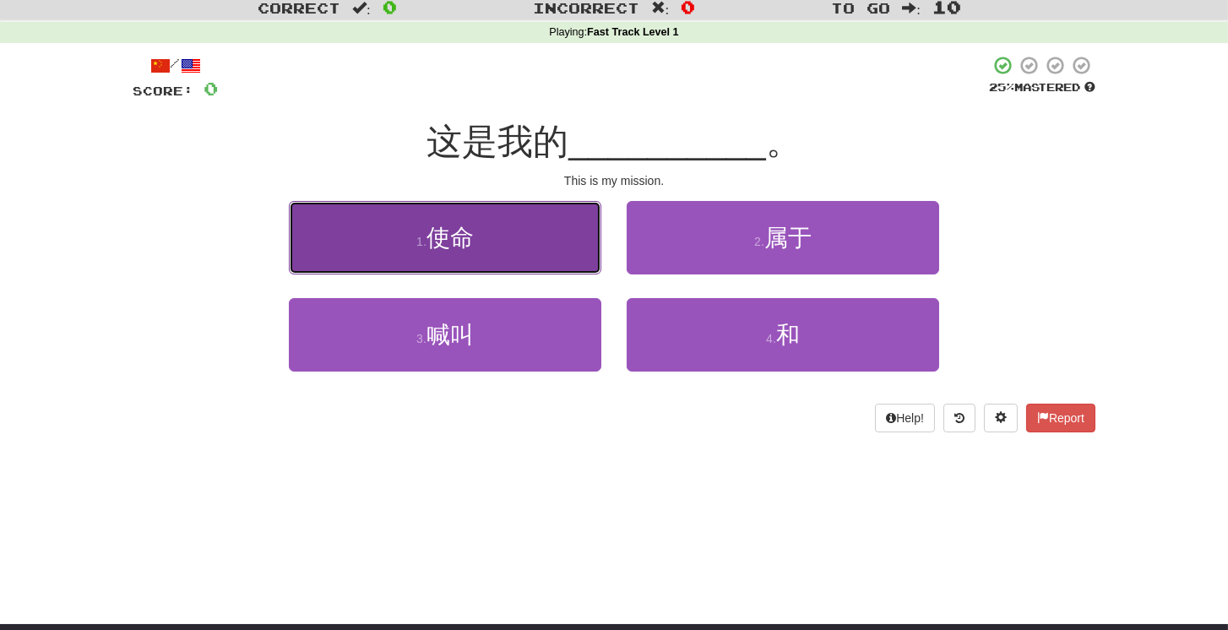
click at [568, 221] on button "1 . 使命" at bounding box center [445, 237] width 312 height 73
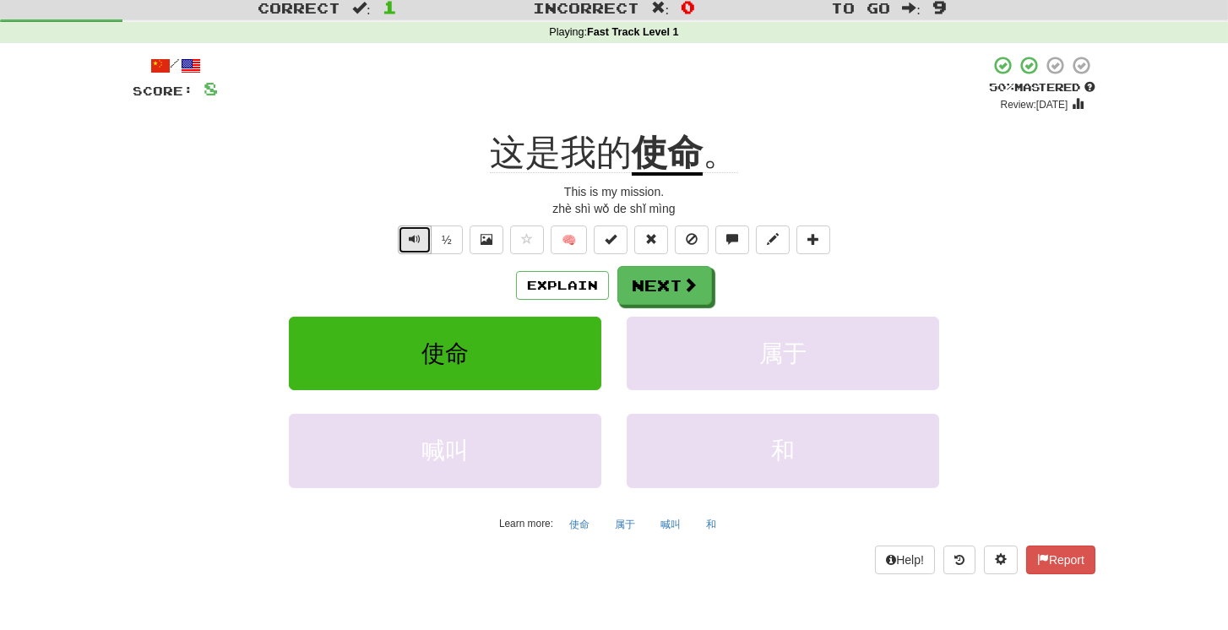
click at [402, 235] on button "Text-to-speech controls" at bounding box center [415, 239] width 34 height 29
click at [429, 240] on button "Text-to-speech controls" at bounding box center [415, 239] width 34 height 29
click at [681, 284] on button "Next" at bounding box center [665, 286] width 95 height 39
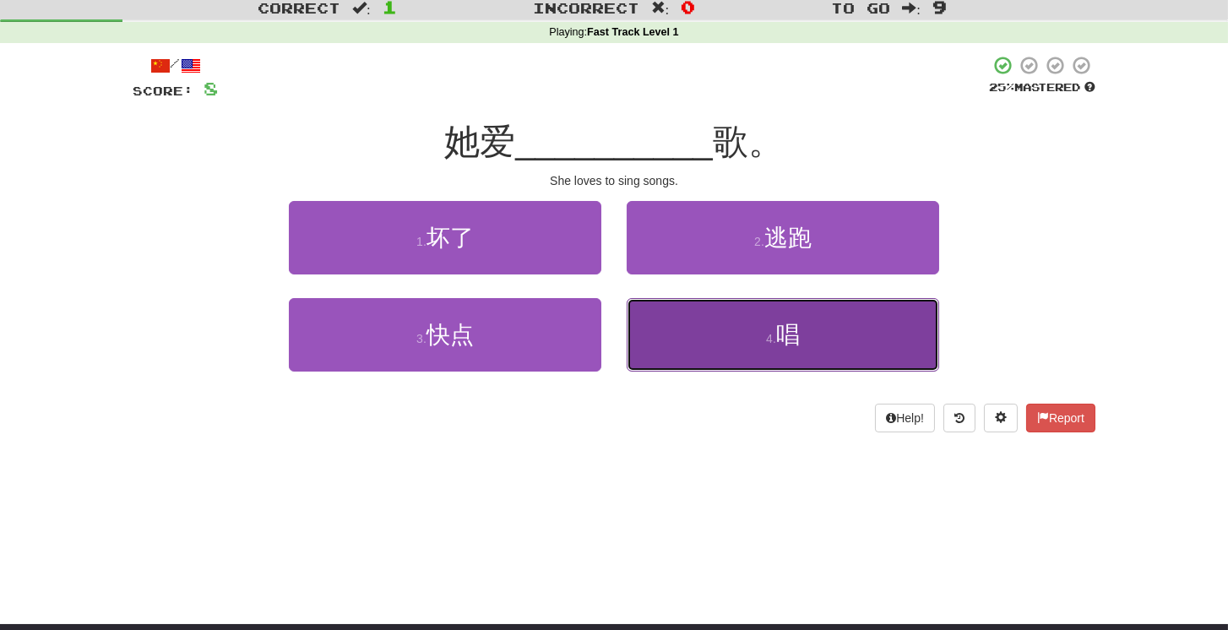
click at [782, 328] on span "唱" at bounding box center [788, 335] width 24 height 26
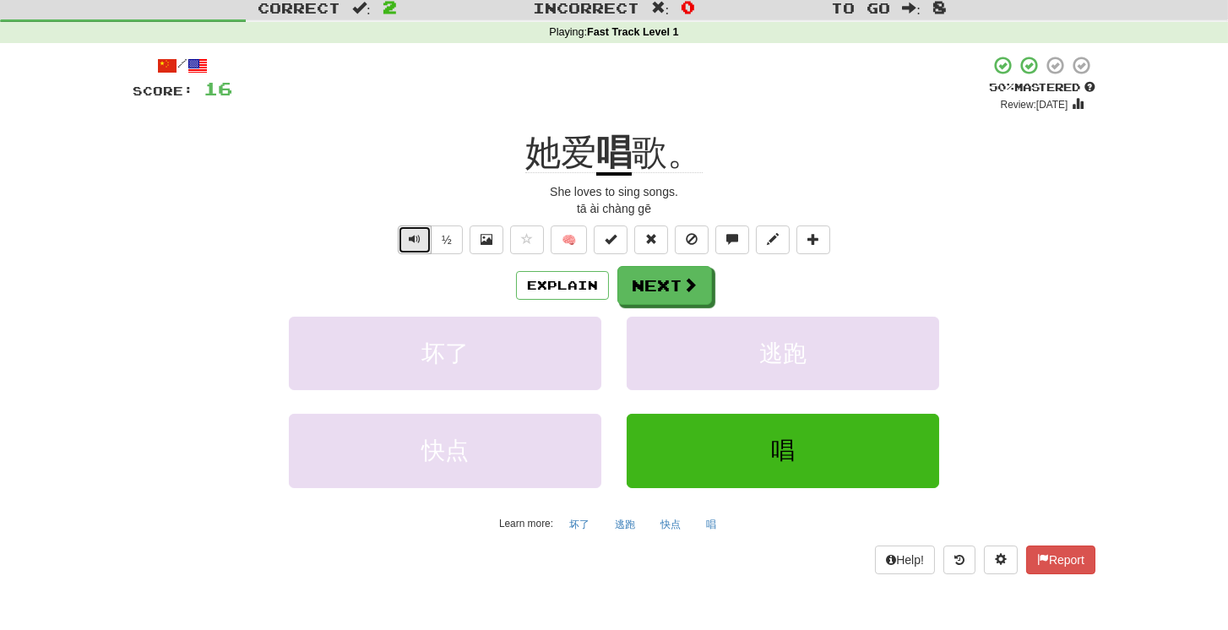
click at [426, 250] on button "Text-to-speech controls" at bounding box center [415, 239] width 34 height 29
click at [655, 291] on button "Next" at bounding box center [665, 286] width 95 height 39
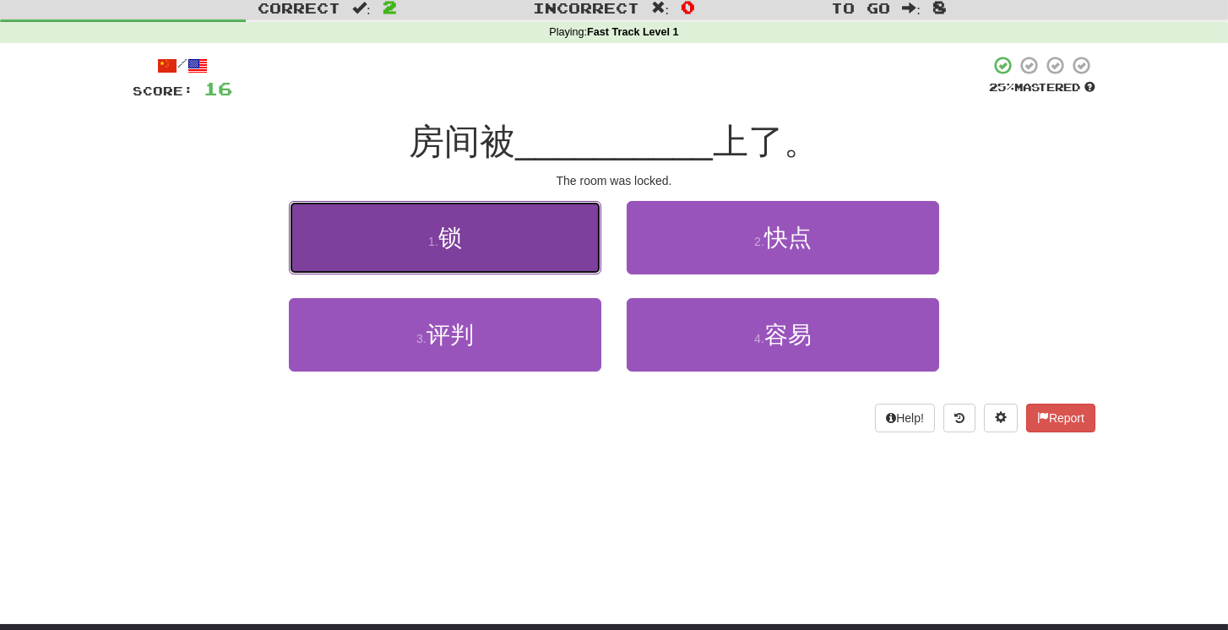
click at [517, 244] on button "1 . 锁" at bounding box center [445, 237] width 312 height 73
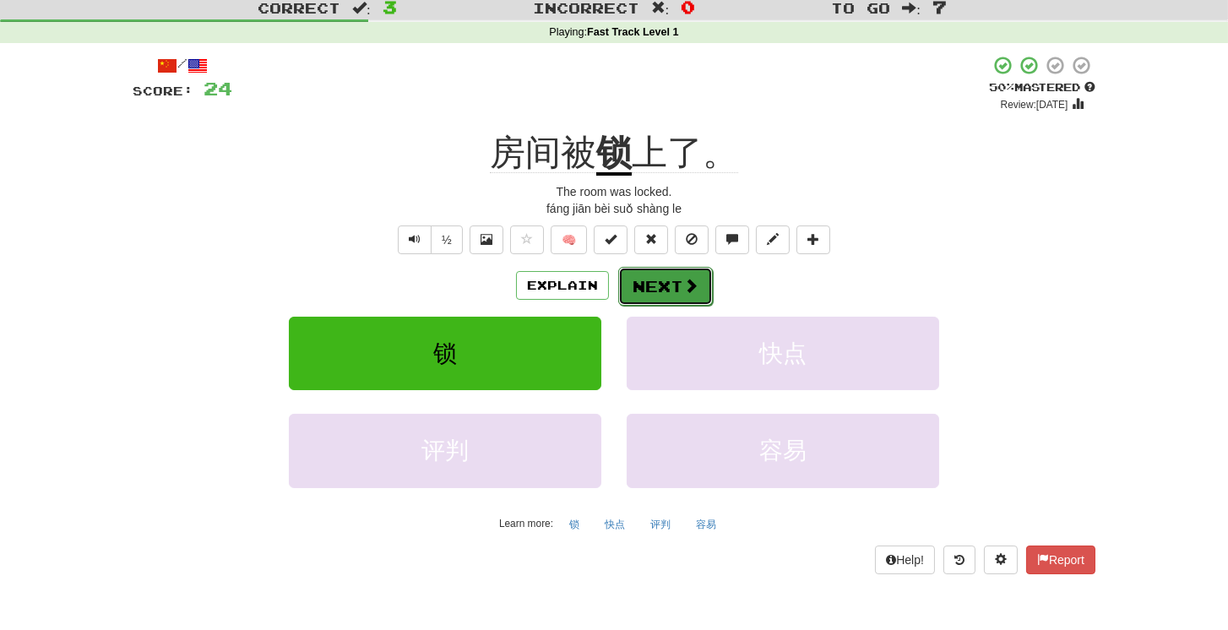
click at [674, 284] on button "Next" at bounding box center [665, 286] width 95 height 39
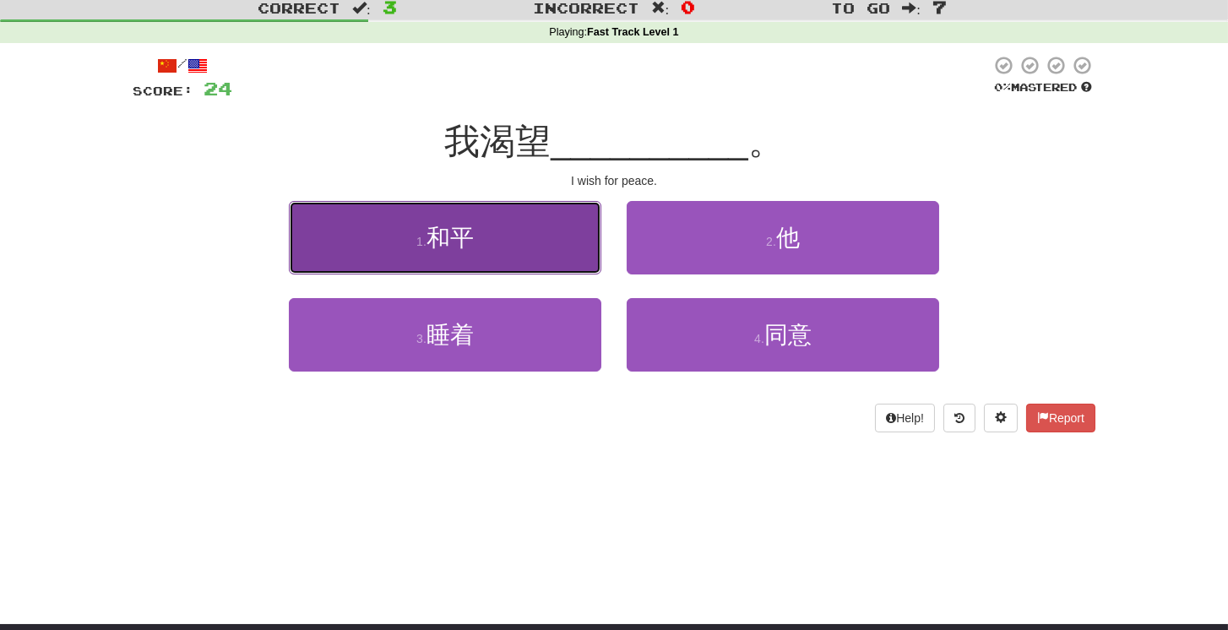
click at [464, 242] on span "和平" at bounding box center [449, 238] width 47 height 26
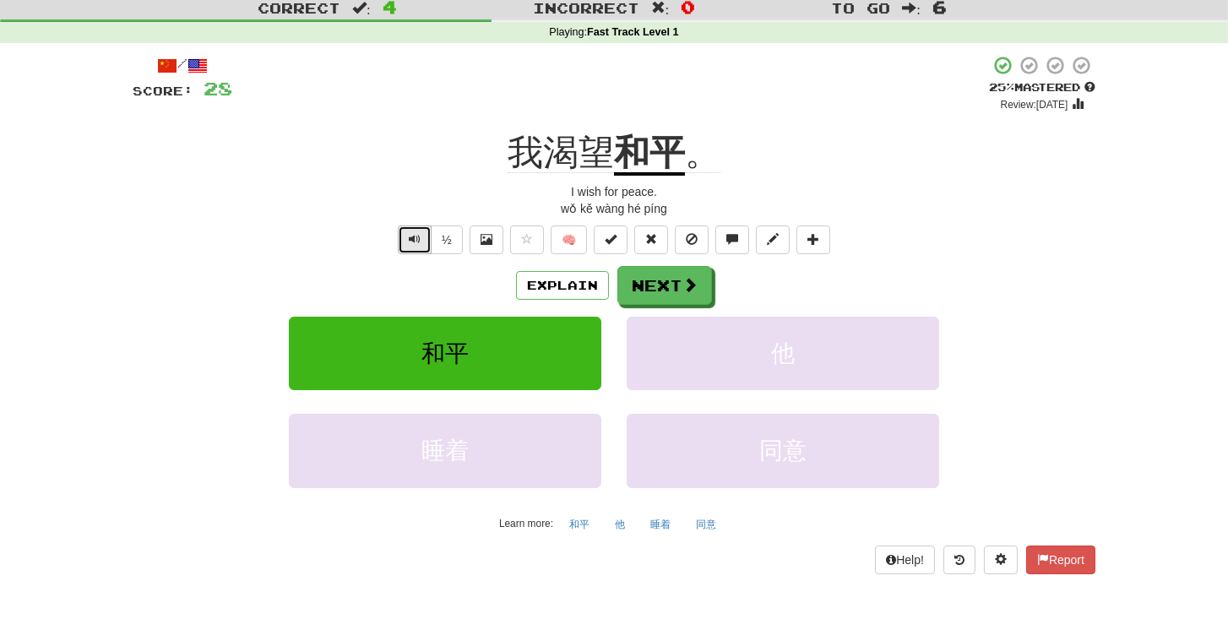
click at [409, 231] on button "Text-to-speech controls" at bounding box center [415, 239] width 34 height 29
click at [677, 288] on button "Next" at bounding box center [665, 286] width 95 height 39
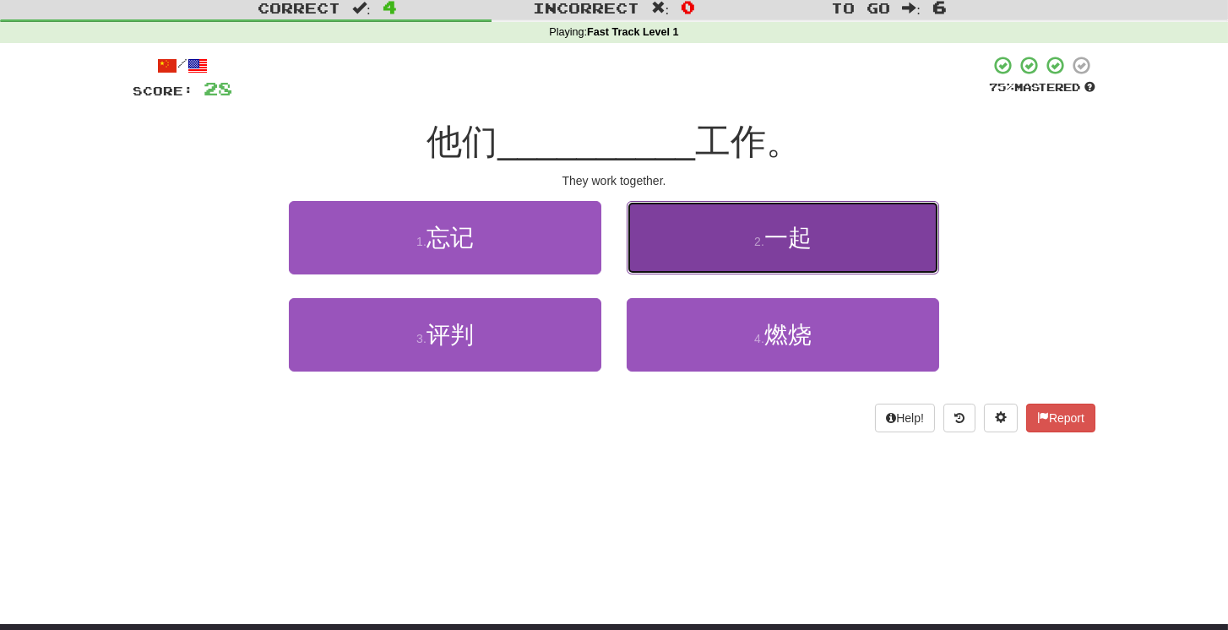
click at [876, 249] on button "2 . 一起" at bounding box center [783, 237] width 312 height 73
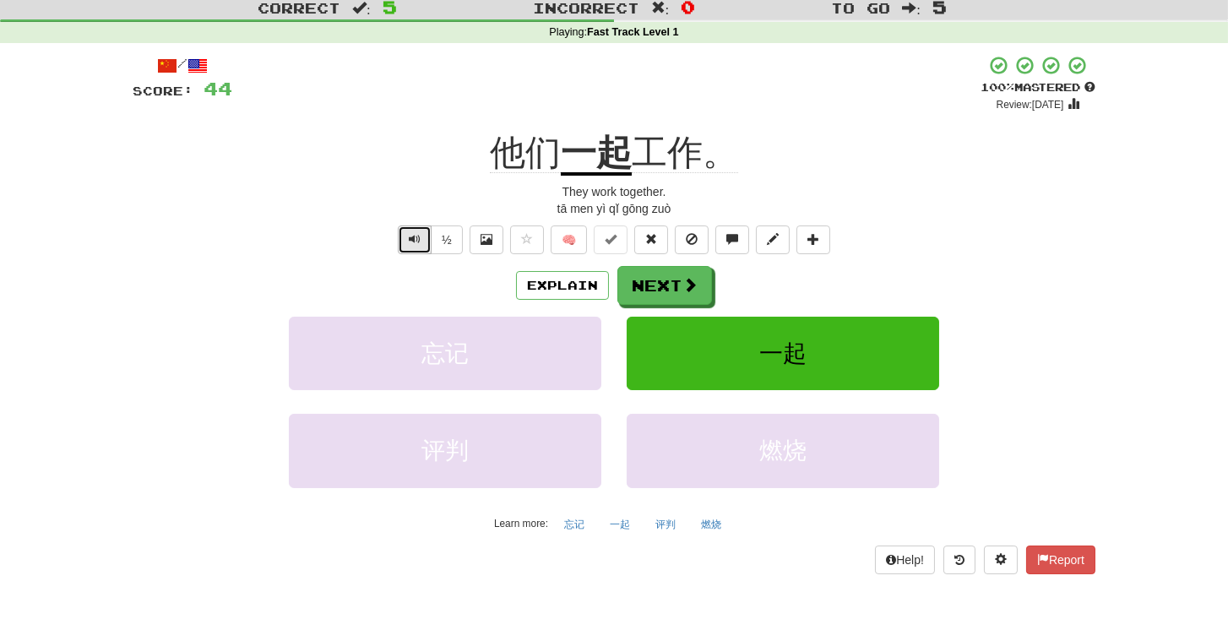
click at [416, 244] on span "Text-to-speech controls" at bounding box center [415, 239] width 12 height 12
click at [676, 284] on button "Next" at bounding box center [665, 286] width 95 height 39
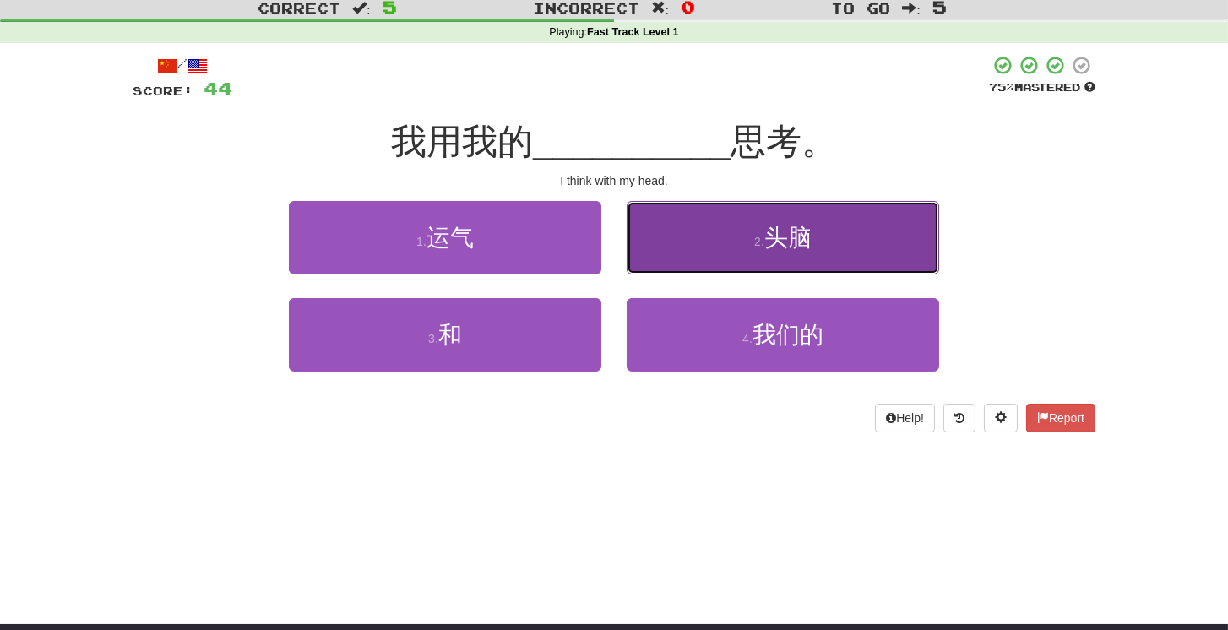
click at [780, 242] on span "头脑" at bounding box center [787, 238] width 47 height 26
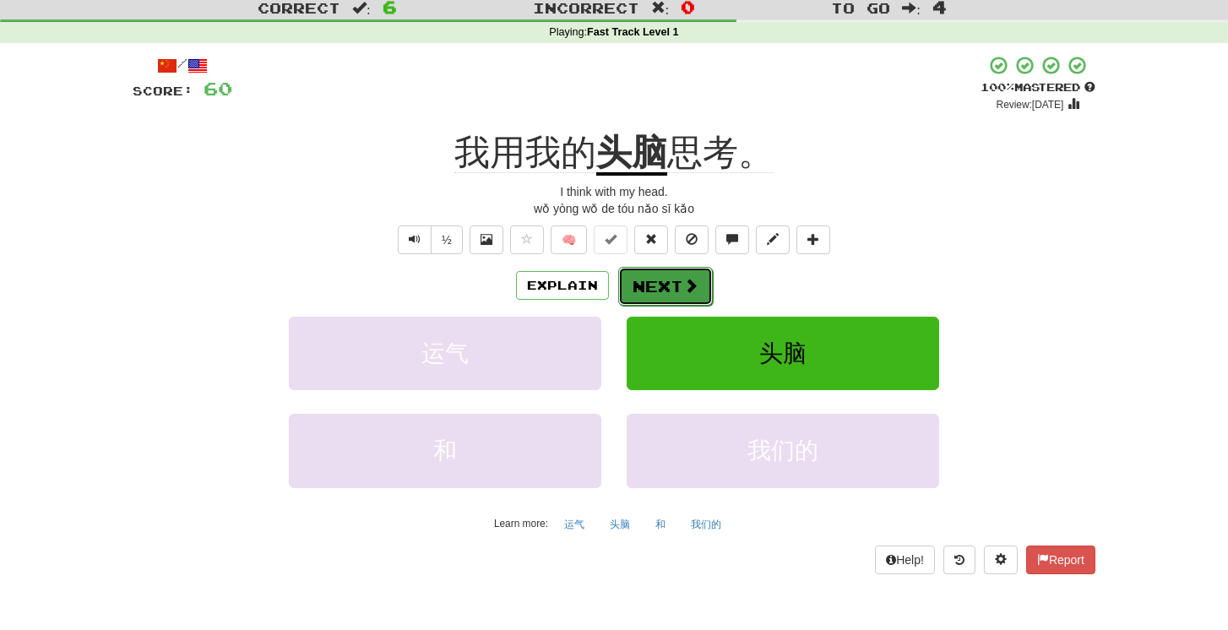
click at [680, 276] on button "Next" at bounding box center [665, 286] width 95 height 39
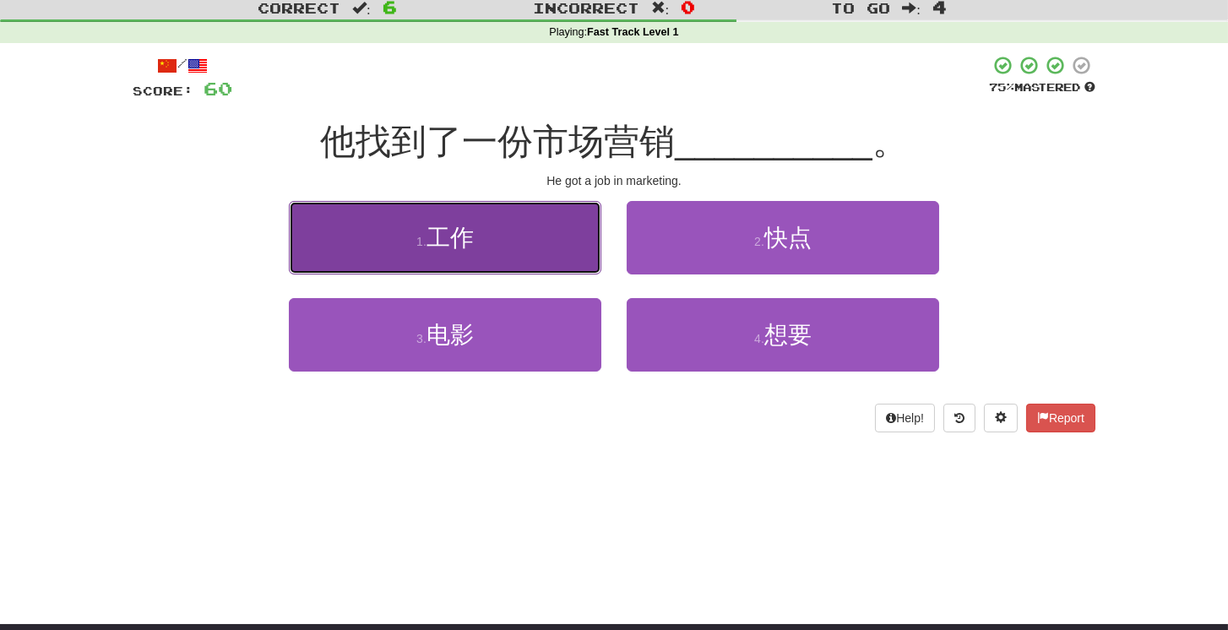
click at [555, 242] on button "1 . 工作" at bounding box center [445, 237] width 312 height 73
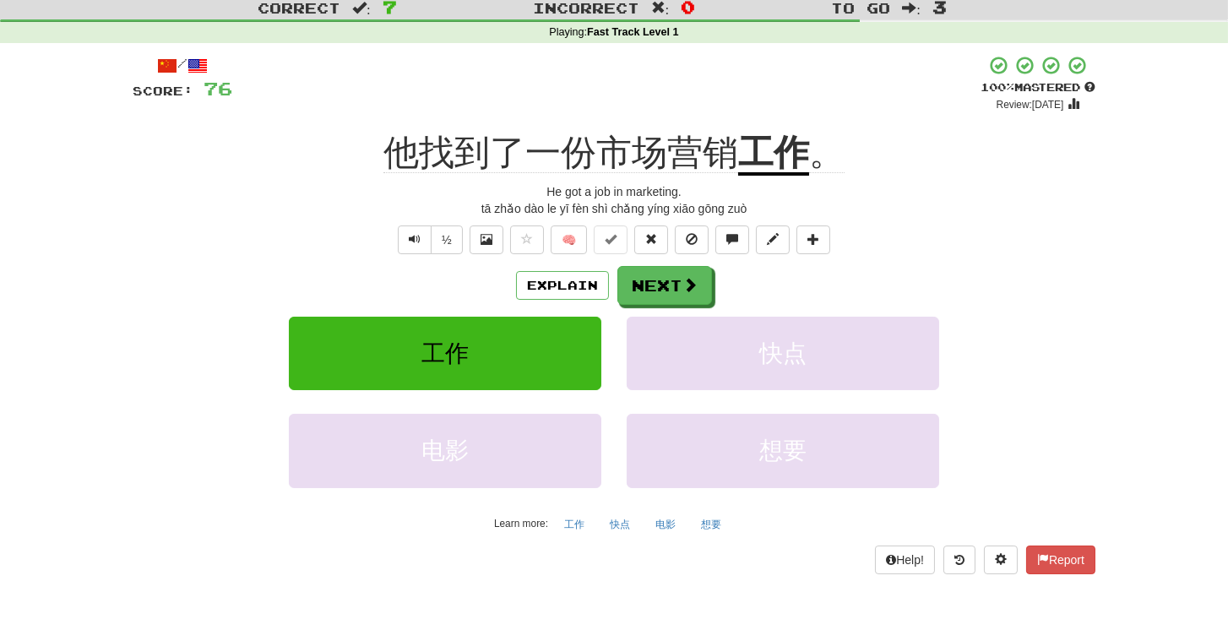
click at [398, 247] on div "½" at bounding box center [428, 239] width 68 height 29
click at [404, 242] on button "Text-to-speech controls" at bounding box center [415, 239] width 34 height 29
click at [665, 287] on button "Next" at bounding box center [665, 286] width 95 height 39
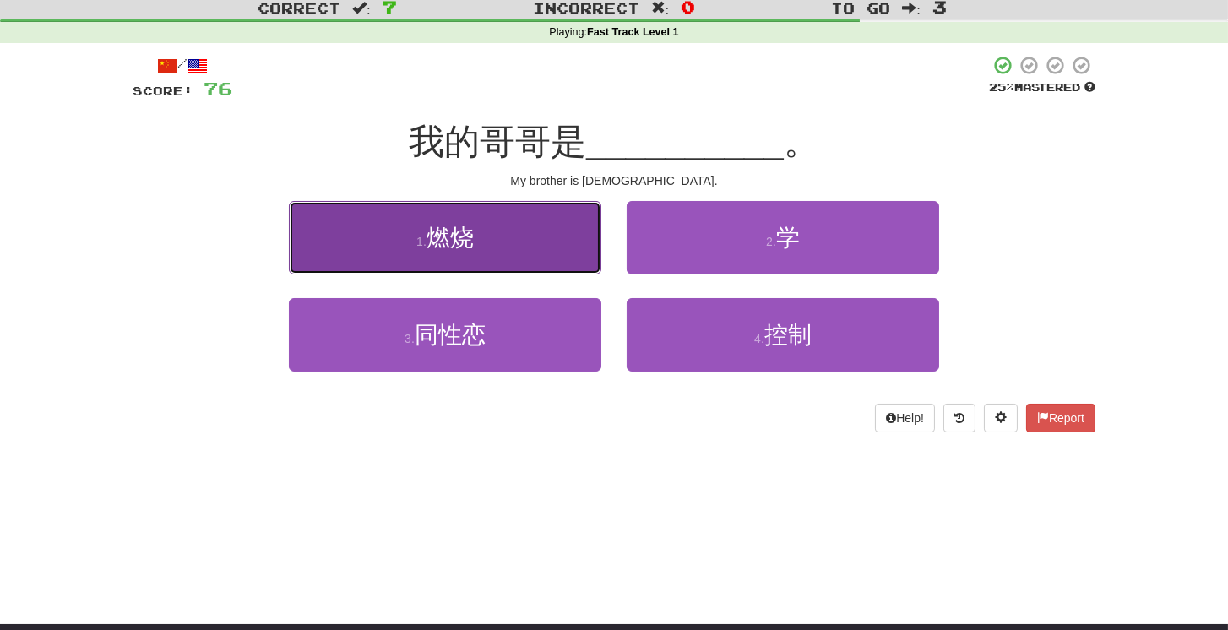
click at [547, 251] on button "1 . 燃烧" at bounding box center [445, 237] width 312 height 73
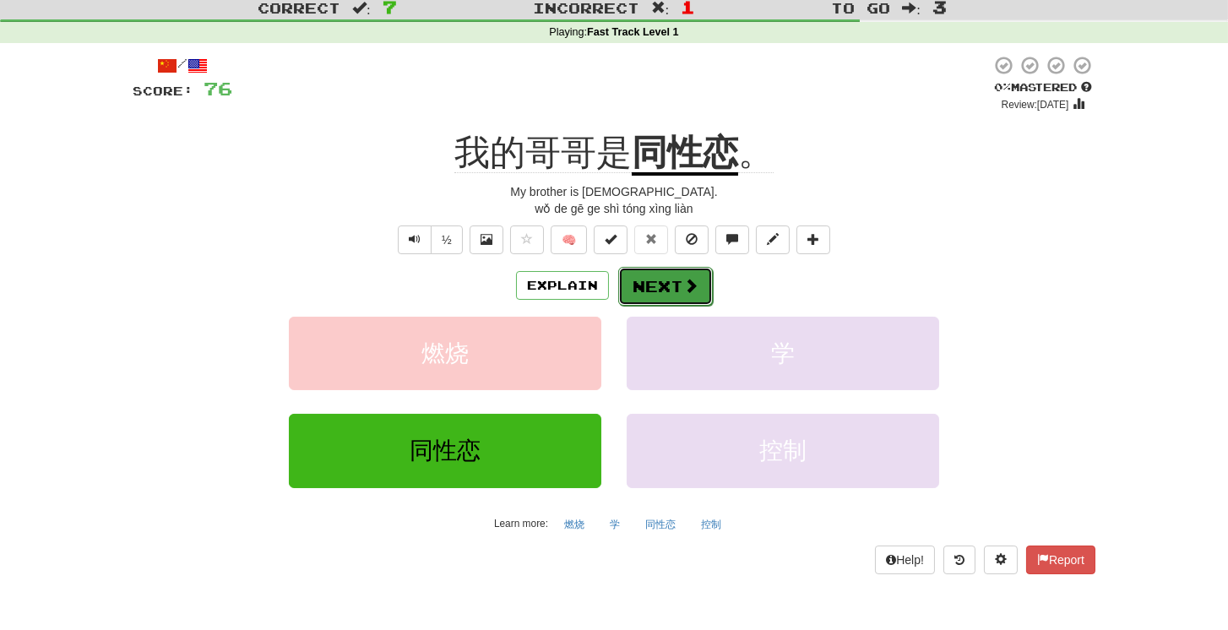
click at [651, 290] on button "Next" at bounding box center [665, 286] width 95 height 39
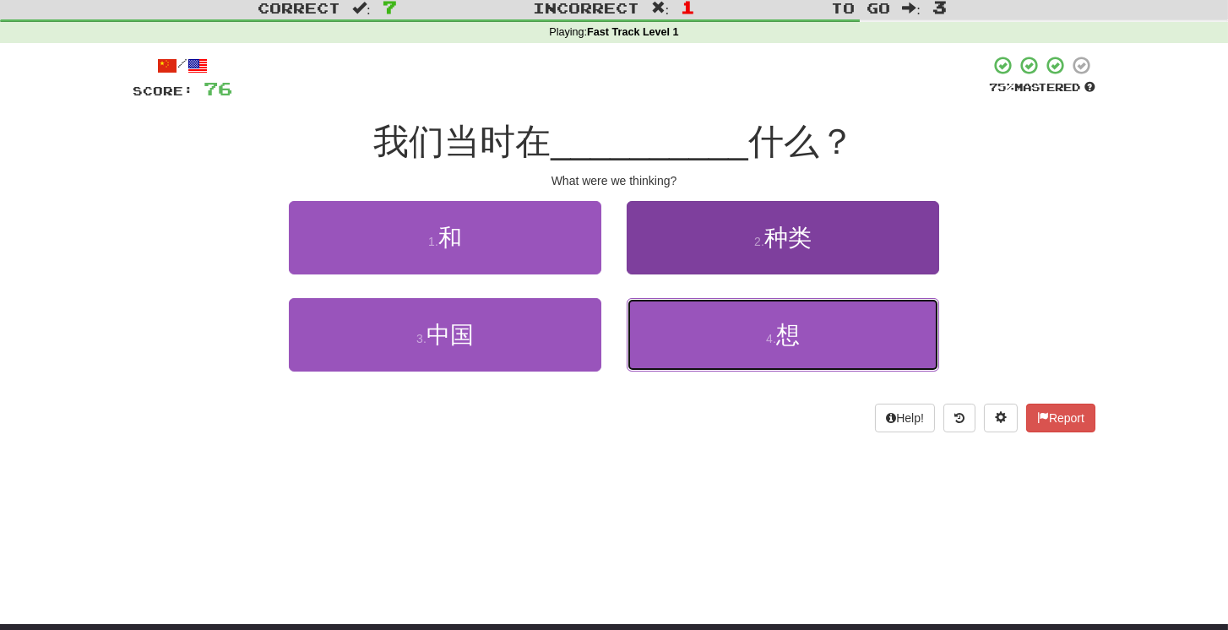
click at [742, 322] on button "4 . 想" at bounding box center [783, 334] width 312 height 73
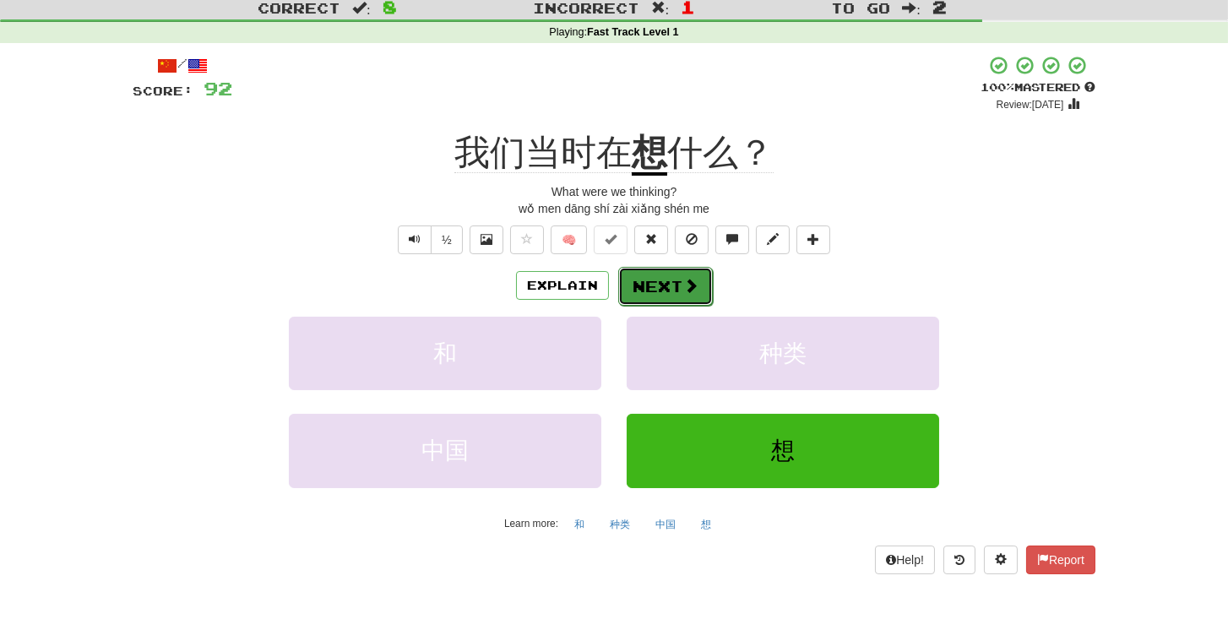
click at [679, 294] on button "Next" at bounding box center [665, 286] width 95 height 39
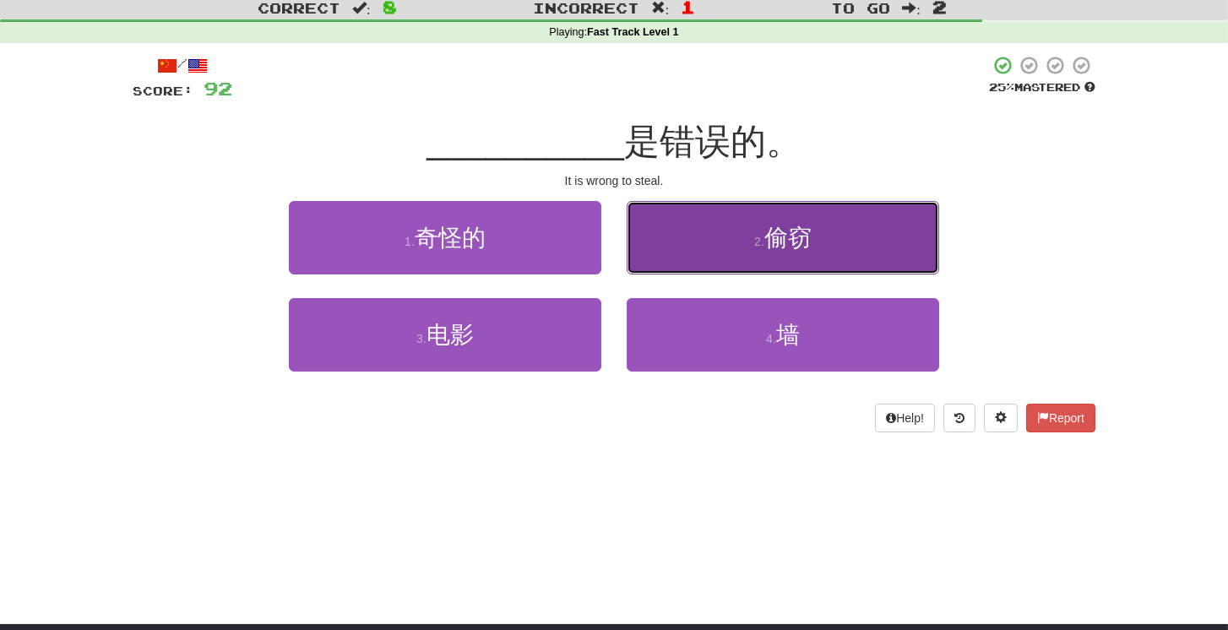
click at [822, 235] on button "2 . 偷窃" at bounding box center [783, 237] width 312 height 73
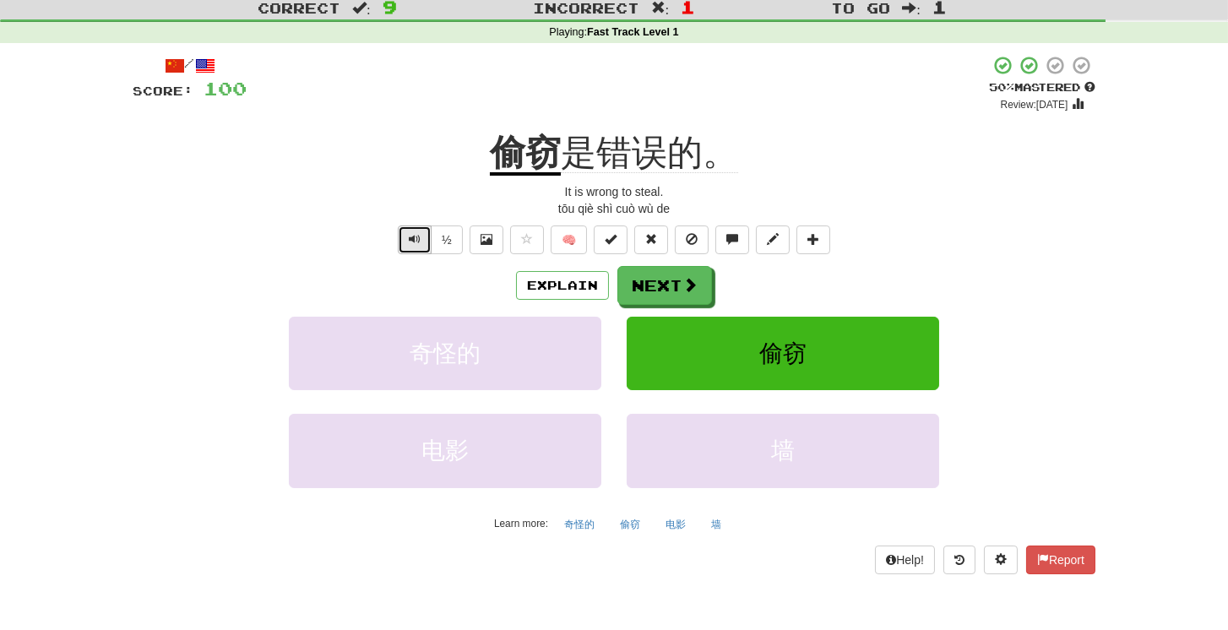
click at [420, 243] on span "Text-to-speech controls" at bounding box center [415, 239] width 12 height 12
click at [671, 289] on button "Next" at bounding box center [665, 286] width 95 height 39
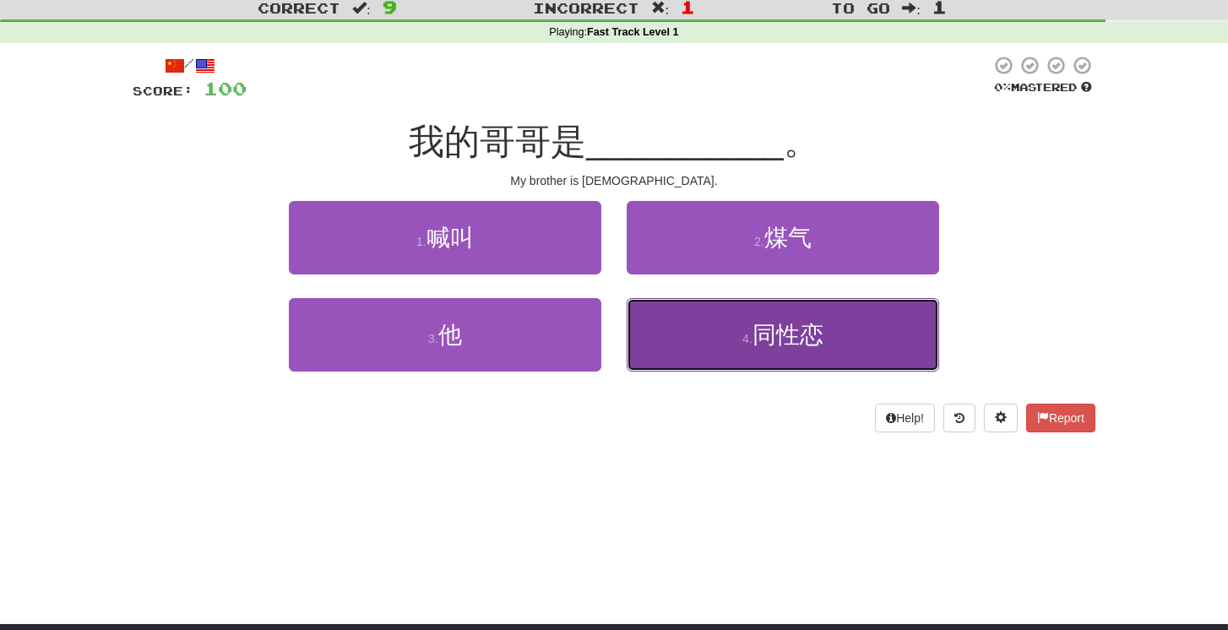
click at [704, 350] on button "4 . 同性恋" at bounding box center [783, 334] width 312 height 73
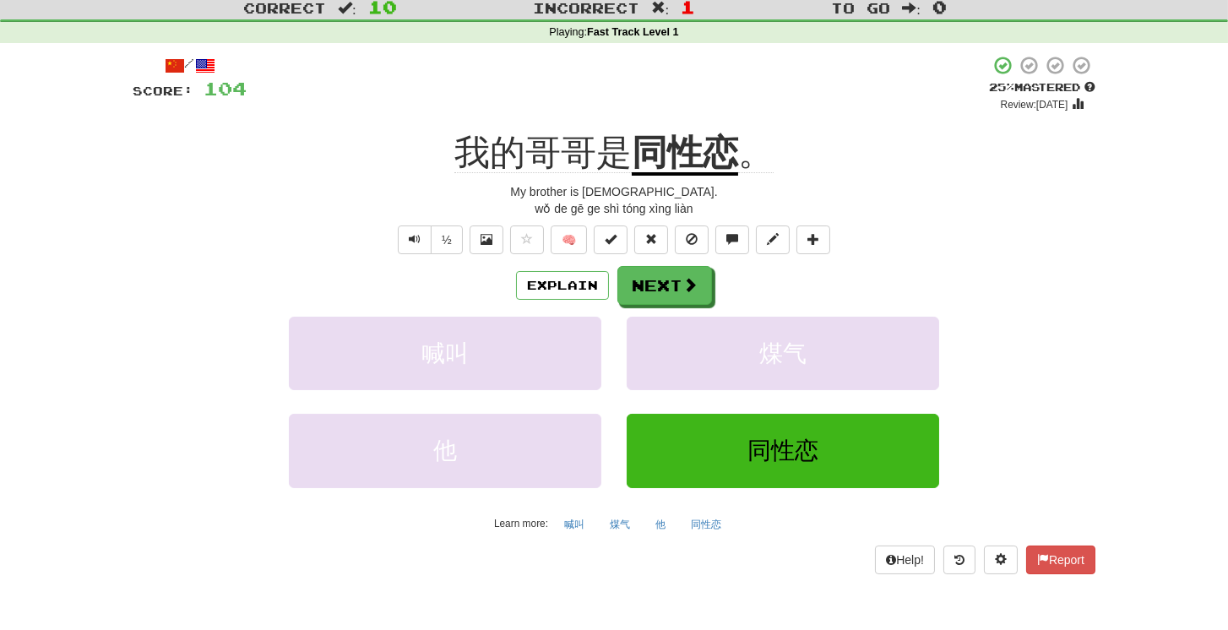
click at [1015, 392] on div "喊叫 煤气" at bounding box center [613, 365] width 1013 height 97
click at [906, 459] on button "同性恋" at bounding box center [783, 450] width 312 height 73
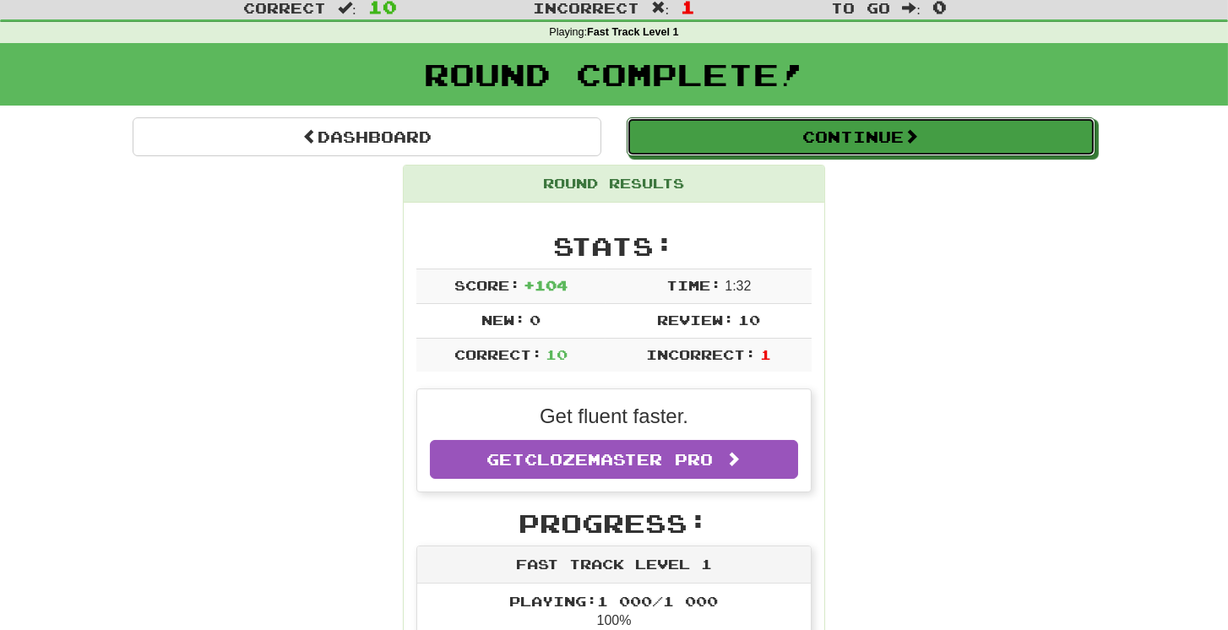
click at [746, 142] on button "Continue" at bounding box center [861, 136] width 469 height 39
